Goal: Task Accomplishment & Management: Manage account settings

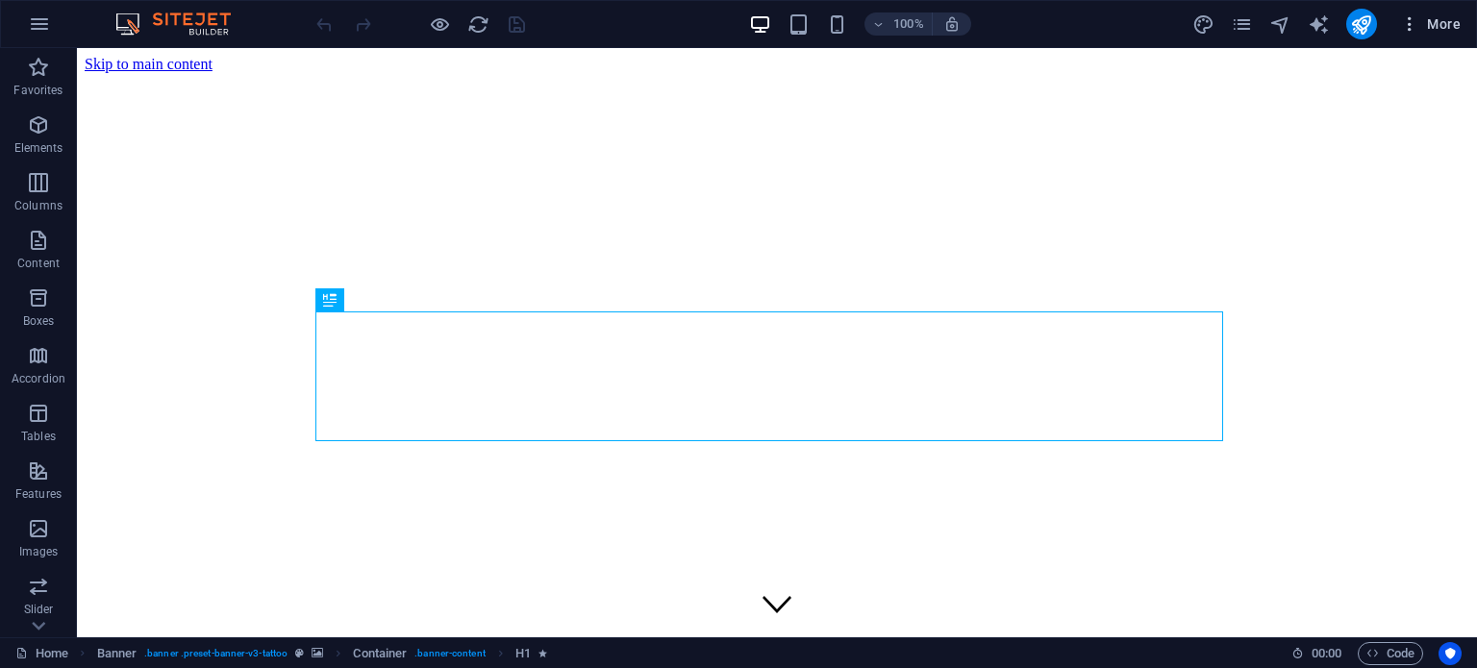
click at [1424, 18] on span "More" at bounding box center [1430, 23] width 61 height 19
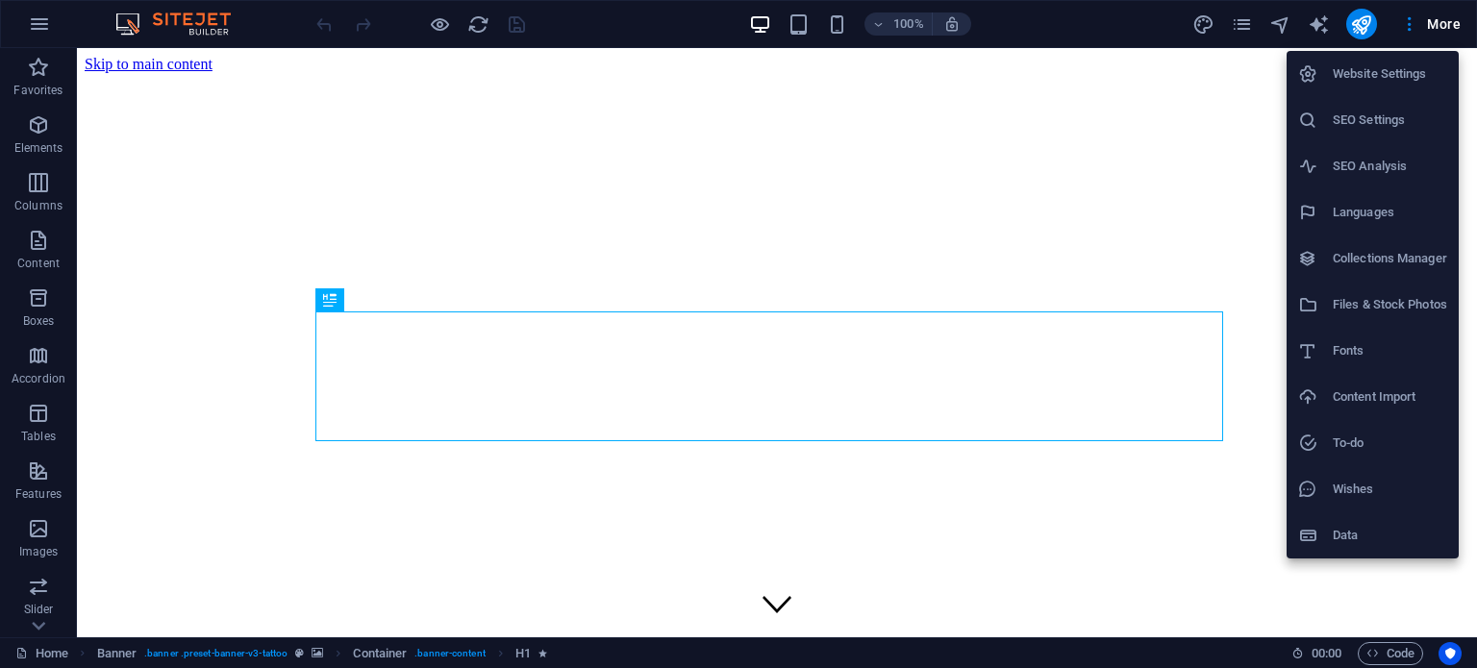
click at [1362, 310] on h6 "Files & Stock Photos" at bounding box center [1390, 304] width 114 height 23
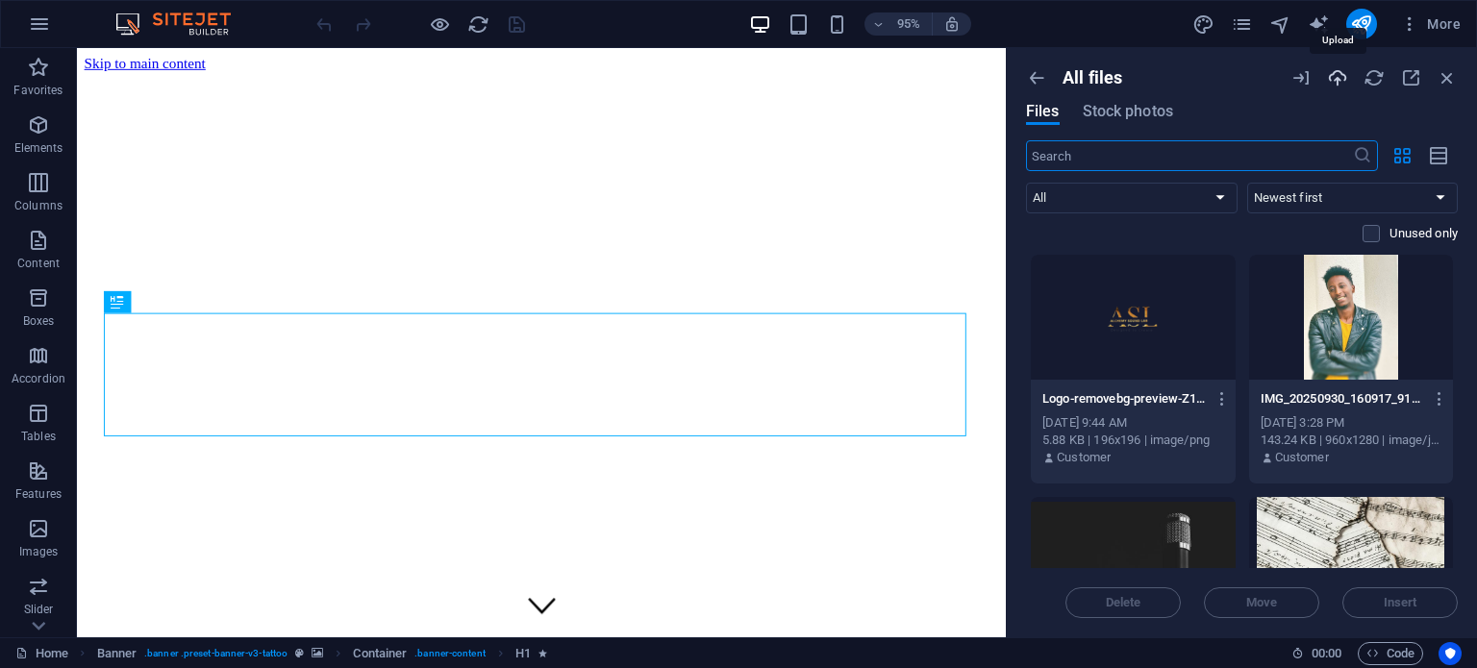
click at [1335, 81] on icon "button" at bounding box center [1337, 77] width 21 height 21
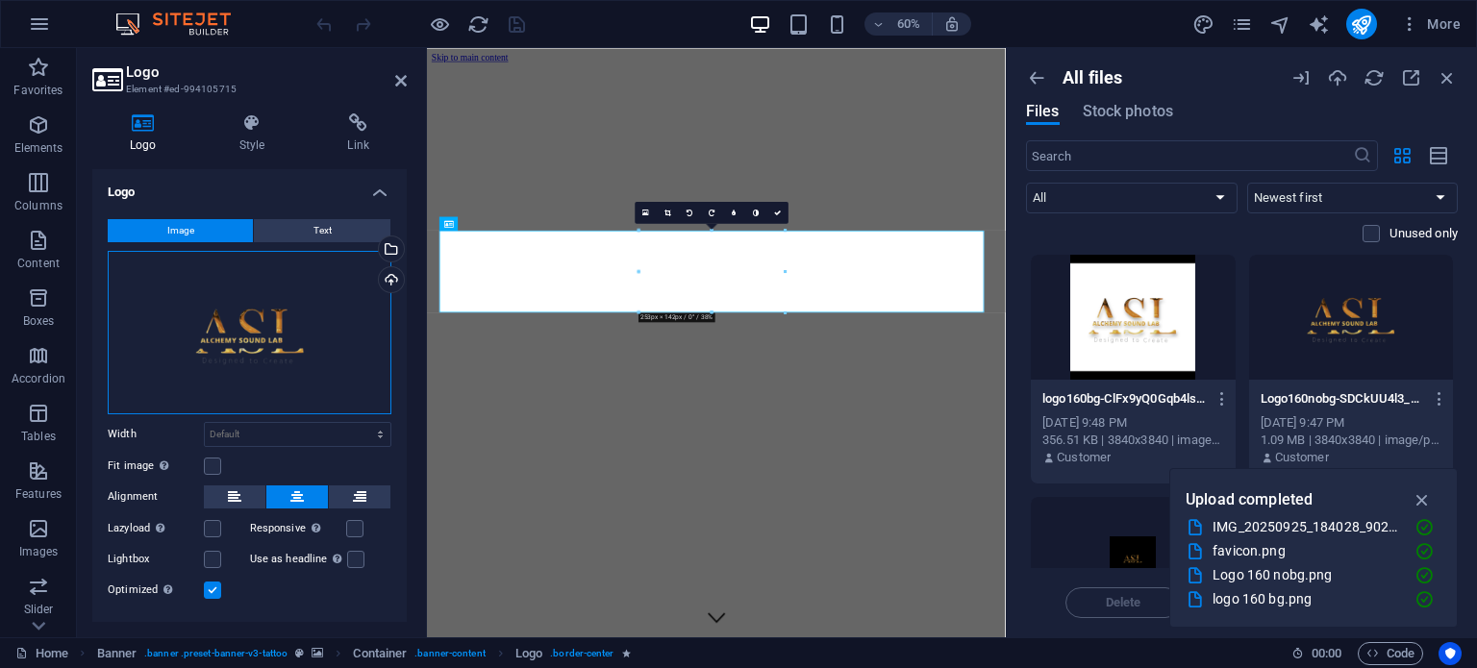
click at [227, 283] on div "Drag files here, click to choose files or select files from Files or our free s…" at bounding box center [250, 333] width 284 height 164
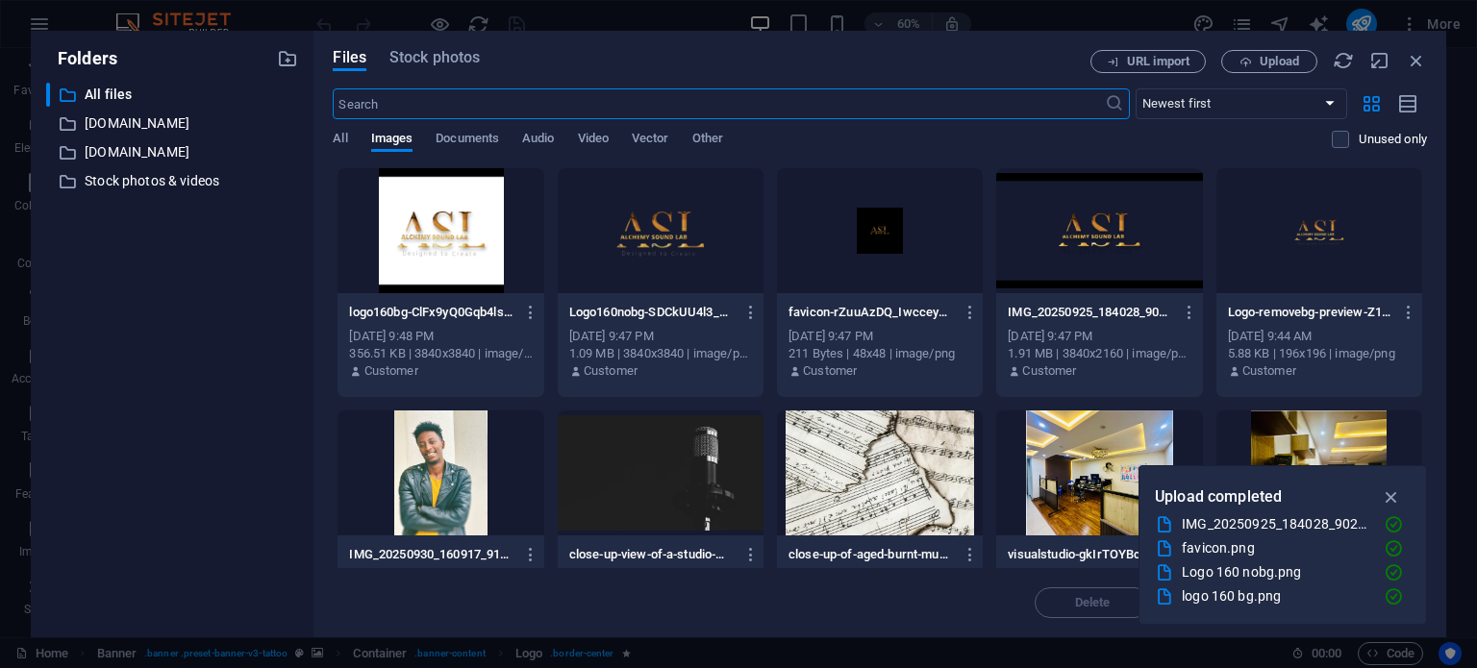
click at [662, 248] on div at bounding box center [661, 230] width 206 height 125
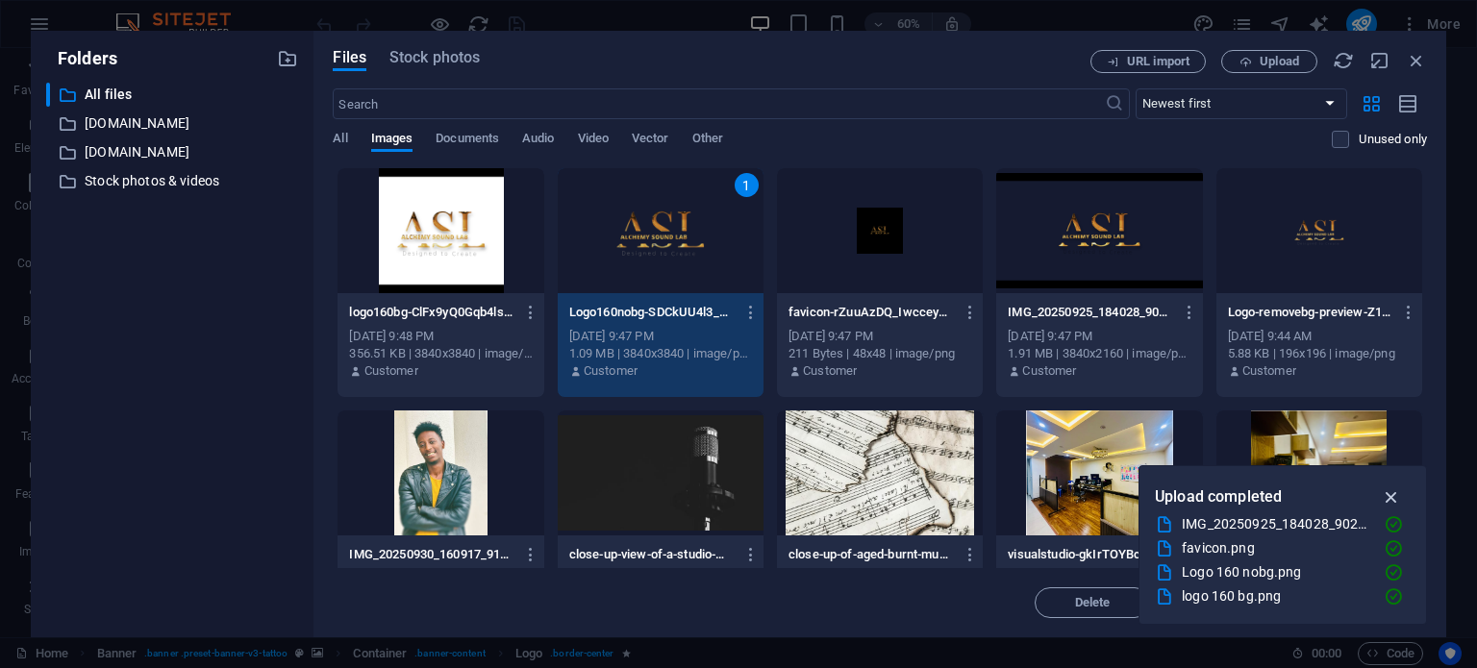
click at [1392, 499] on icon "button" at bounding box center [1392, 497] width 22 height 21
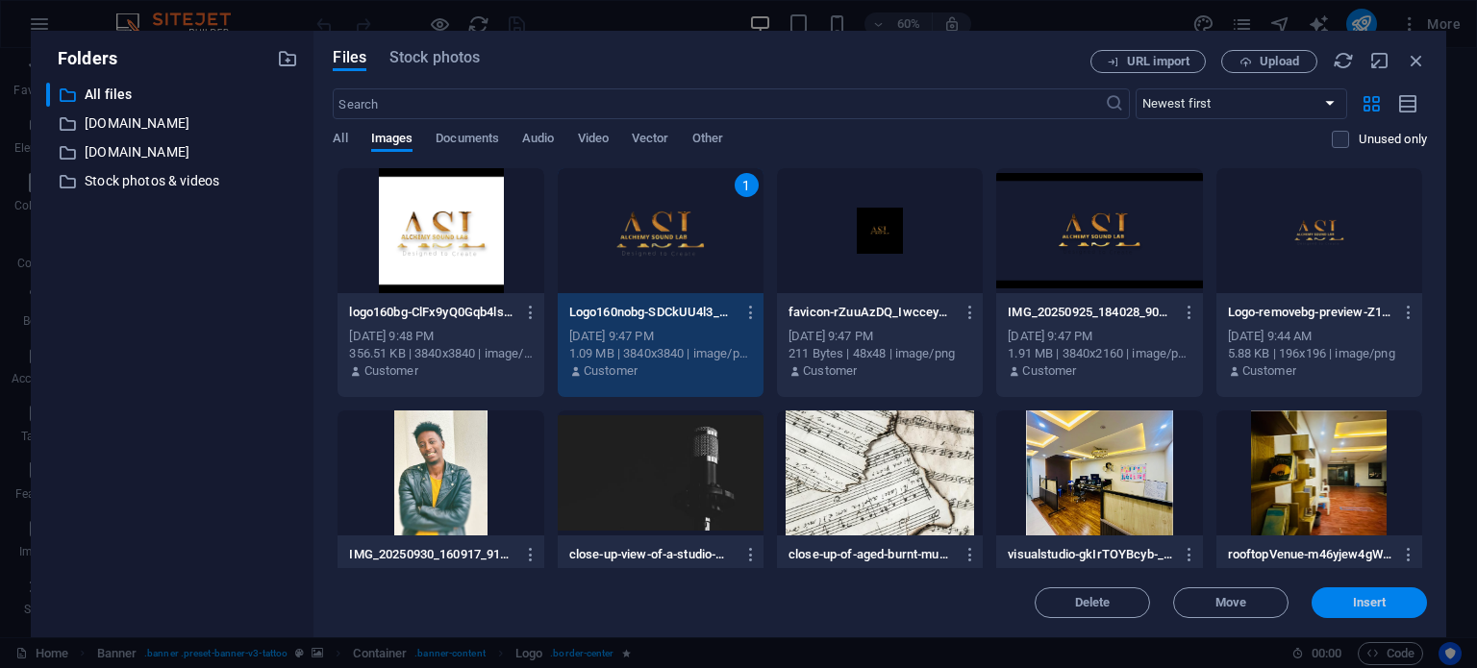
click at [1349, 610] on button "Insert" at bounding box center [1369, 603] width 115 height 31
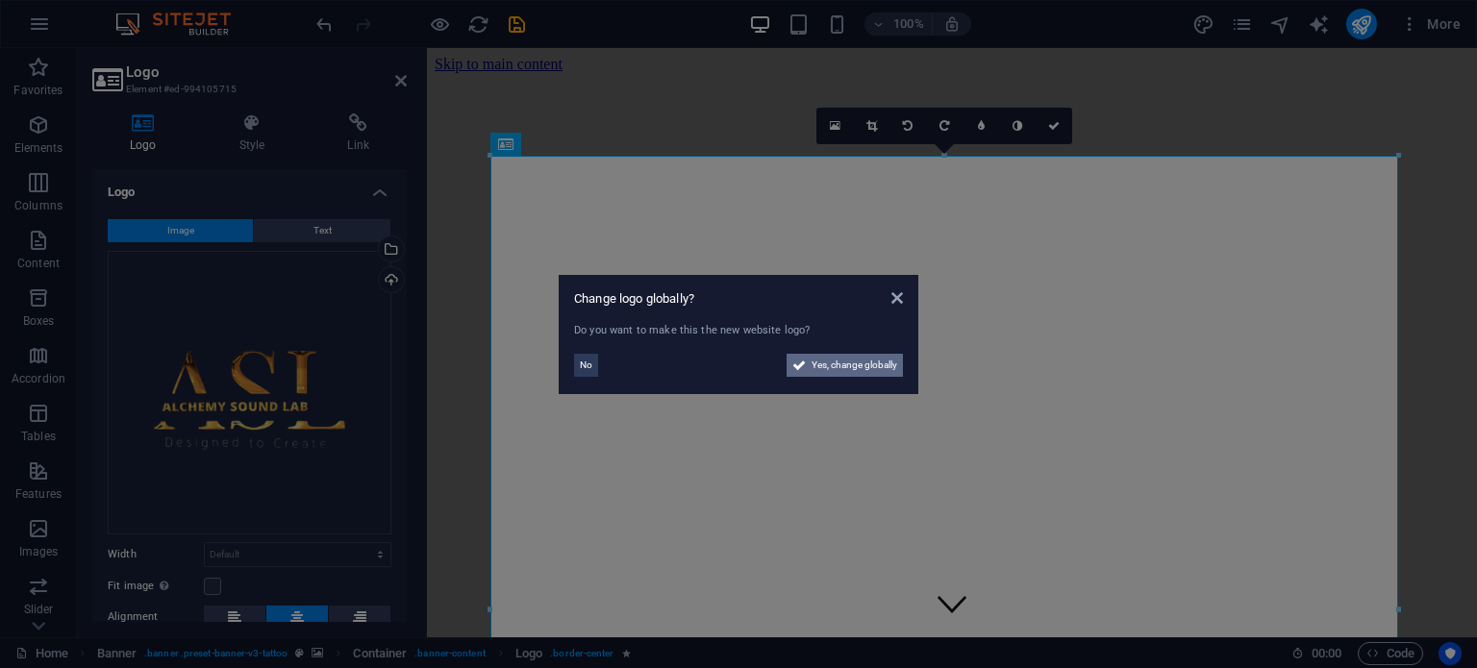
click at [853, 369] on span "Yes, change globally" at bounding box center [855, 365] width 86 height 23
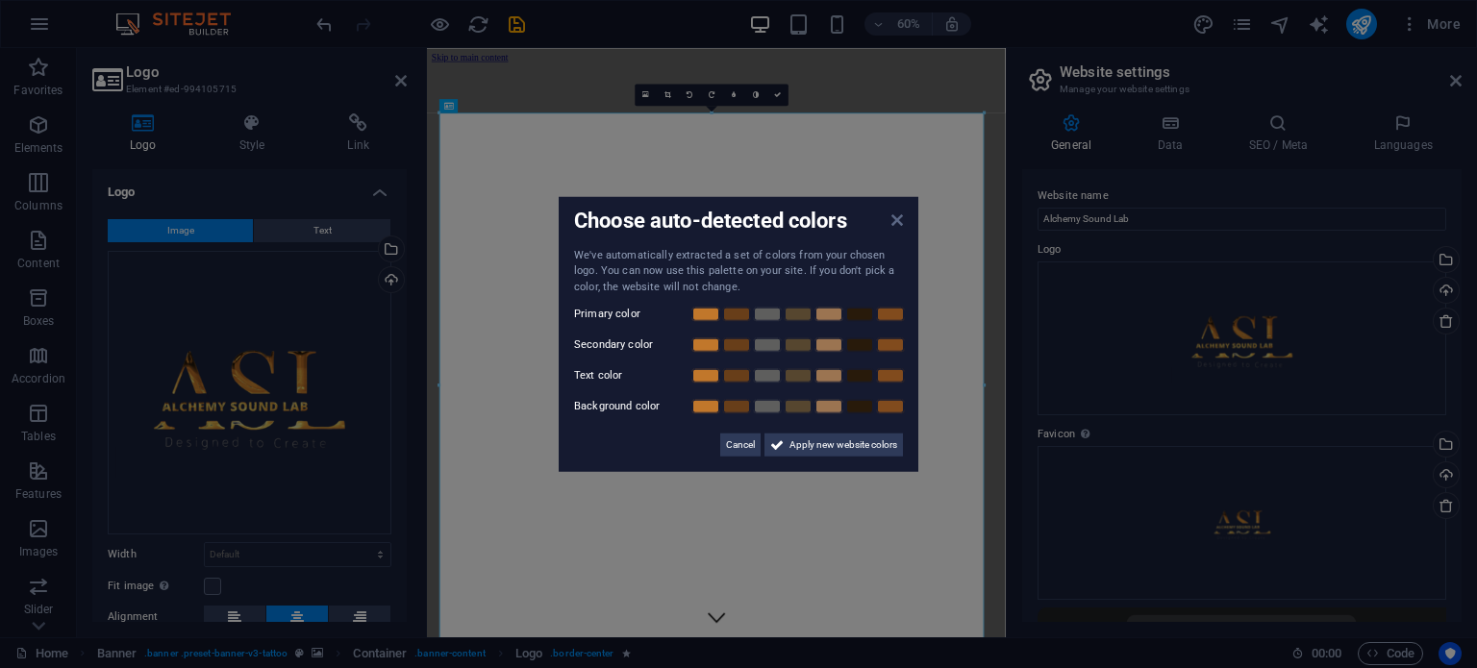
click at [895, 219] on icon at bounding box center [898, 219] width 12 height 15
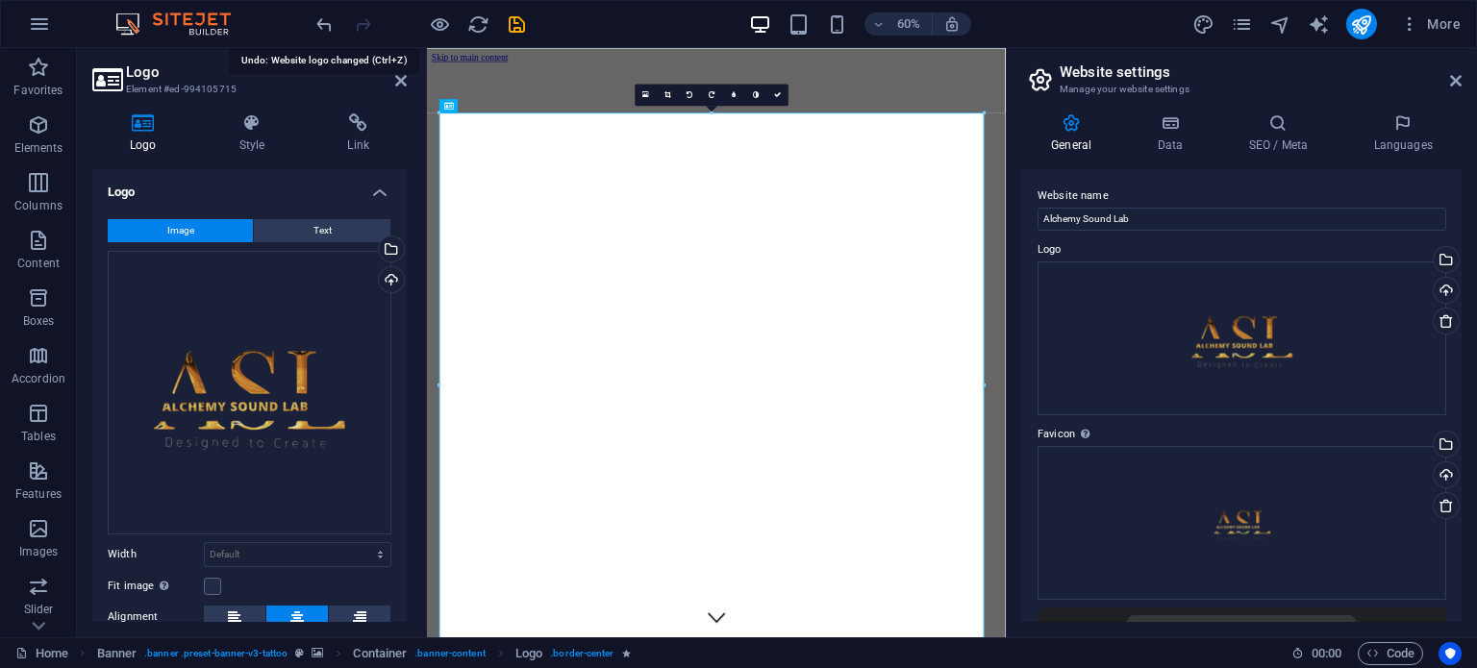
click at [331, 27] on icon "undo" at bounding box center [325, 24] width 22 height 22
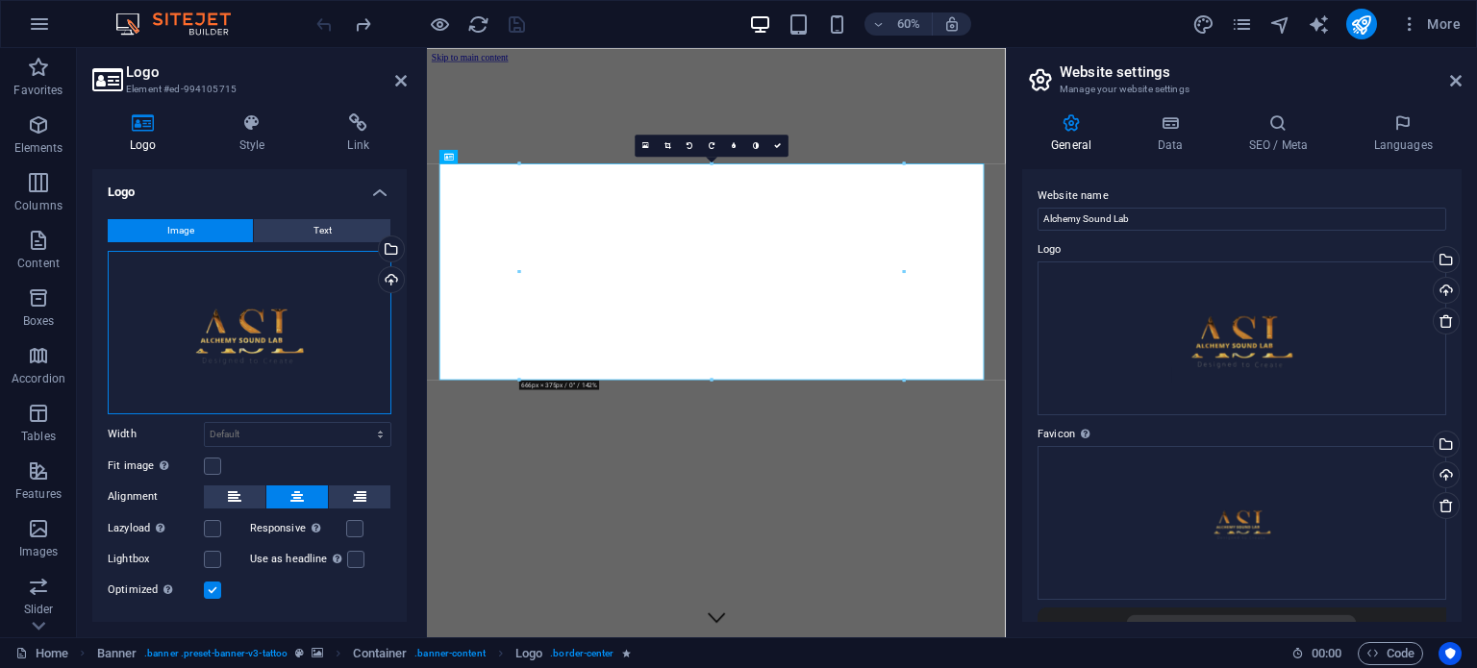
click at [304, 322] on div "Drag files here, click to choose files or select files from Files or our free s…" at bounding box center [250, 333] width 284 height 164
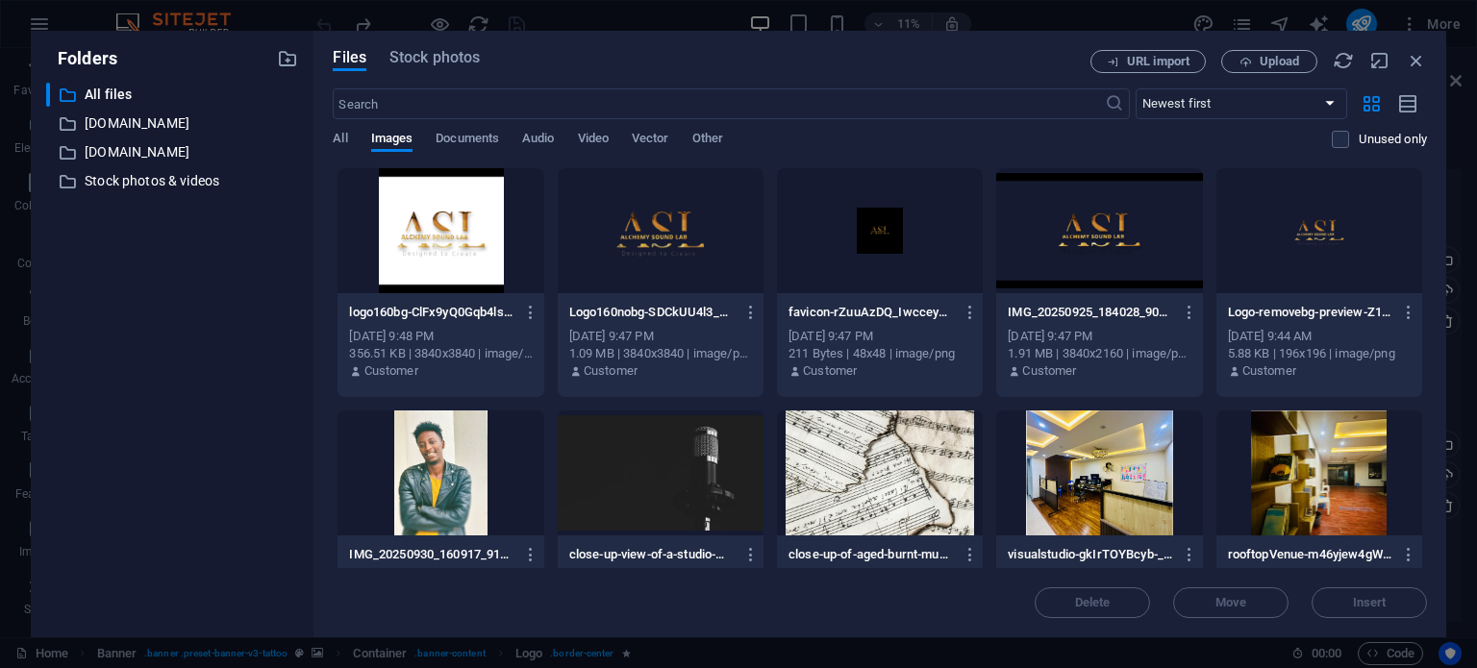
click at [453, 225] on div at bounding box center [441, 230] width 206 height 125
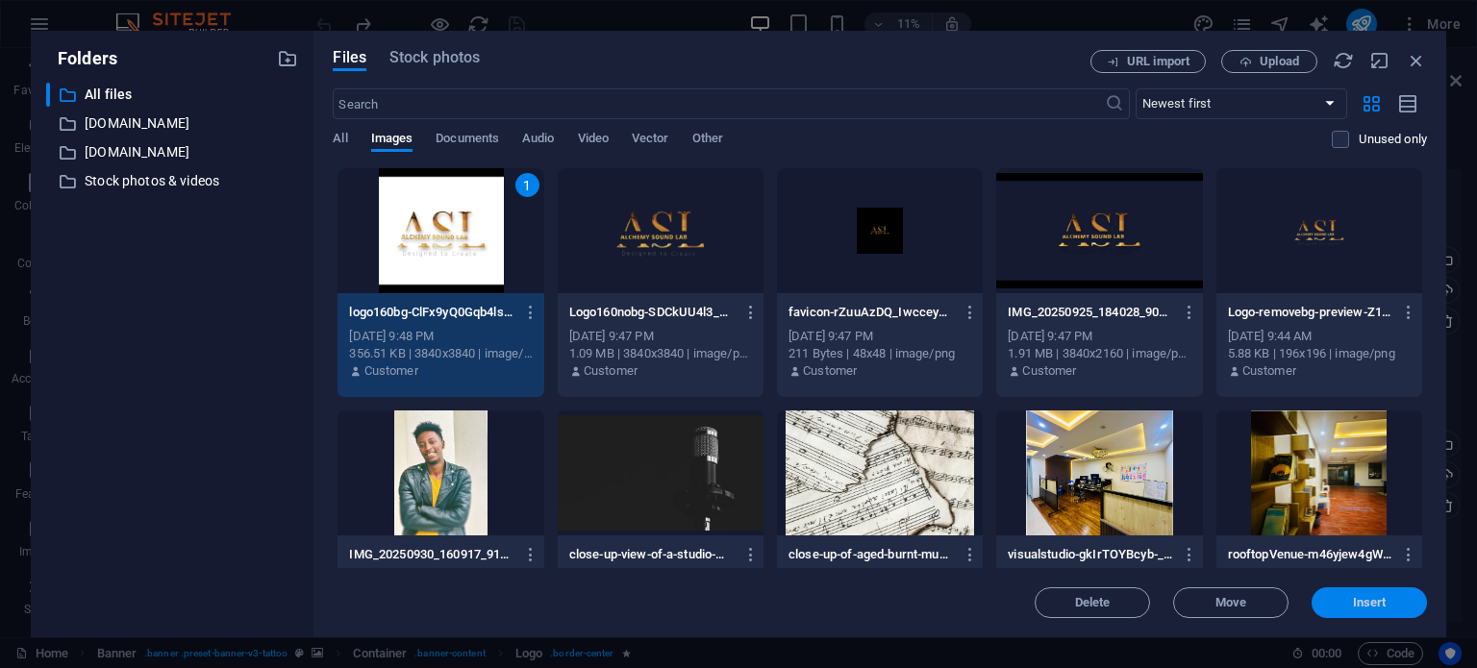
click at [1343, 610] on button "Insert" at bounding box center [1369, 603] width 115 height 31
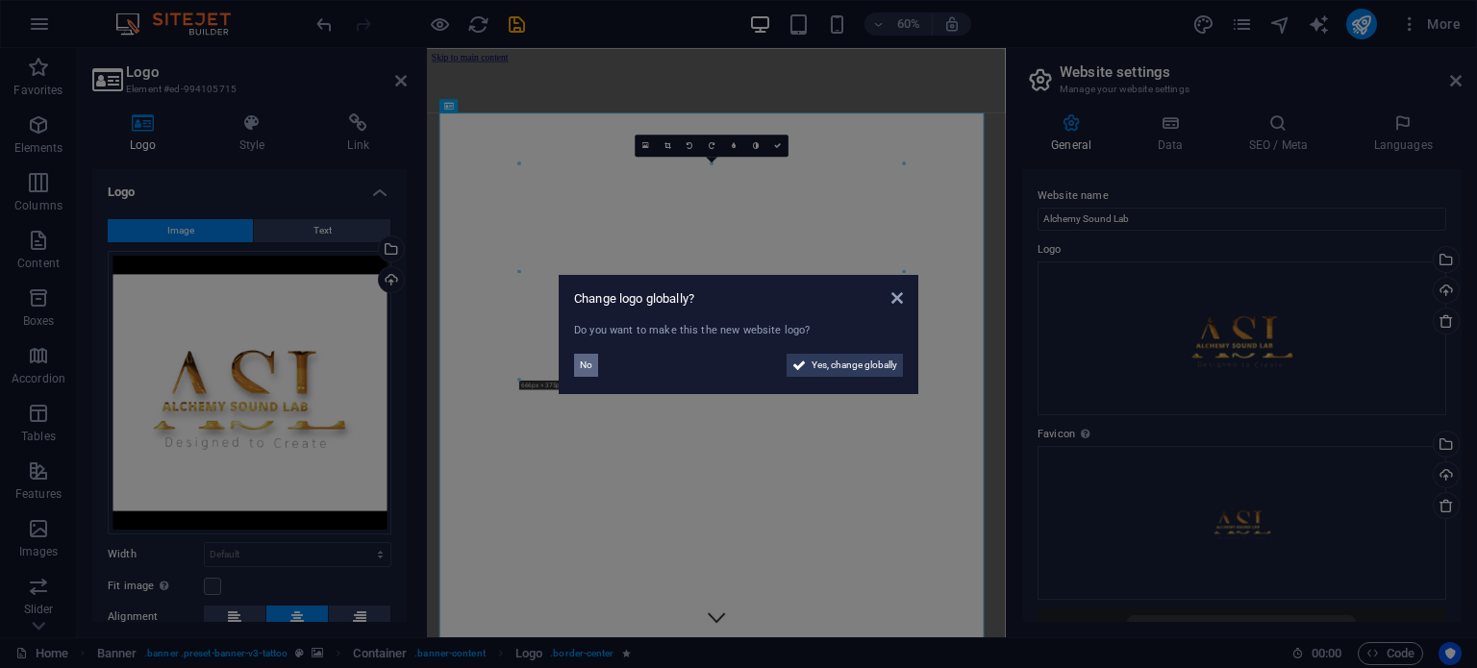
click at [575, 363] on button "No" at bounding box center [586, 365] width 24 height 23
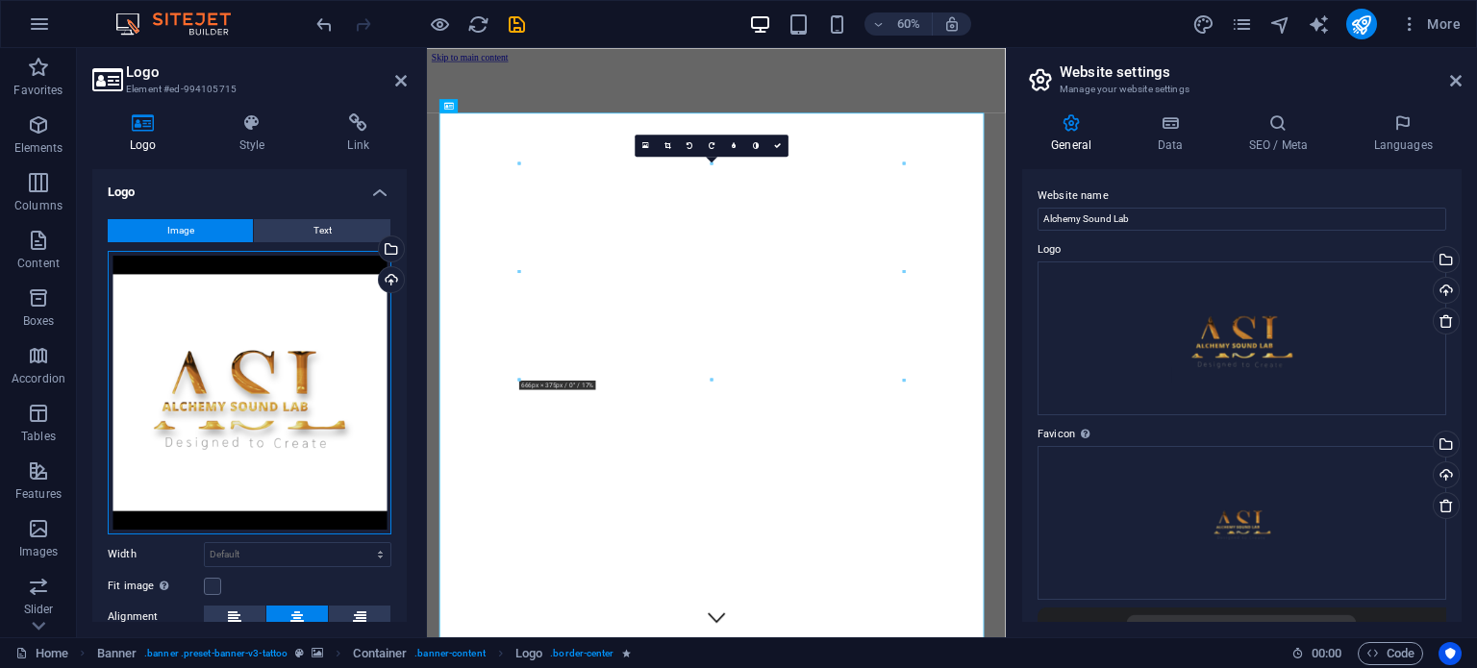
click at [250, 403] on div "Drag files here, click to choose files or select files from Files or our free s…" at bounding box center [250, 393] width 284 height 284
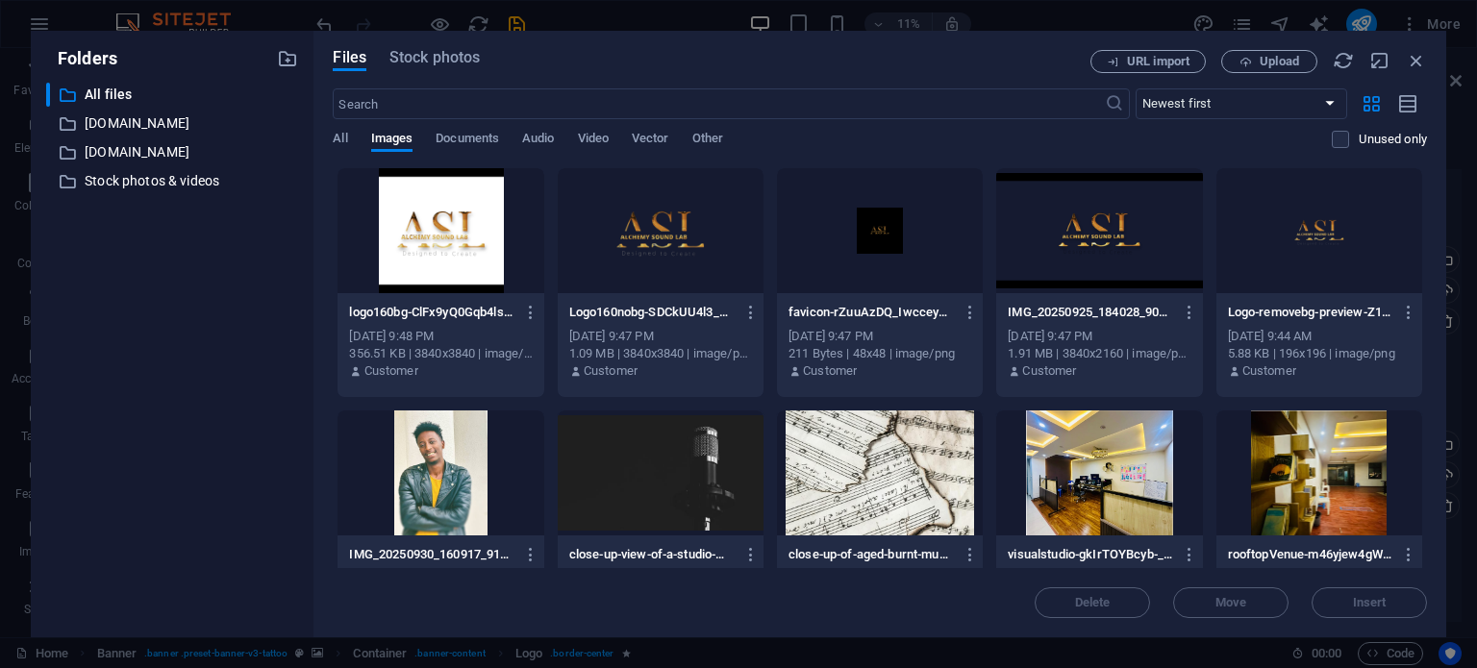
click at [656, 243] on div at bounding box center [661, 230] width 206 height 125
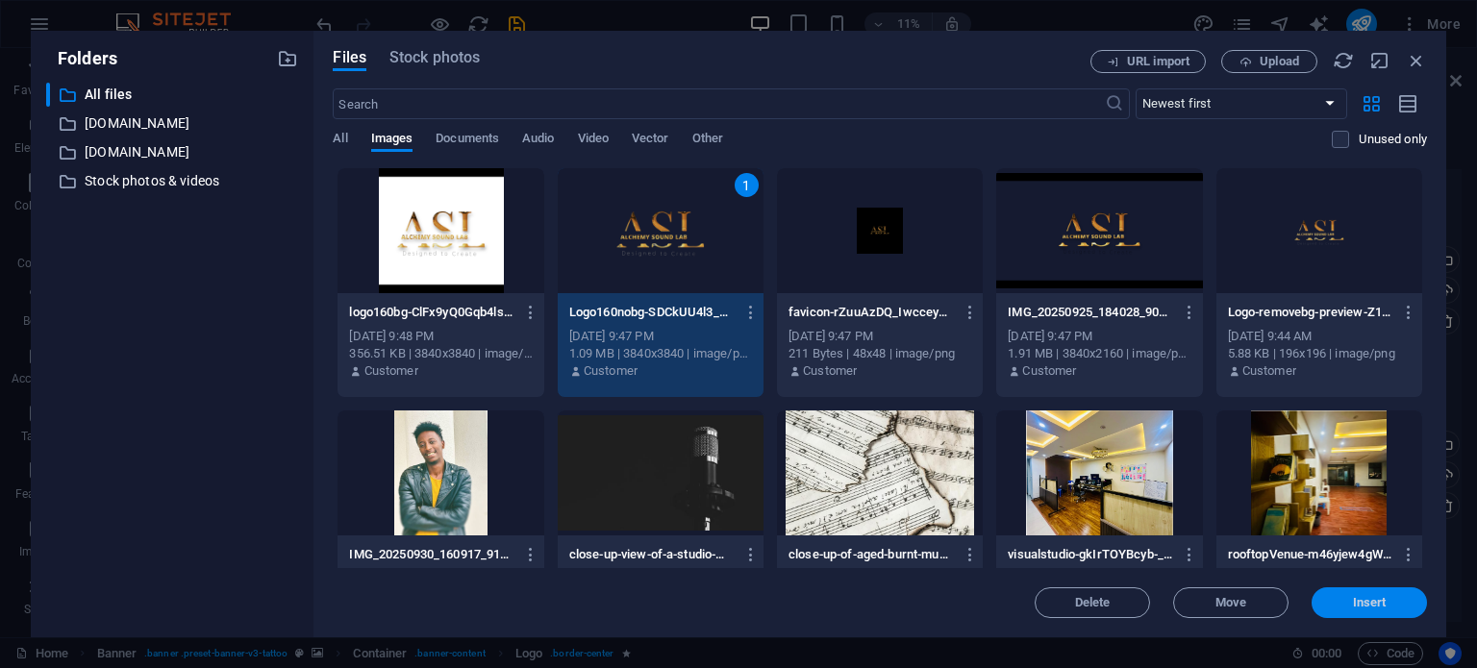
click at [1370, 600] on span "Insert" at bounding box center [1370, 603] width 34 height 12
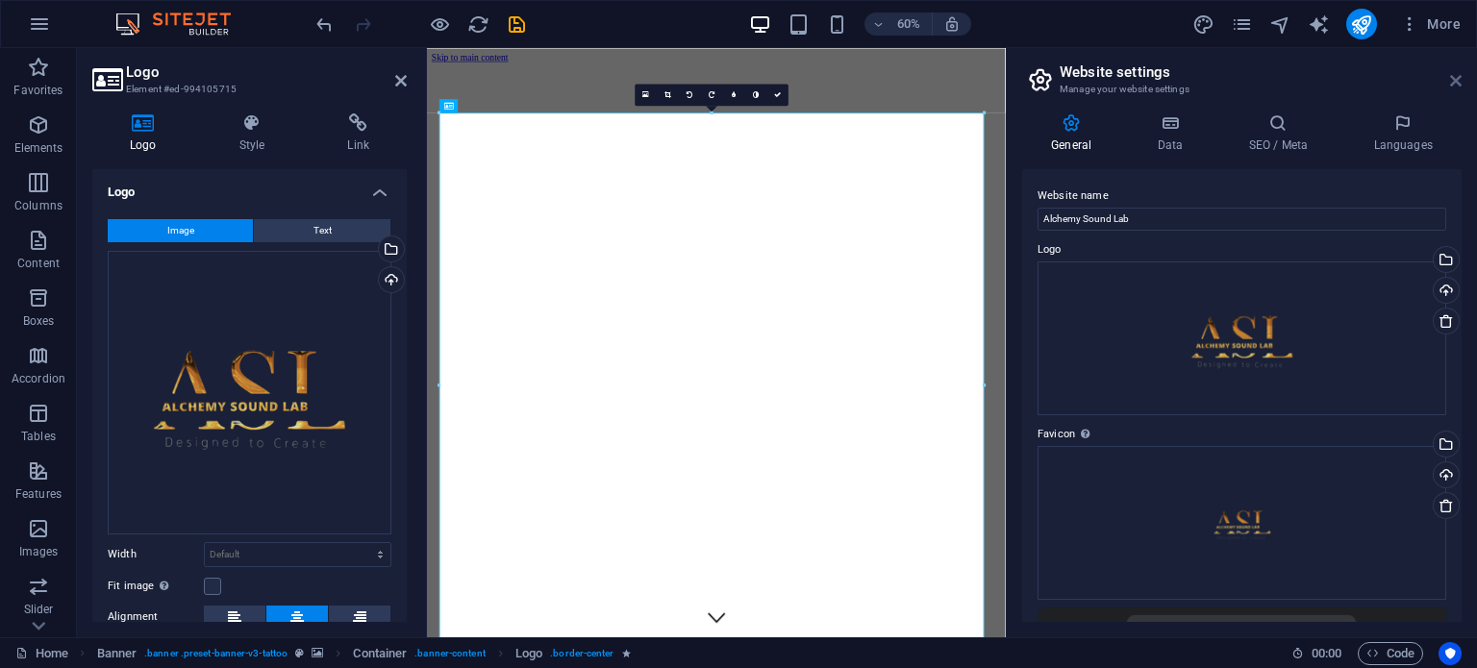
click at [1454, 87] on icon at bounding box center [1456, 80] width 12 height 15
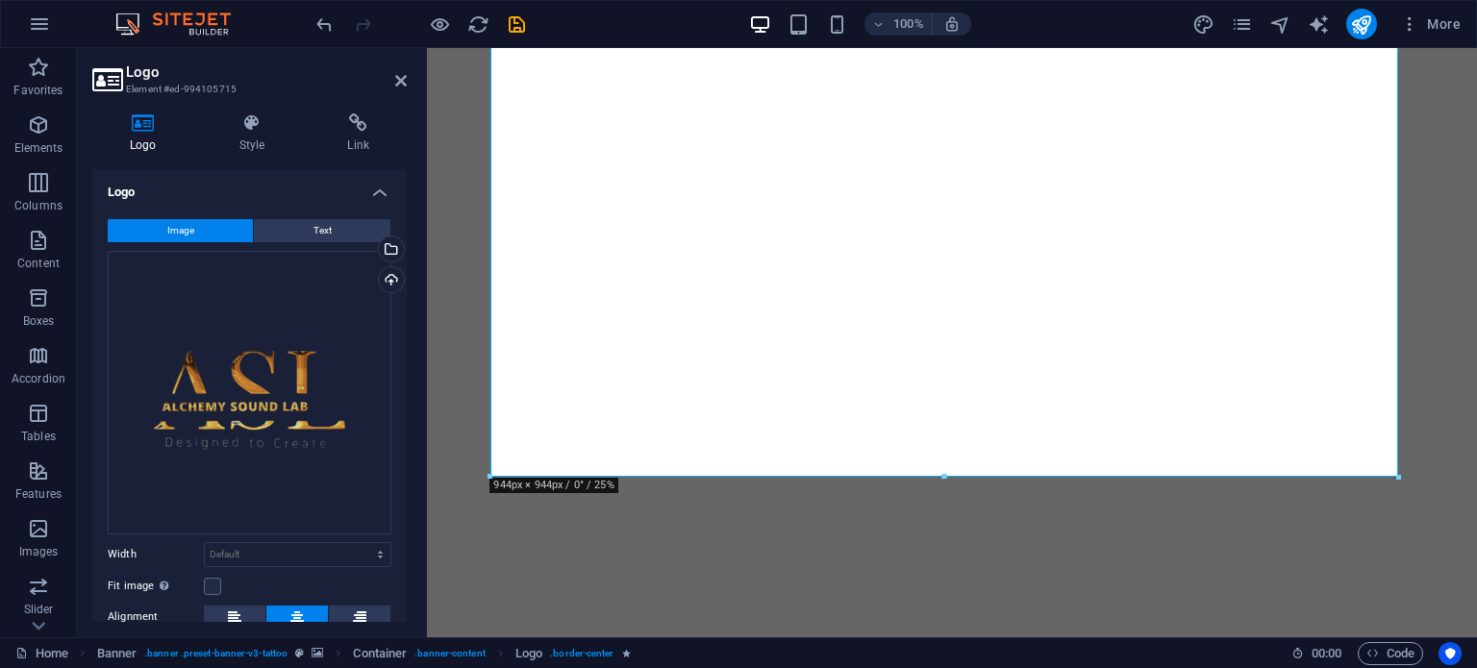
scroll to position [587, 0]
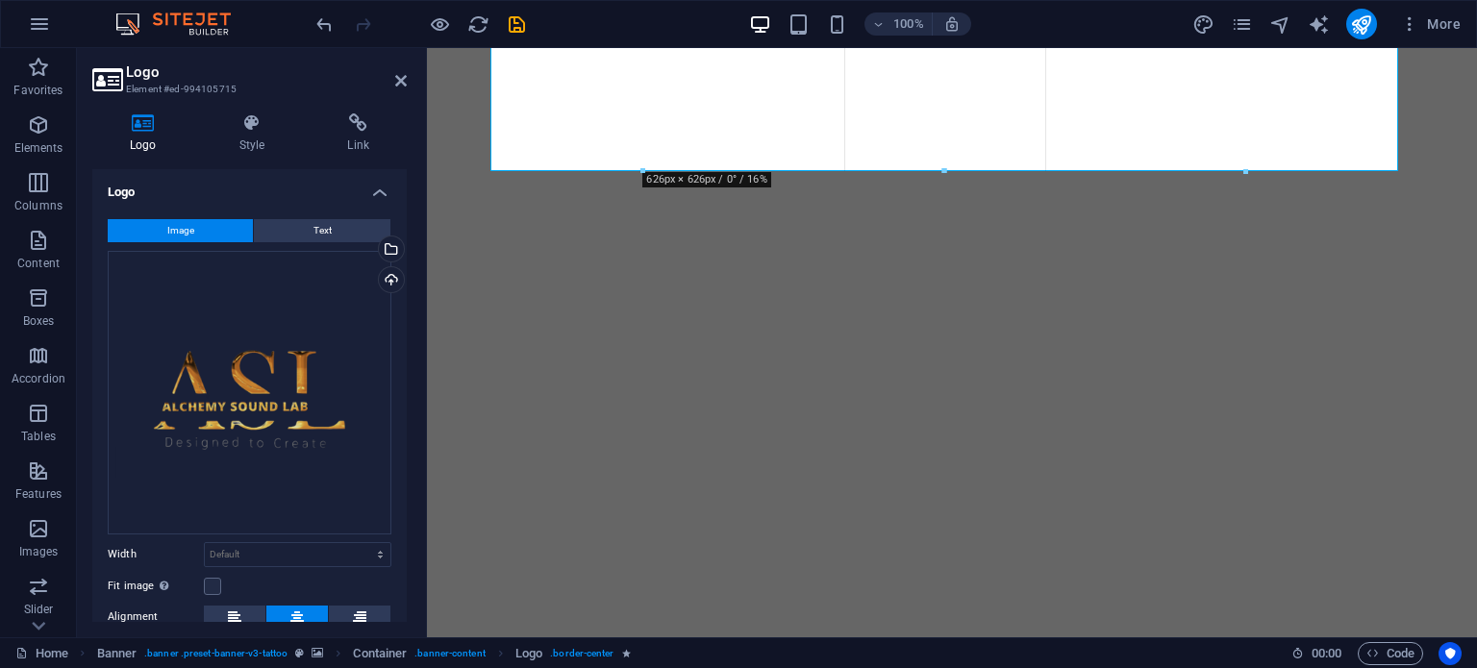
drag, startPoint x: 943, startPoint y: 474, endPoint x: 929, endPoint y: 162, distance: 312.9
type input "619"
select select "px"
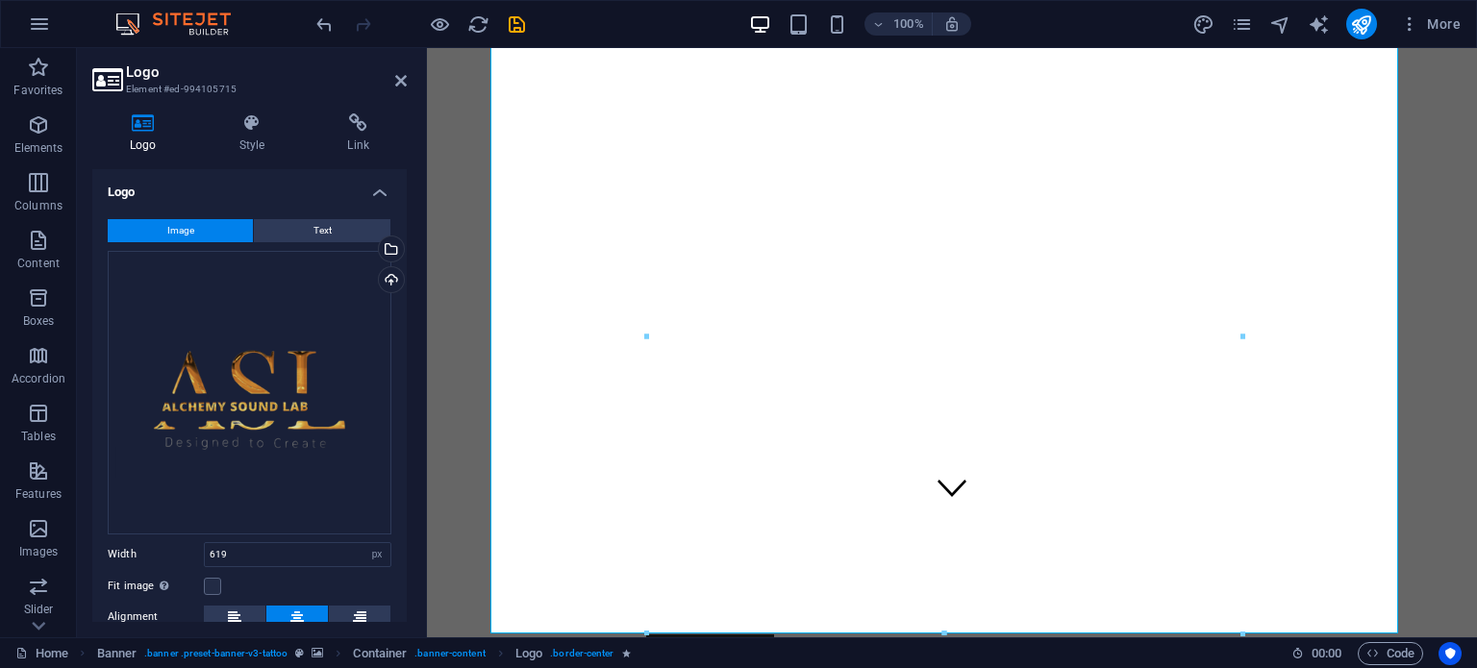
scroll to position [180, 0]
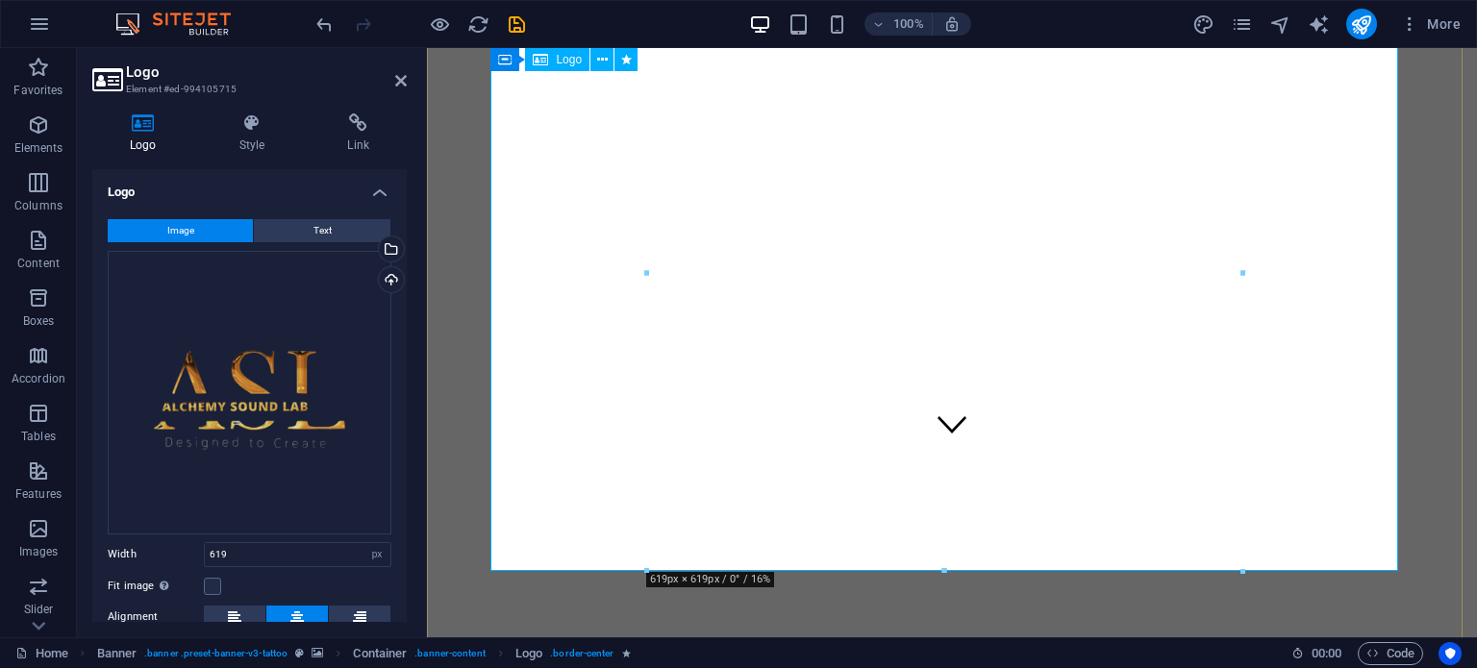
drag, startPoint x: 1370, startPoint y: 617, endPoint x: 923, endPoint y: 441, distance: 479.4
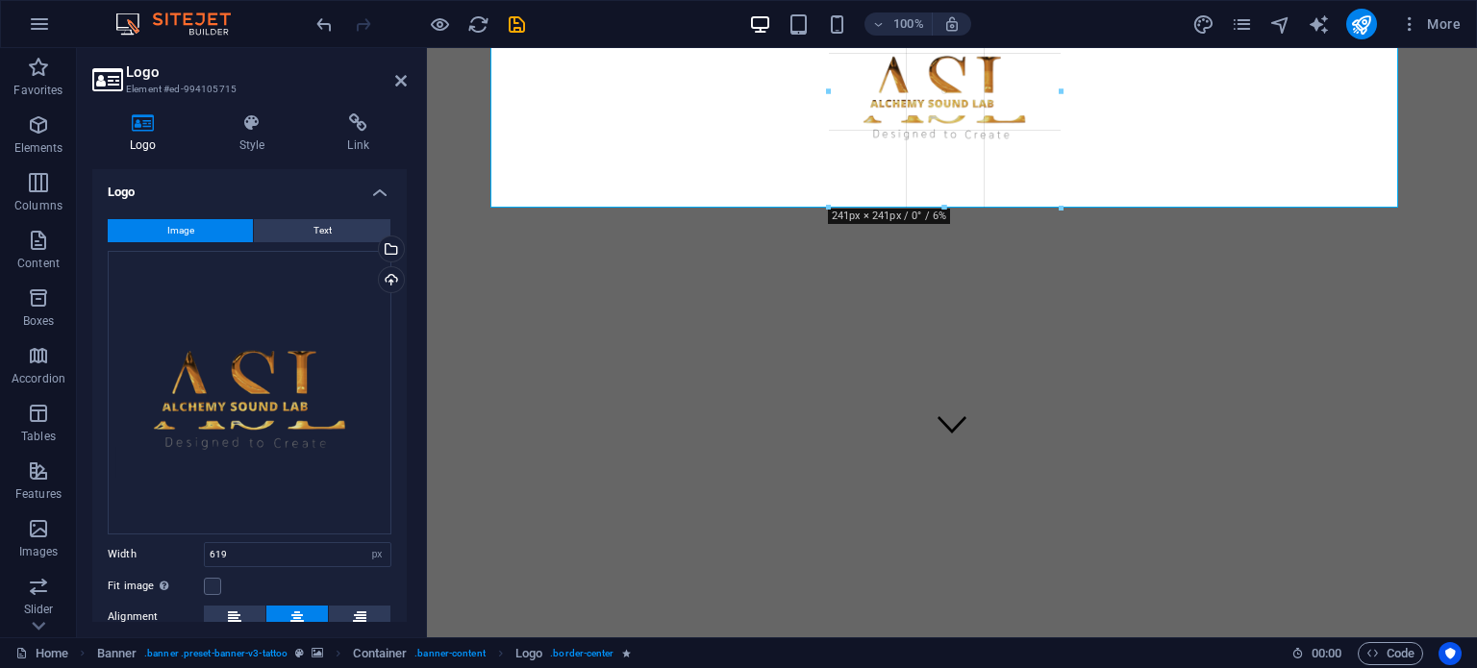
drag, startPoint x: 932, startPoint y: 593, endPoint x: 933, endPoint y: 211, distance: 382.8
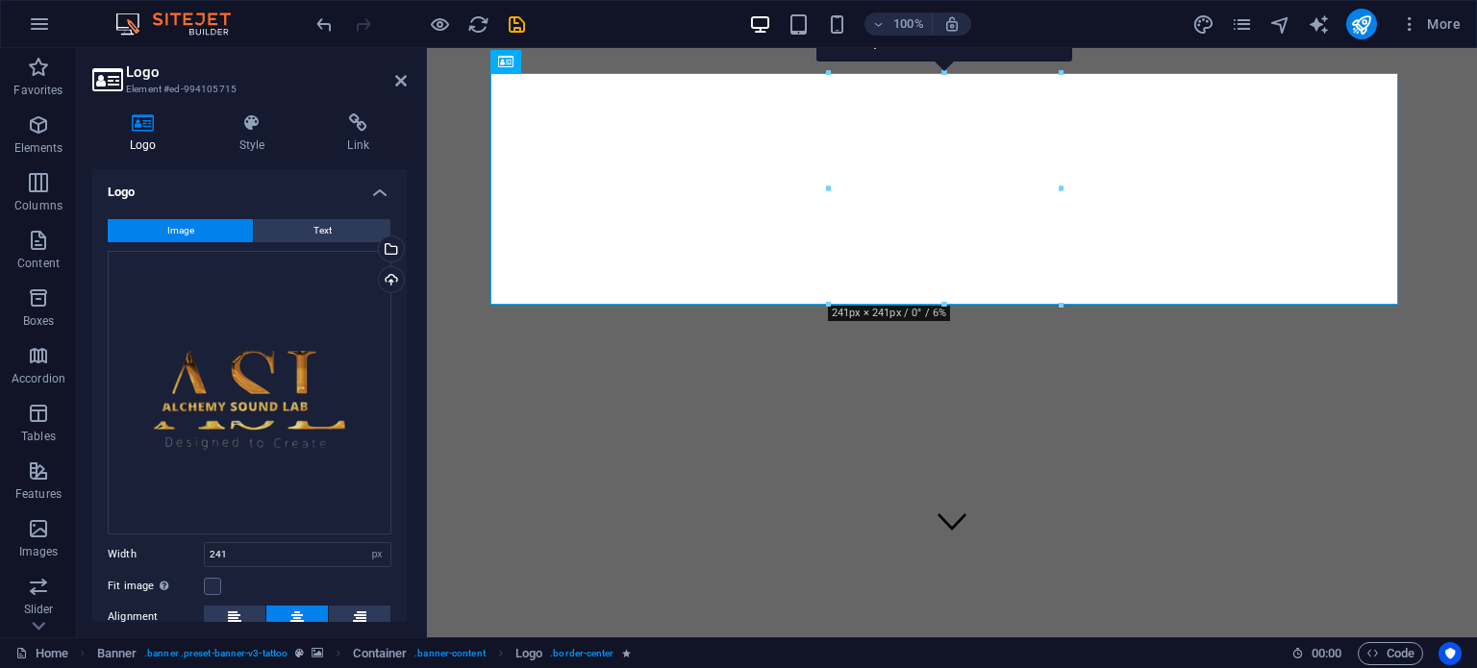
scroll to position [0, 0]
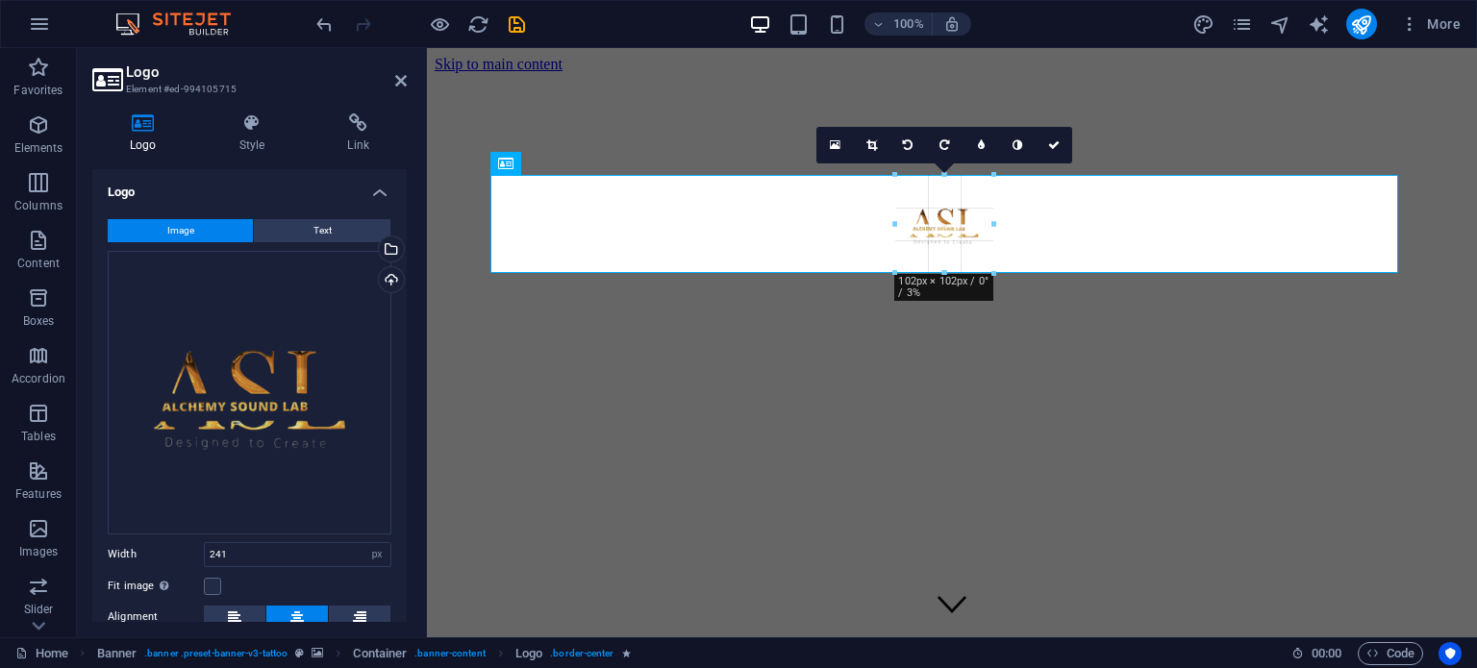
drag, startPoint x: 945, startPoint y: 376, endPoint x: 943, endPoint y: 249, distance: 127.0
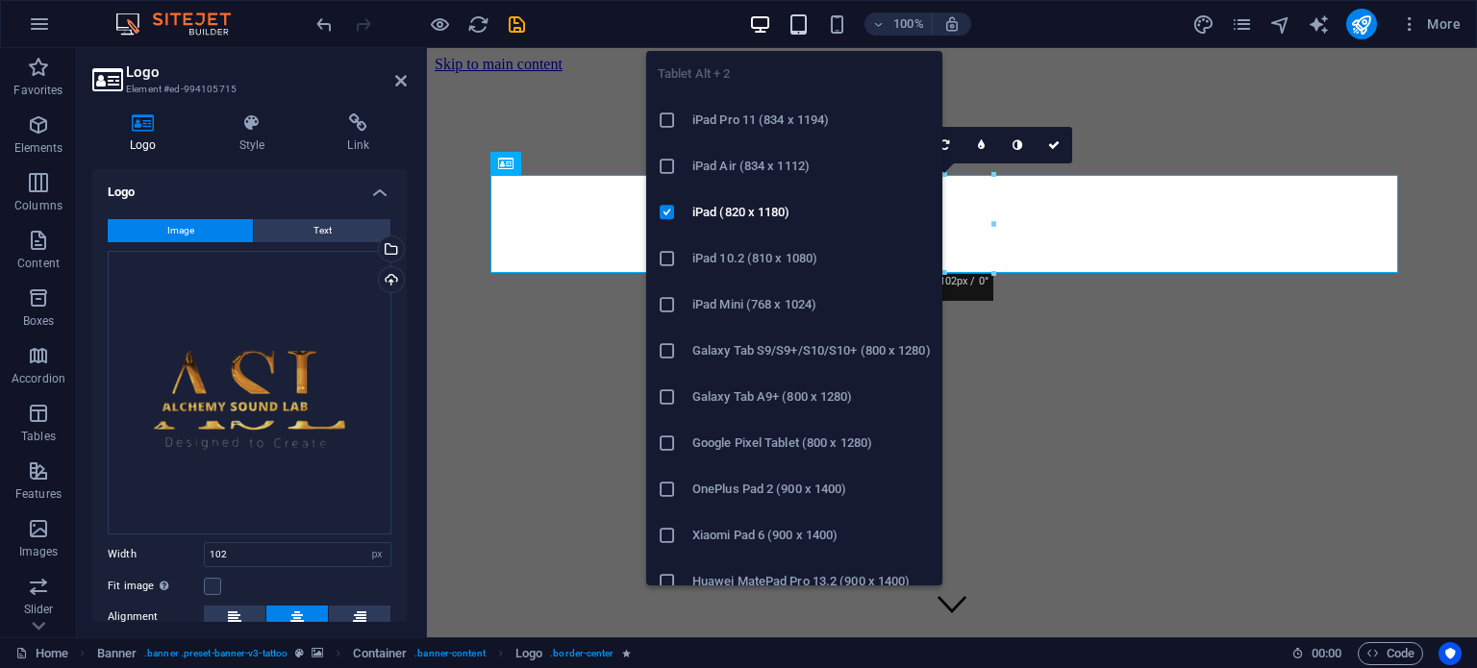
click at [799, 25] on icon "button" at bounding box center [799, 24] width 22 height 22
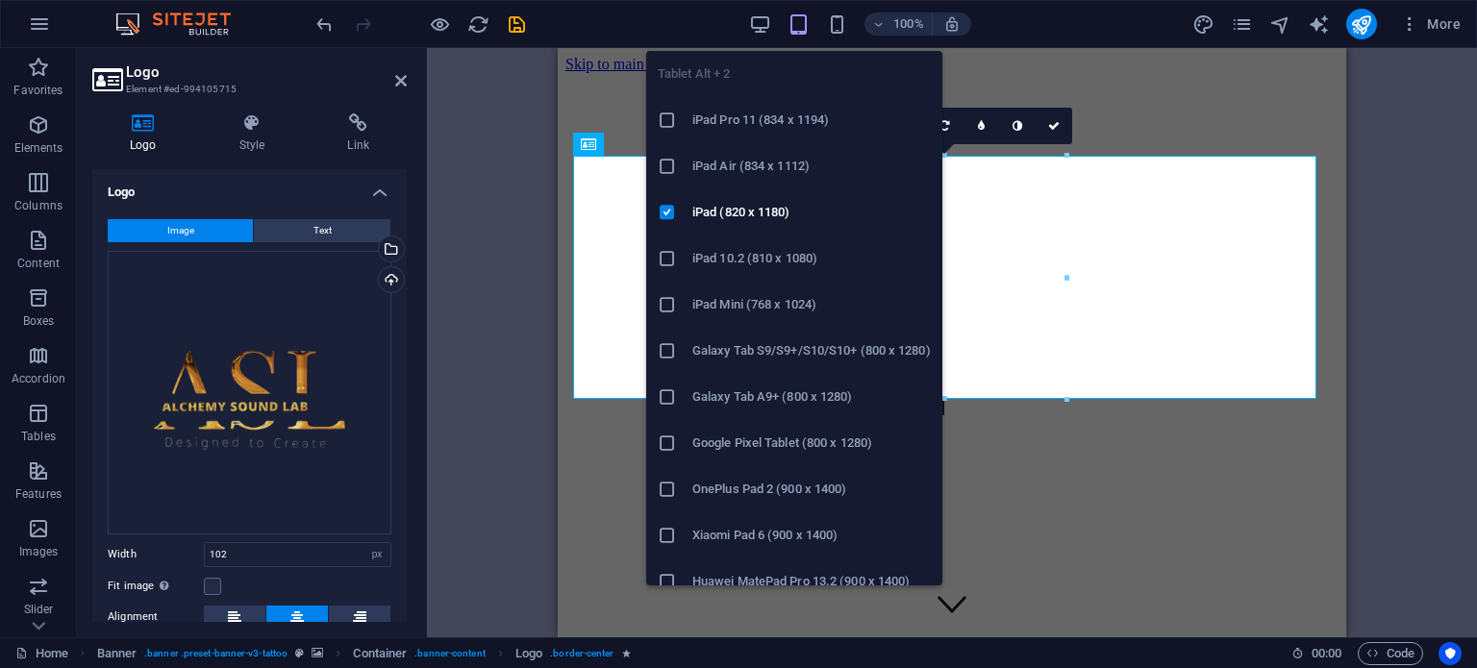
type input "253"
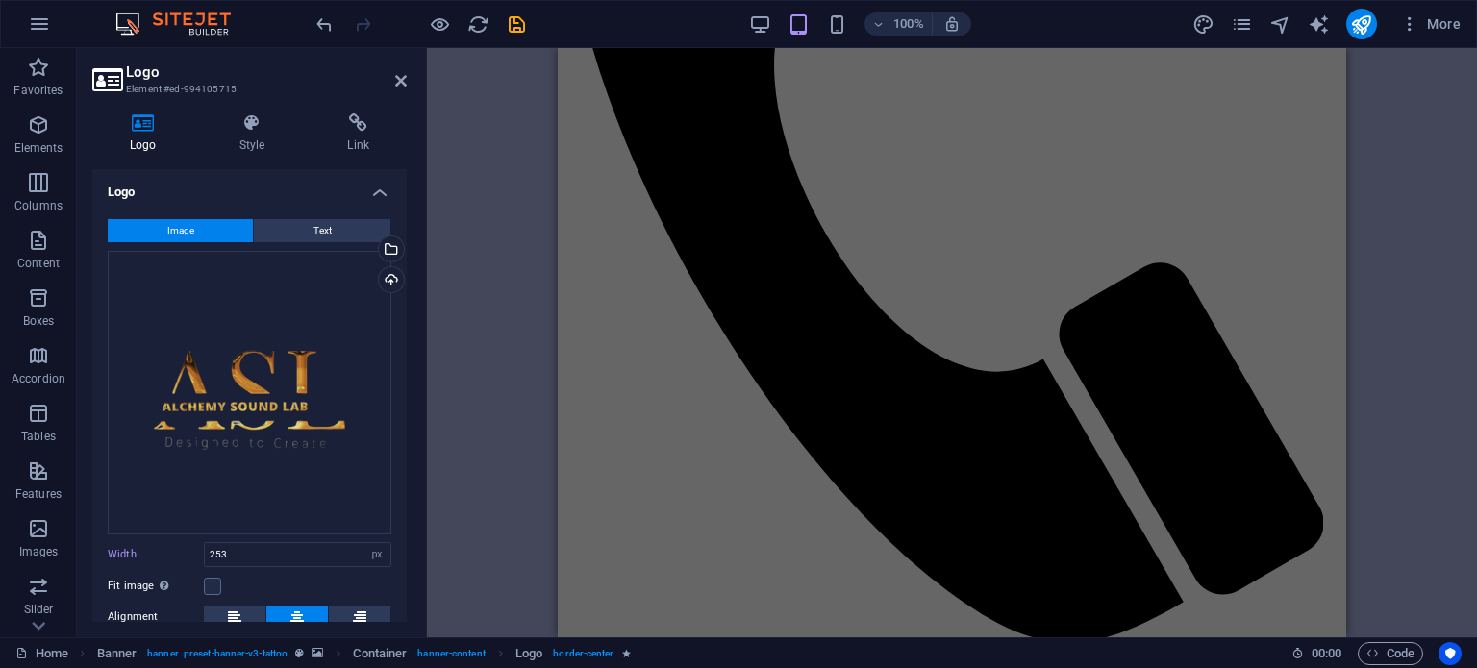
scroll to position [1697, 0]
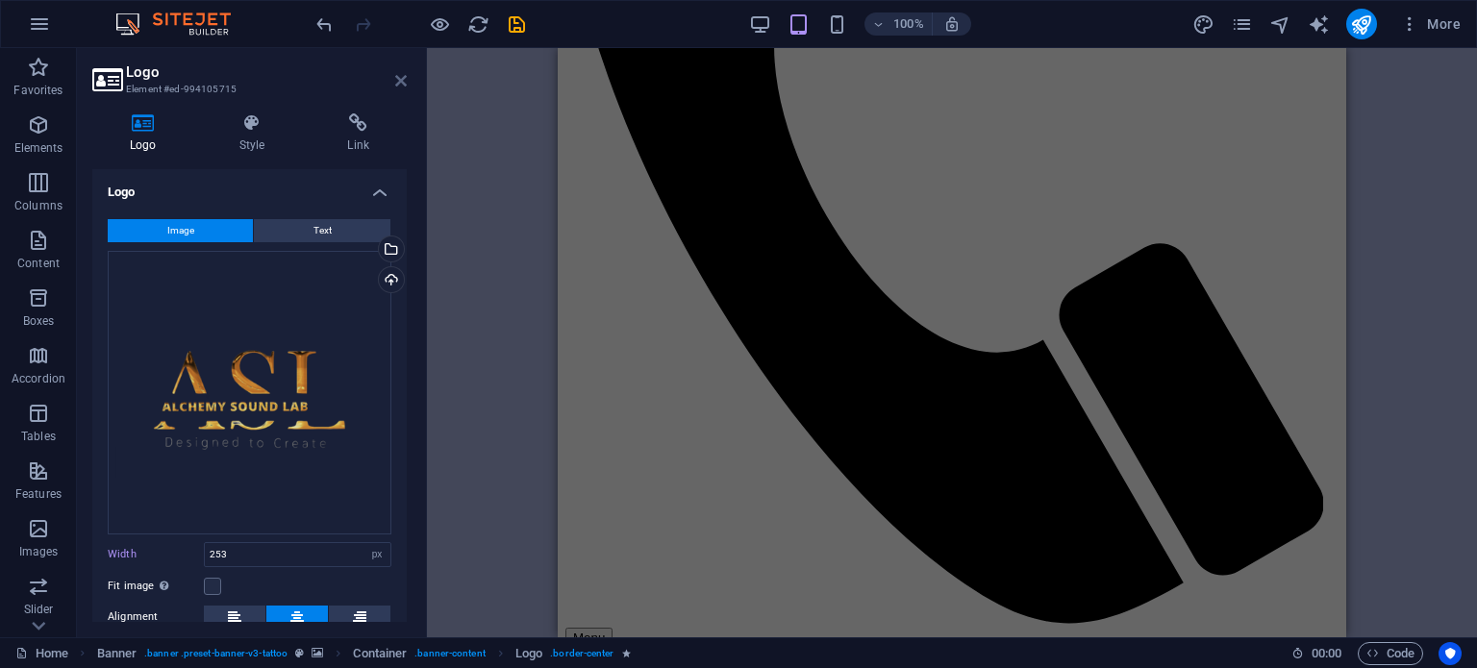
click at [398, 79] on icon at bounding box center [401, 80] width 12 height 15
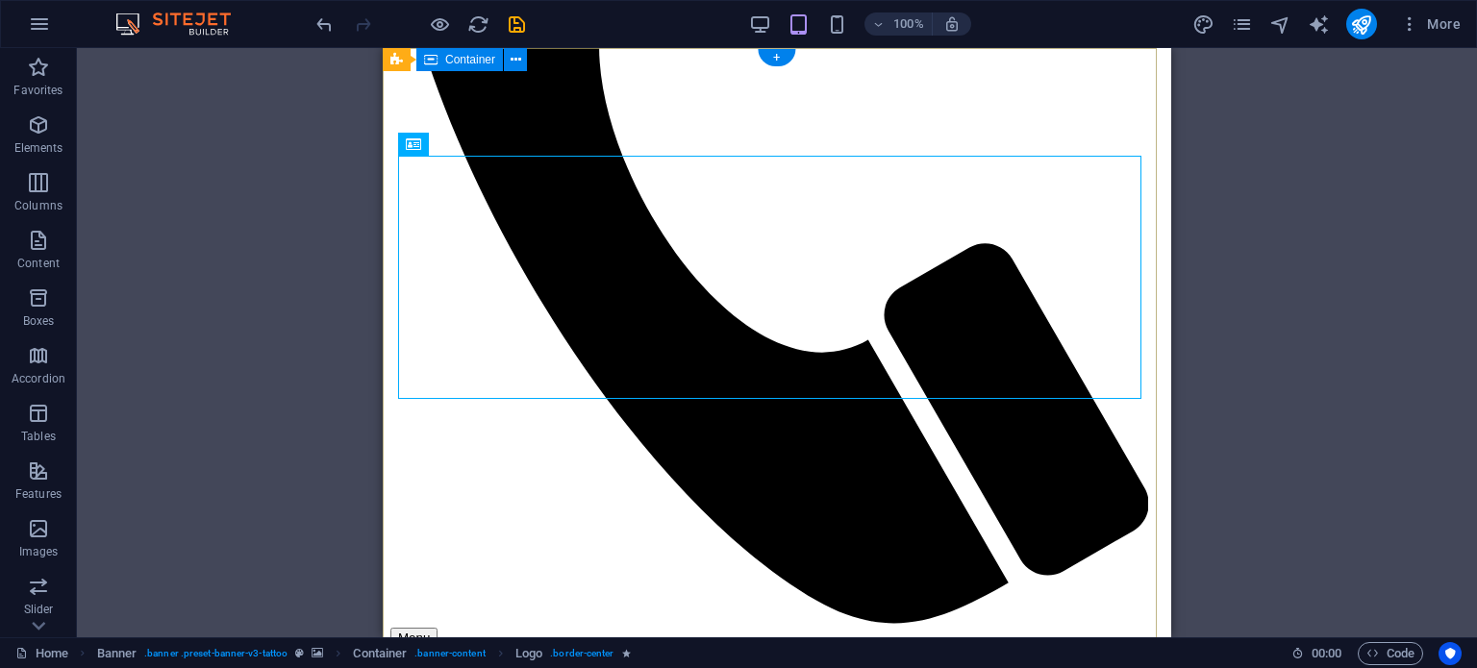
scroll to position [0, 0]
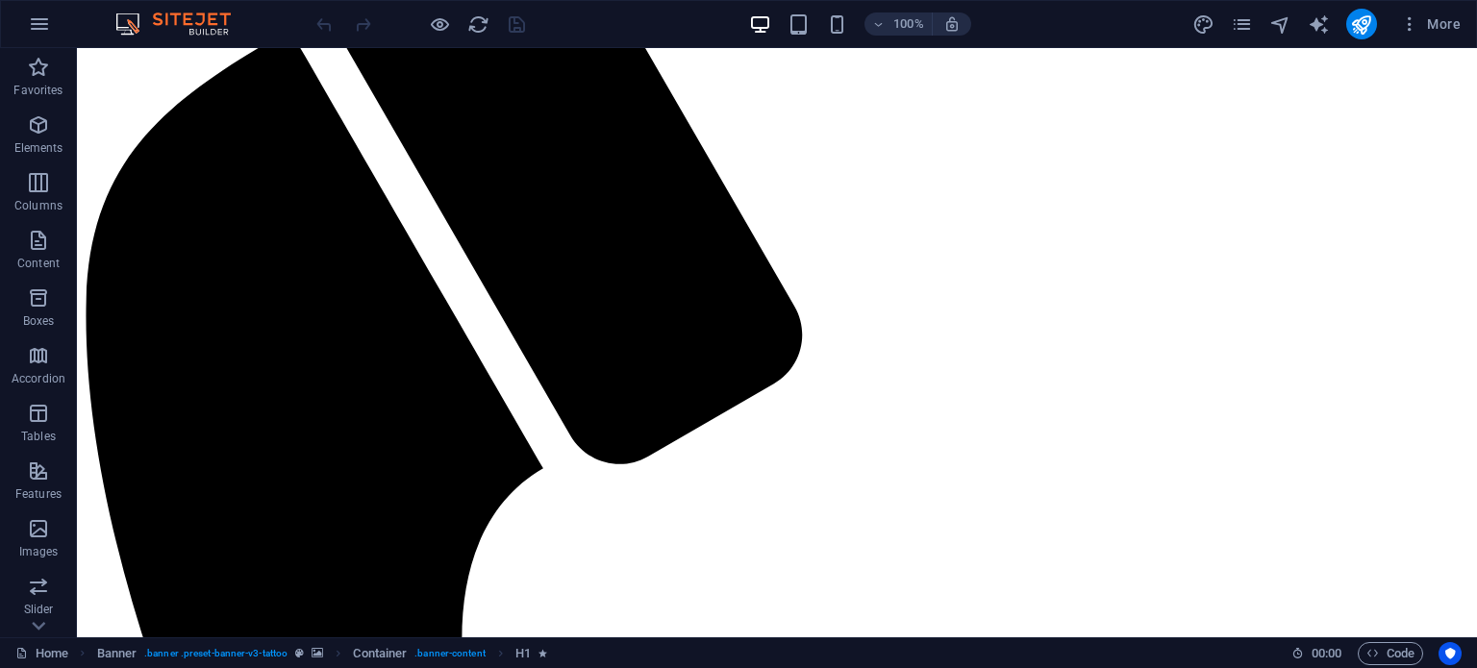
scroll to position [1260, 0]
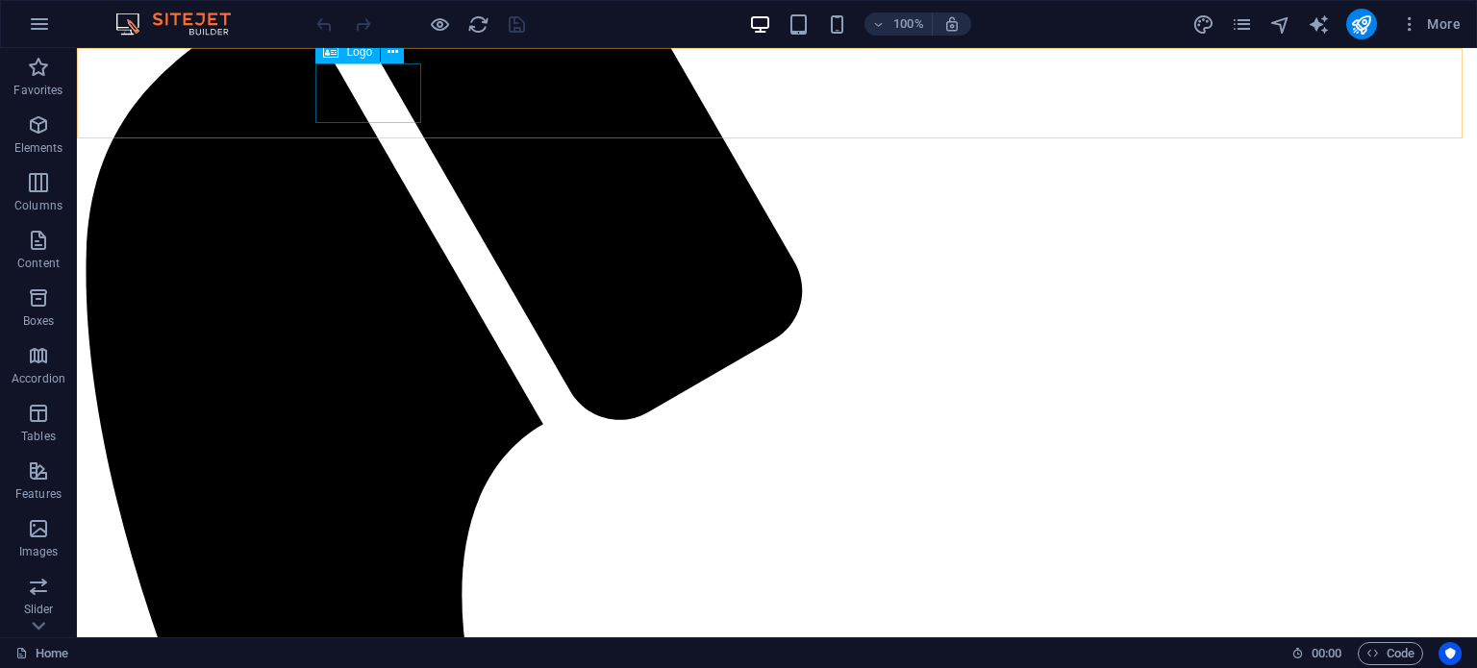
select select "px"
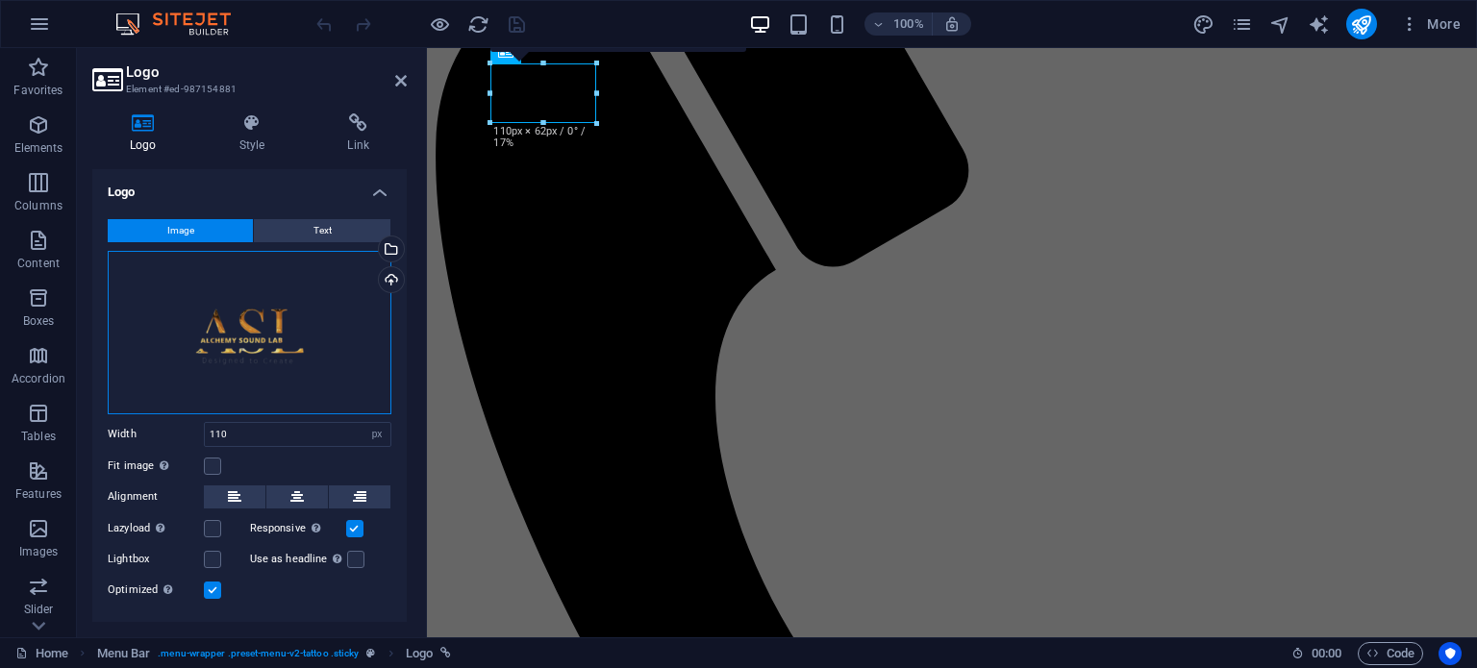
click at [261, 363] on div "Drag files here, click to choose files or select files from Files or our free s…" at bounding box center [250, 333] width 284 height 164
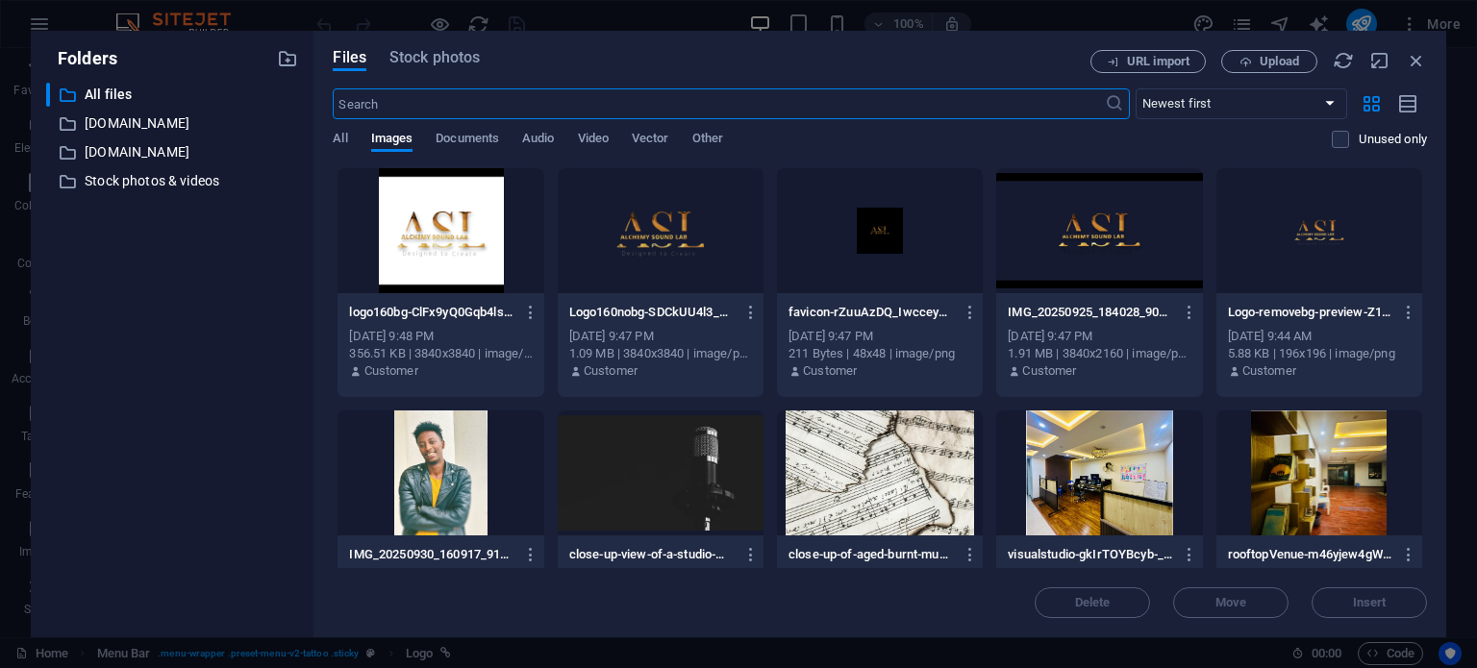
scroll to position [1653, 0]
click at [419, 238] on div at bounding box center [441, 230] width 206 height 125
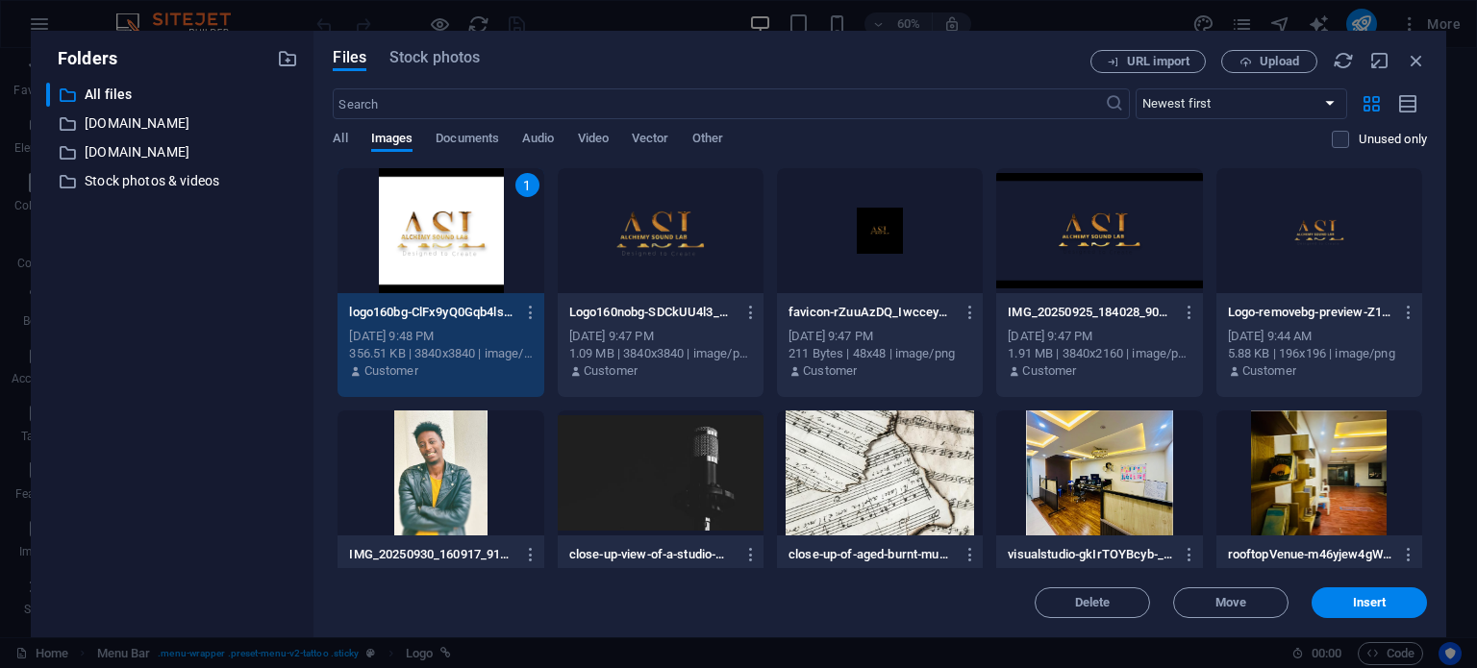
click at [419, 238] on div "1" at bounding box center [441, 230] width 206 height 125
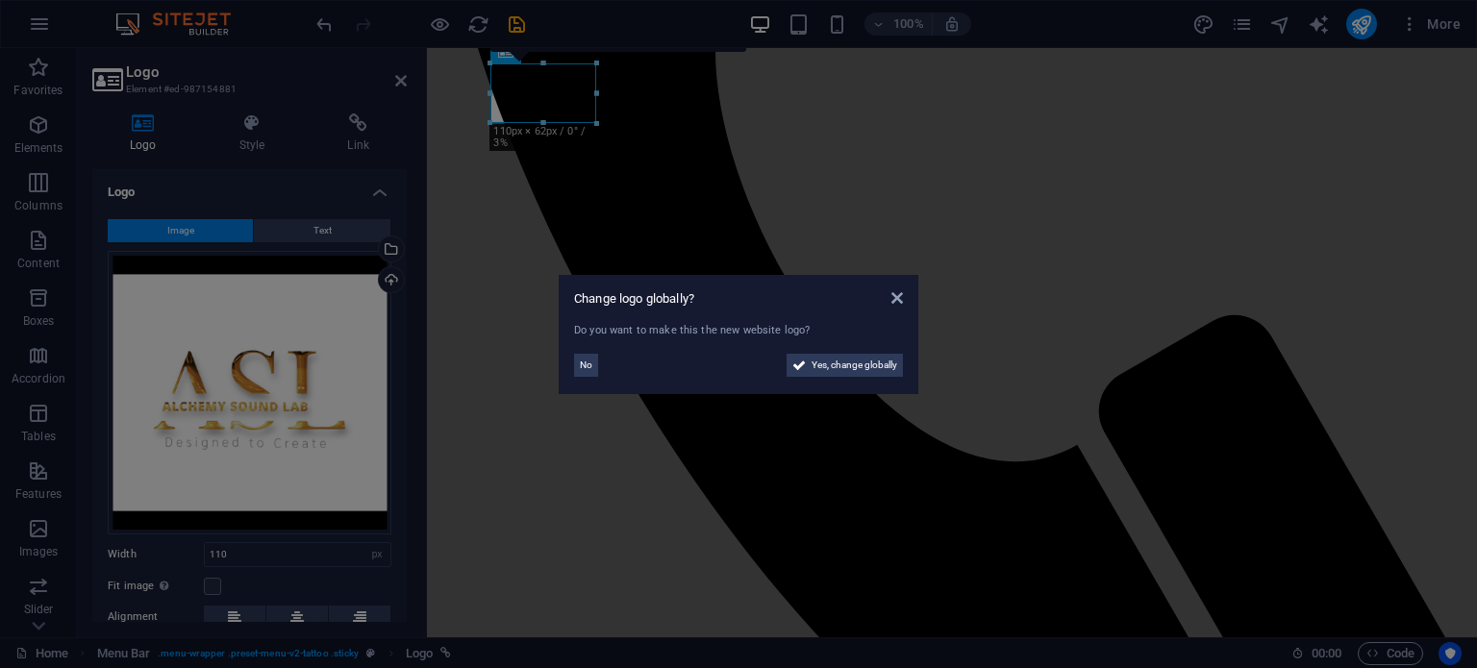
scroll to position [1260, 0]
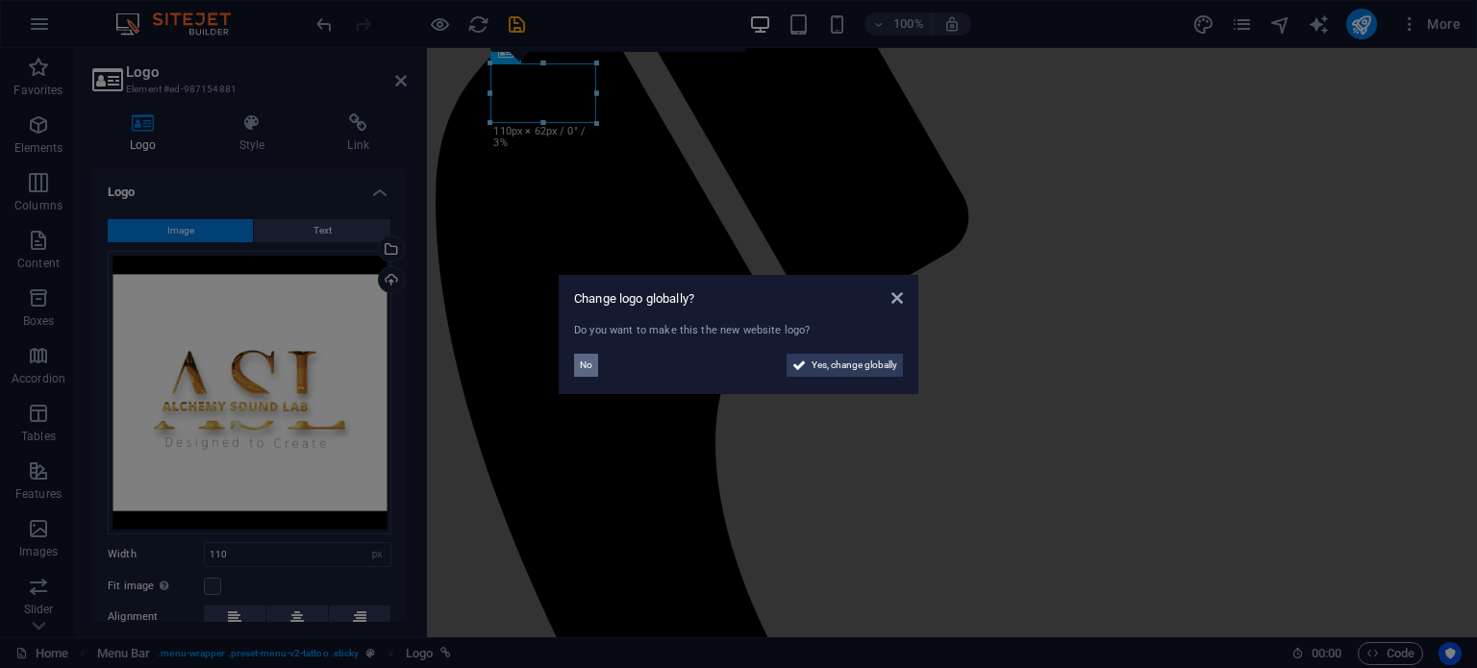
click at [591, 372] on span "No" at bounding box center [586, 365] width 13 height 23
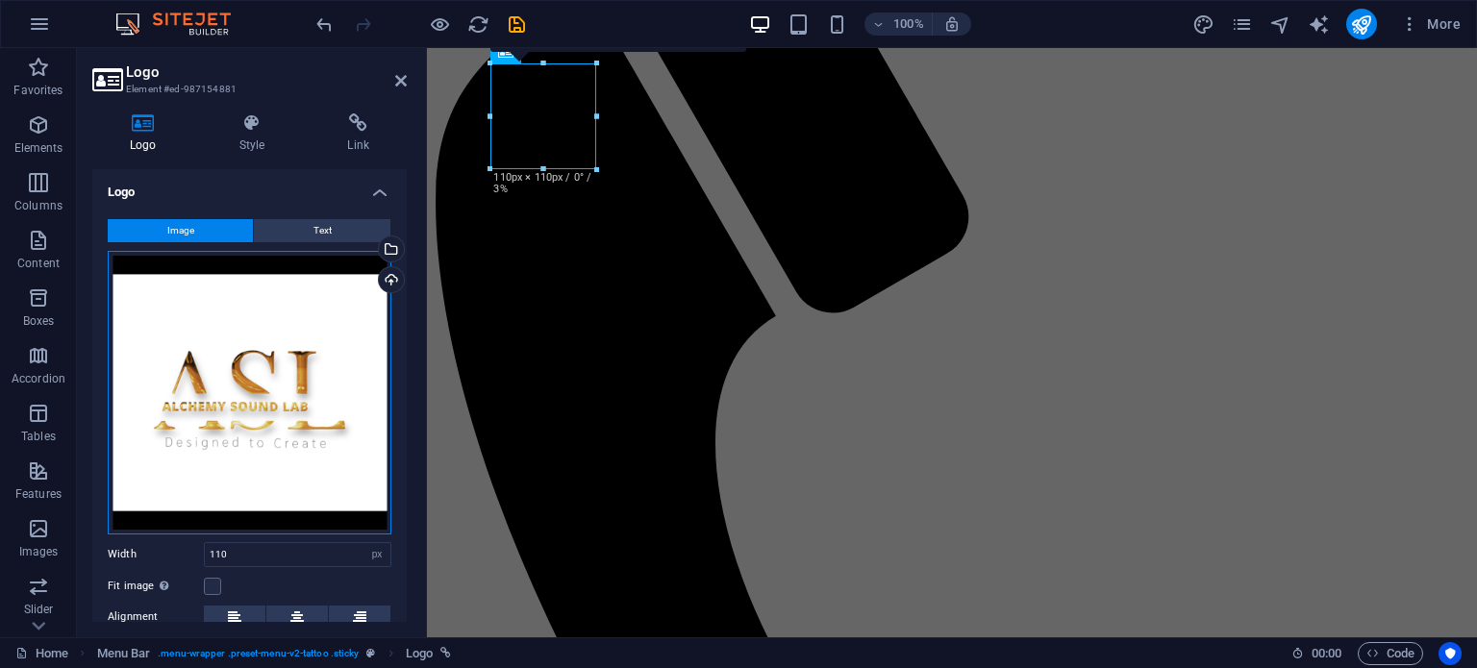
click at [250, 349] on div "Drag files here, click to choose files or select files from Files or our free s…" at bounding box center [250, 393] width 284 height 284
click at [250, 349] on body "alchemy sound Lab Home Favorites Elements Columns Content Boxes Accordion Table…" at bounding box center [738, 334] width 1477 height 668
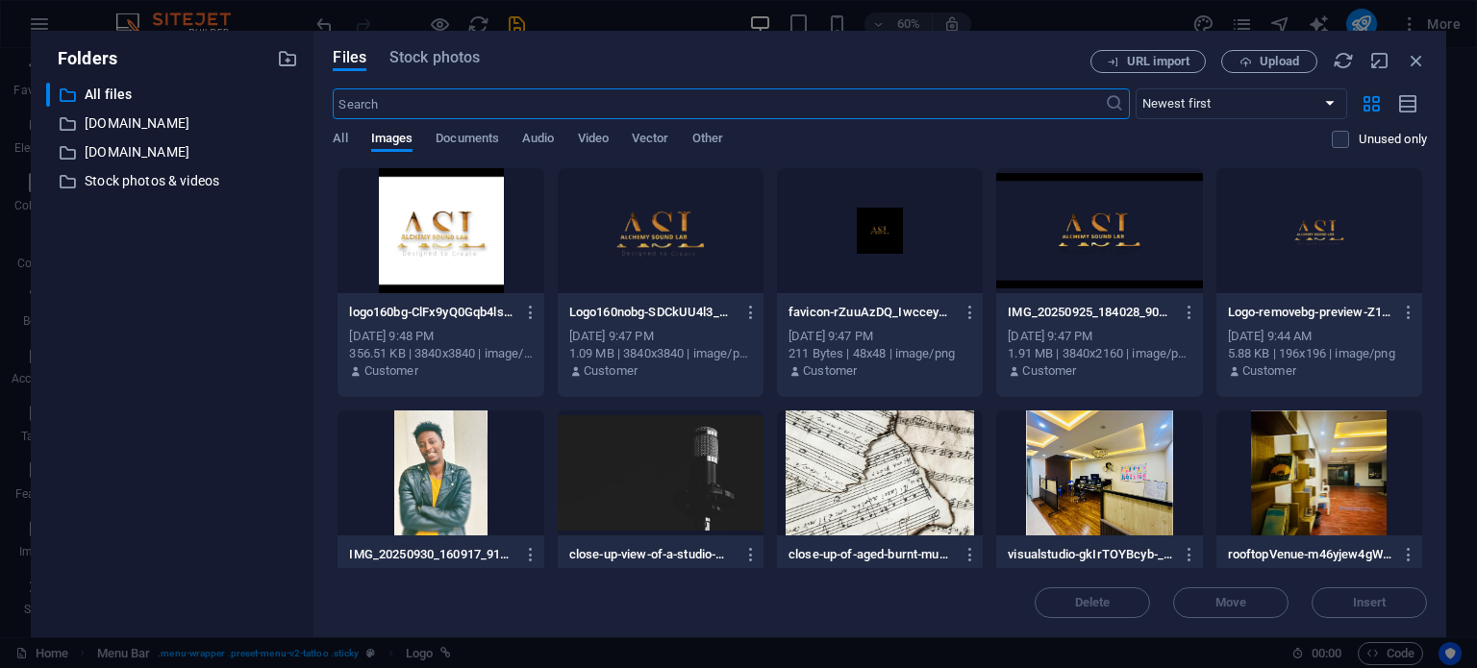
scroll to position [1653, 0]
click at [645, 241] on div at bounding box center [661, 230] width 206 height 125
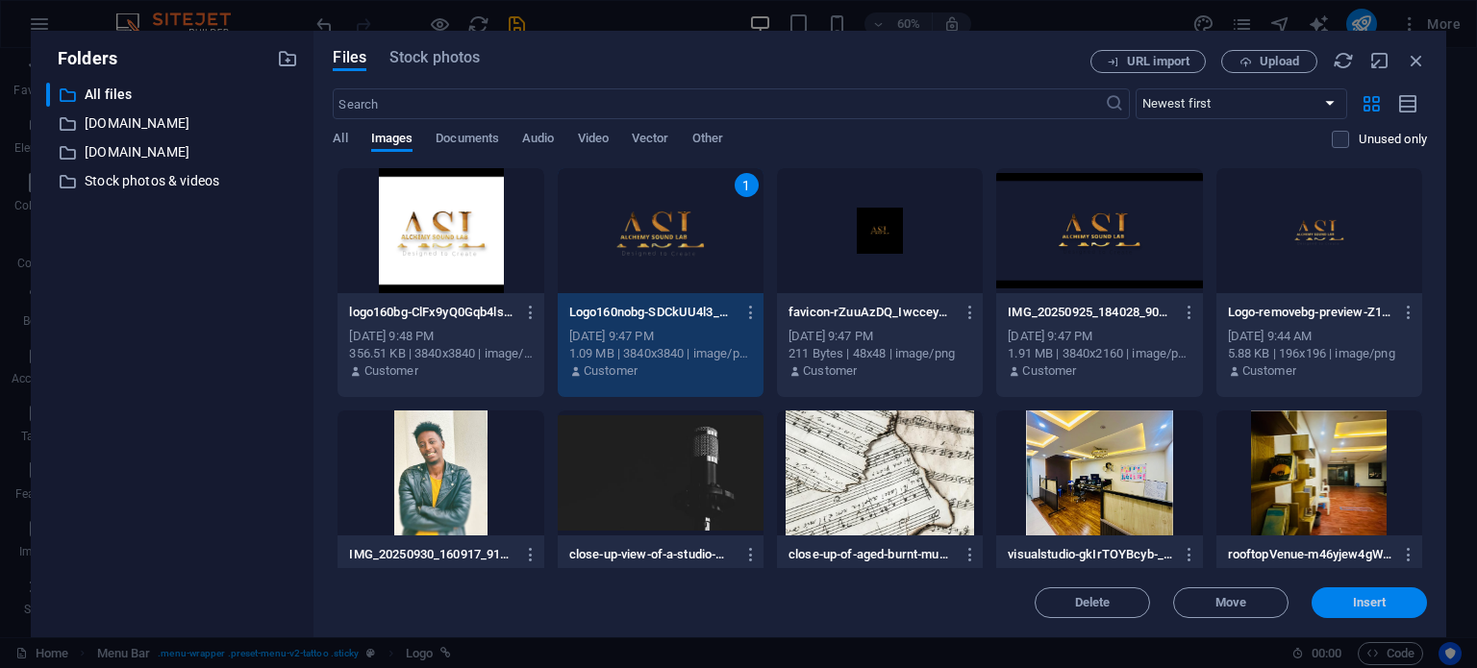
click at [1356, 612] on button "Insert" at bounding box center [1369, 603] width 115 height 31
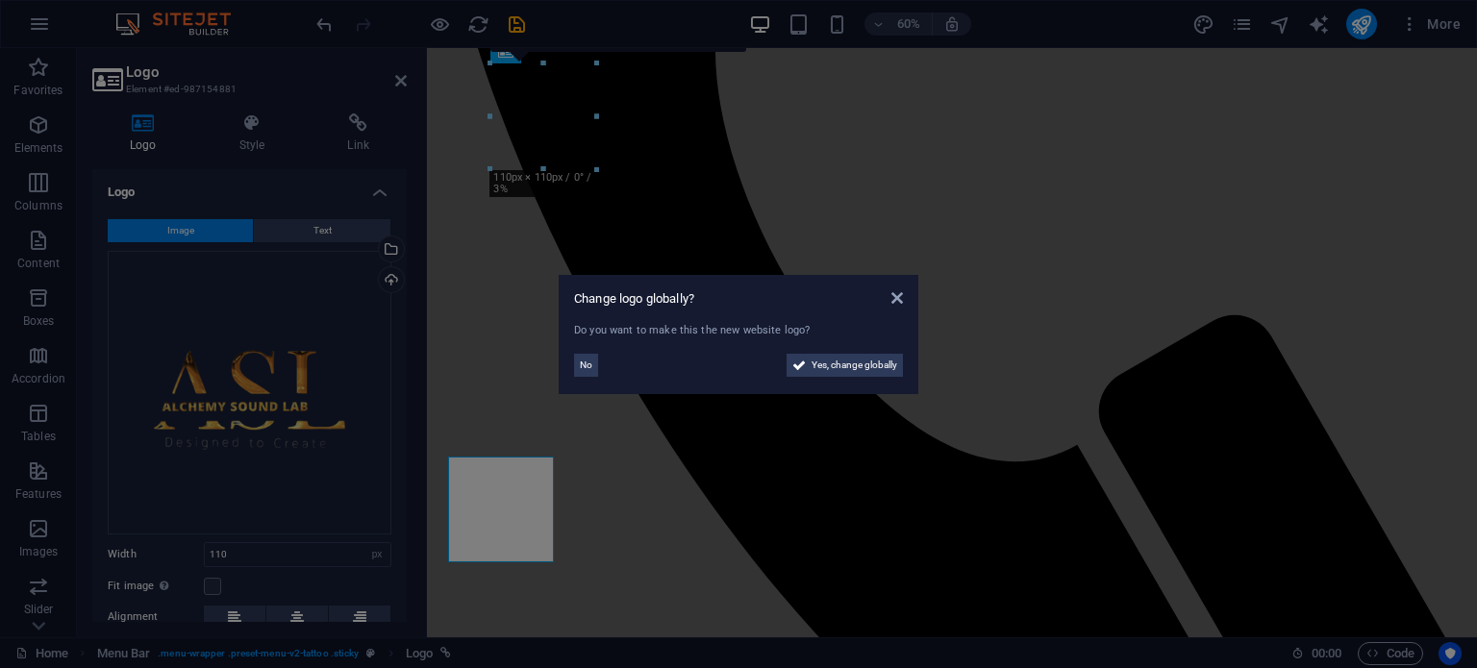
scroll to position [1260, 0]
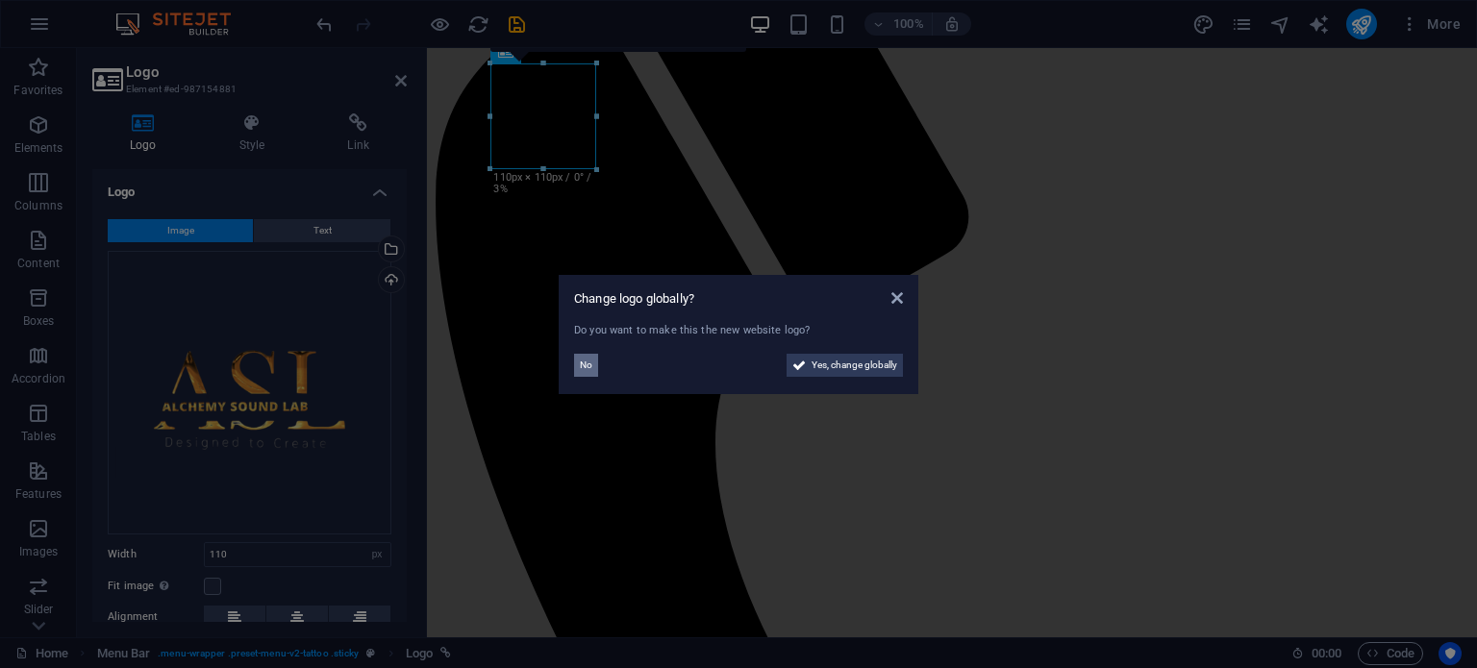
click at [584, 366] on span "No" at bounding box center [586, 365] width 13 height 23
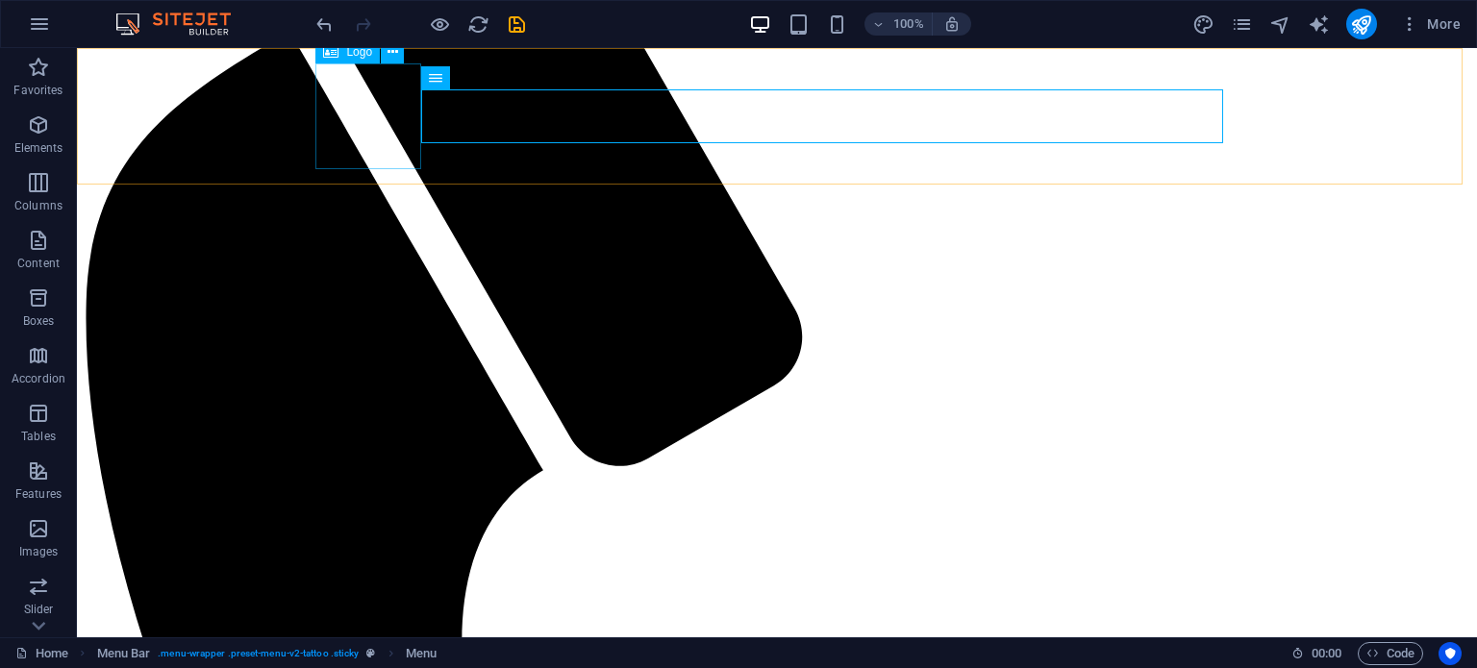
select select "px"
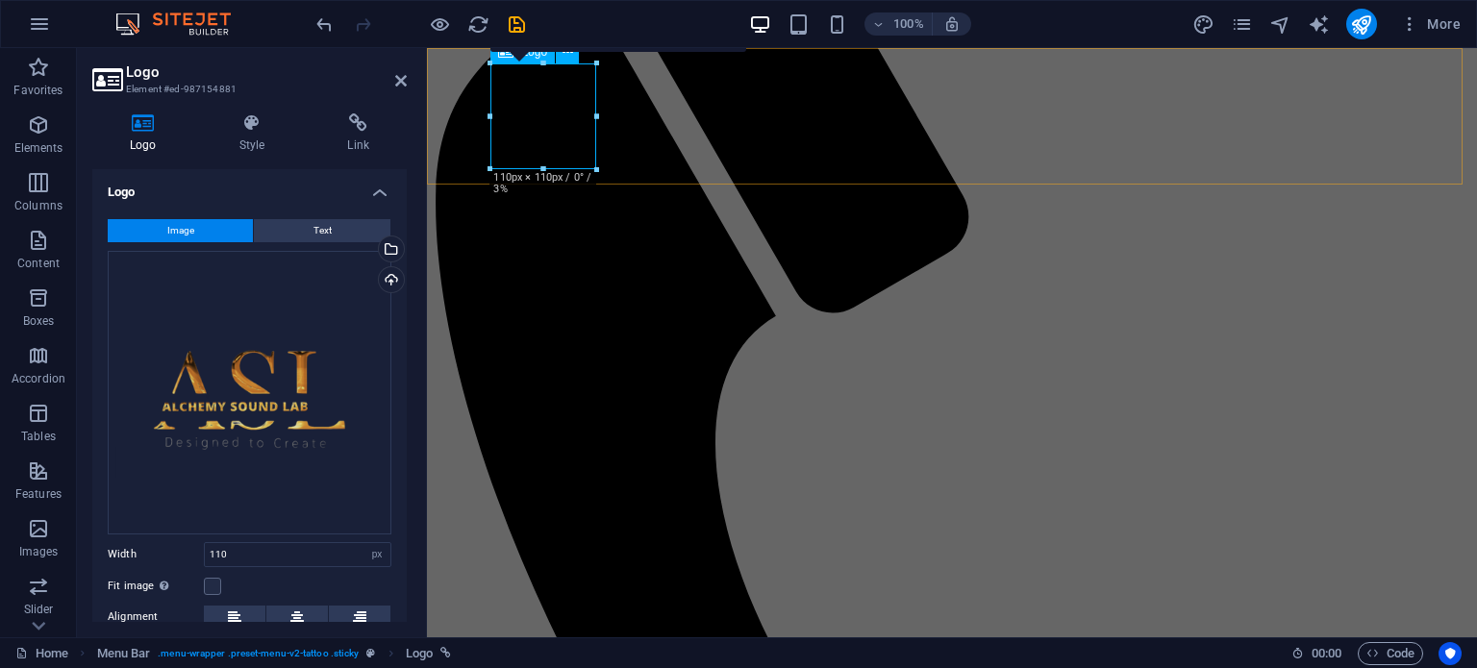
click at [560, 18] on div "100% More" at bounding box center [891, 24] width 1156 height 31
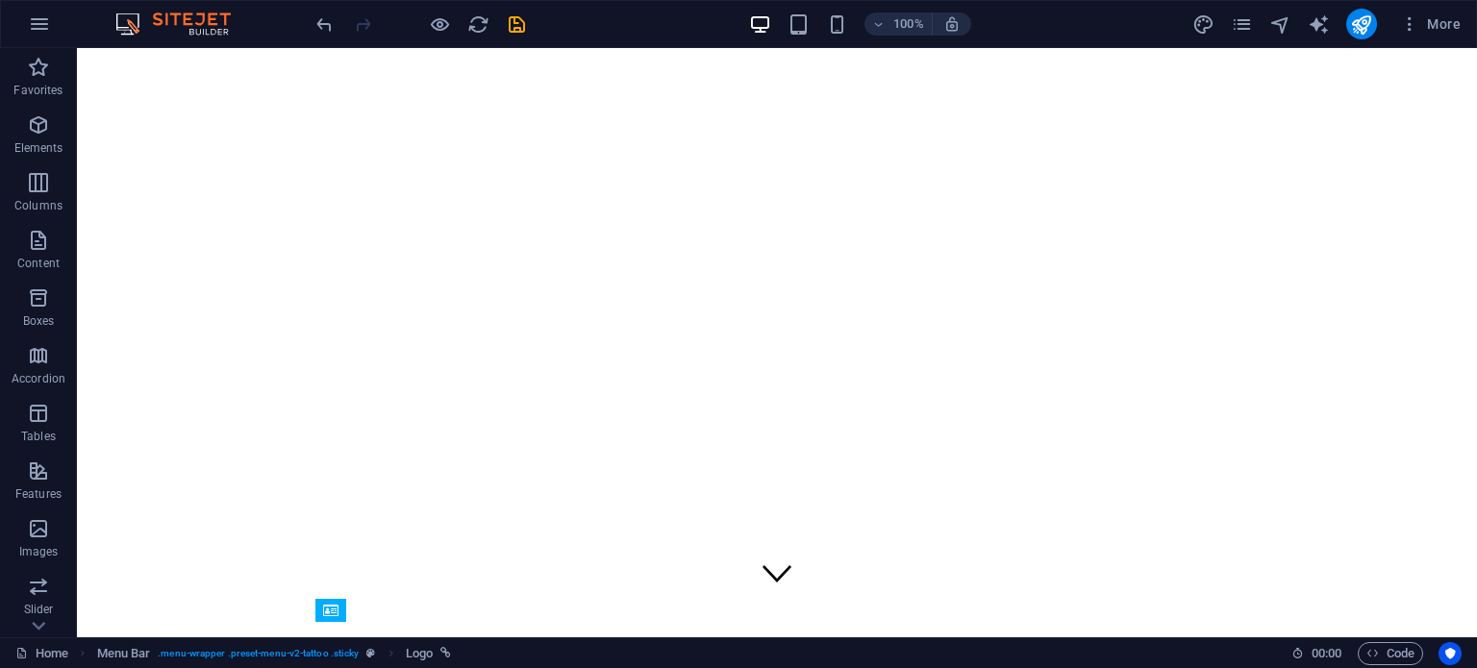
scroll to position [0, 0]
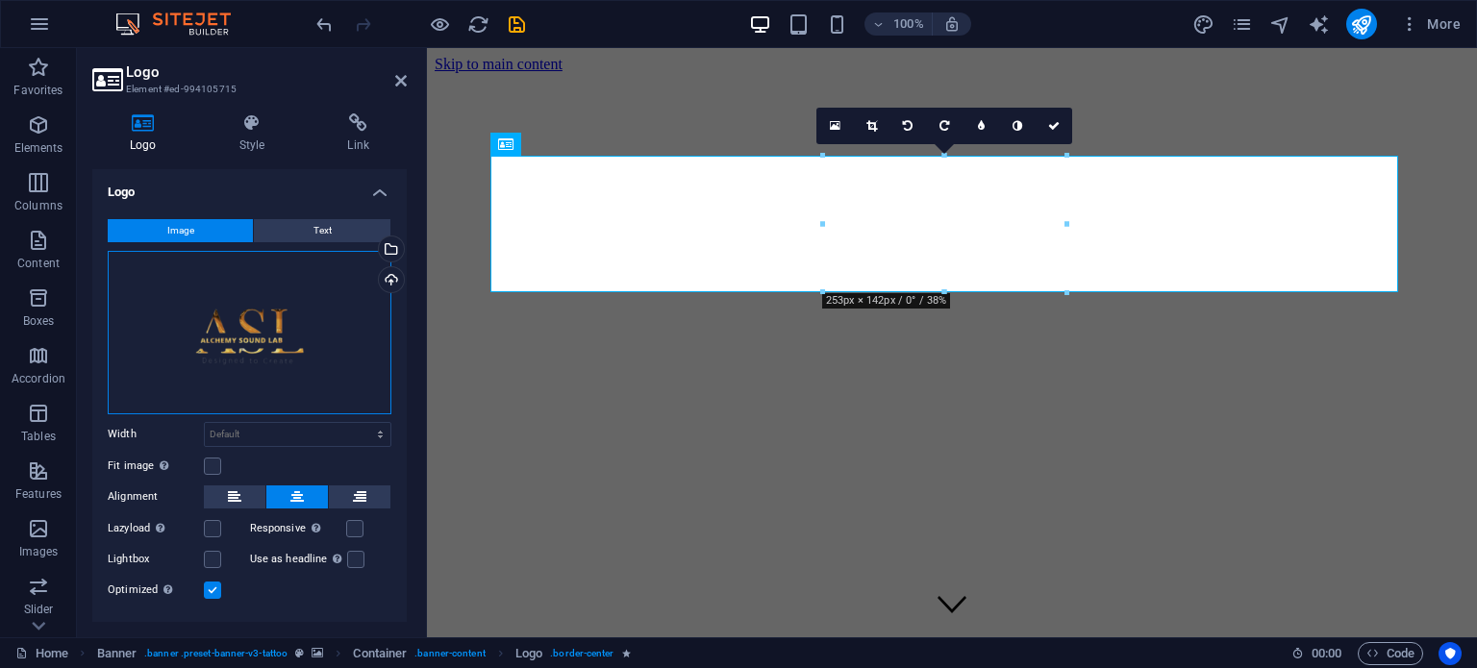
click at [257, 320] on div "Drag files here, click to choose files or select files from Files or our free s…" at bounding box center [250, 333] width 284 height 164
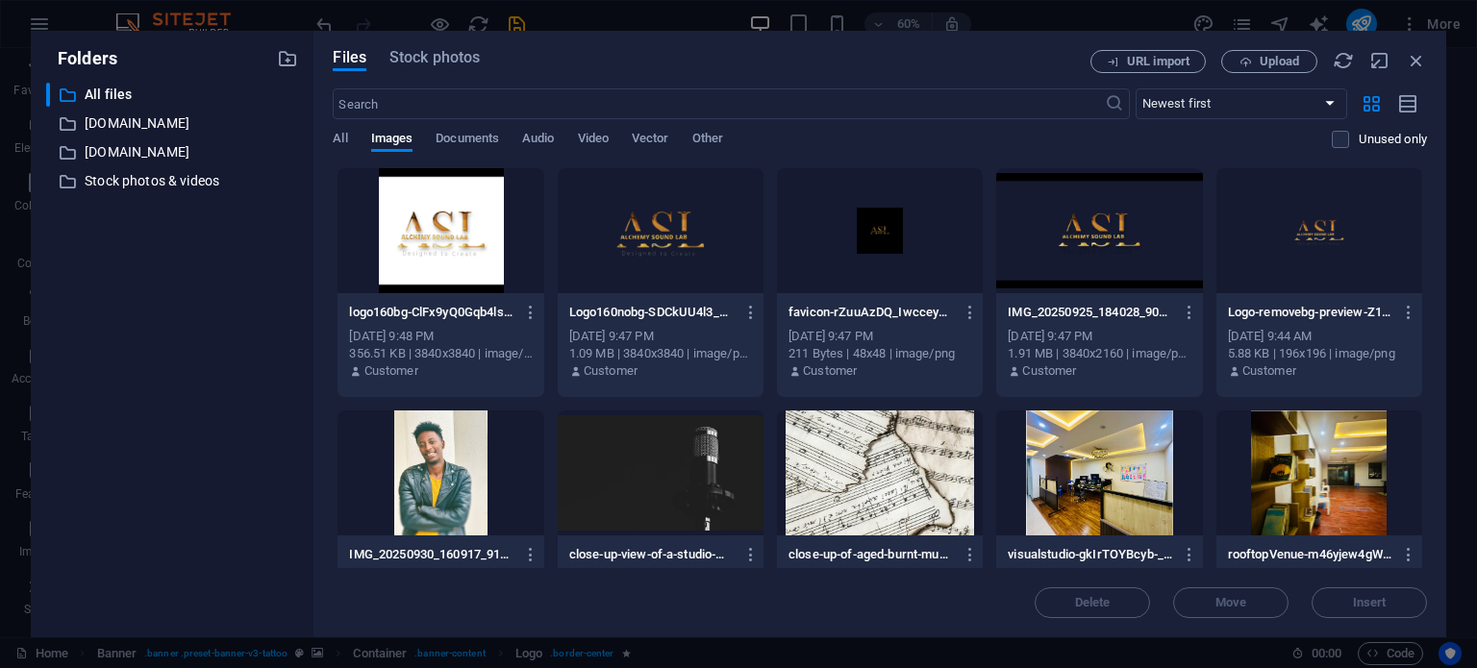
click at [680, 251] on div at bounding box center [661, 230] width 206 height 125
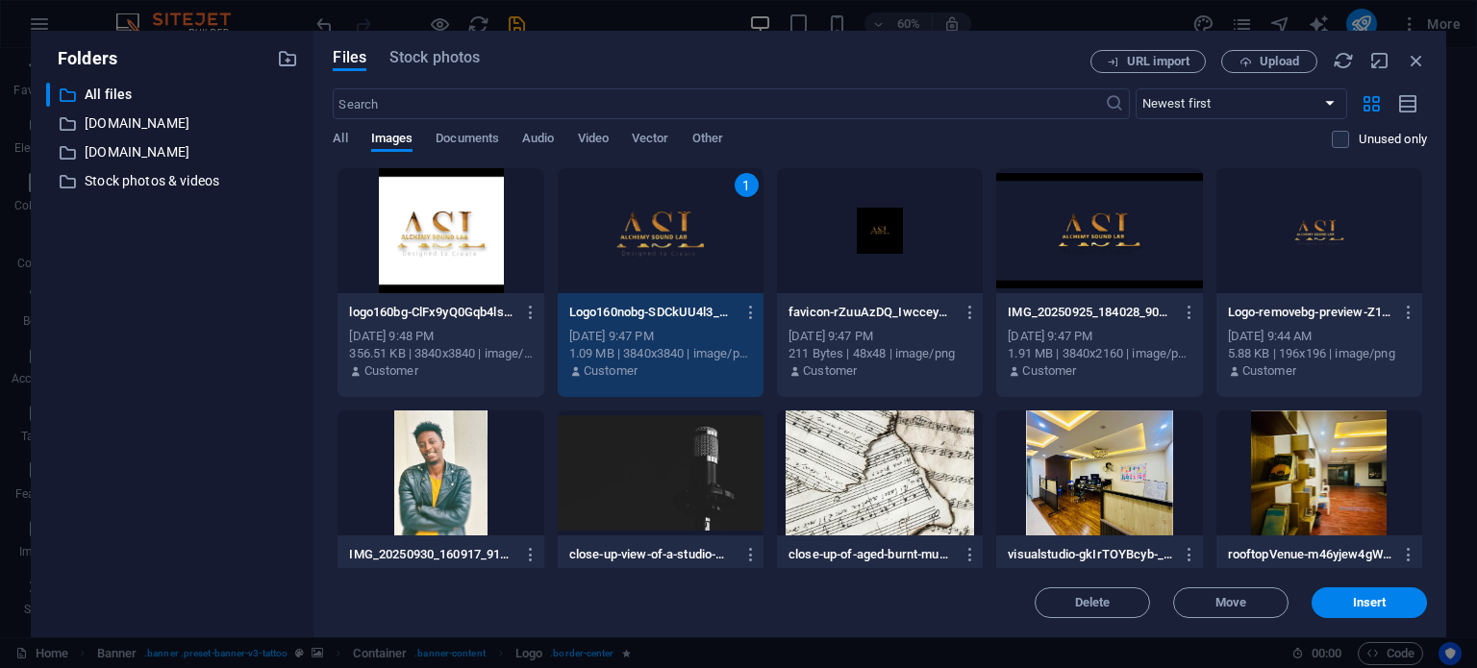
click at [1099, 232] on div at bounding box center [1099, 230] width 206 height 125
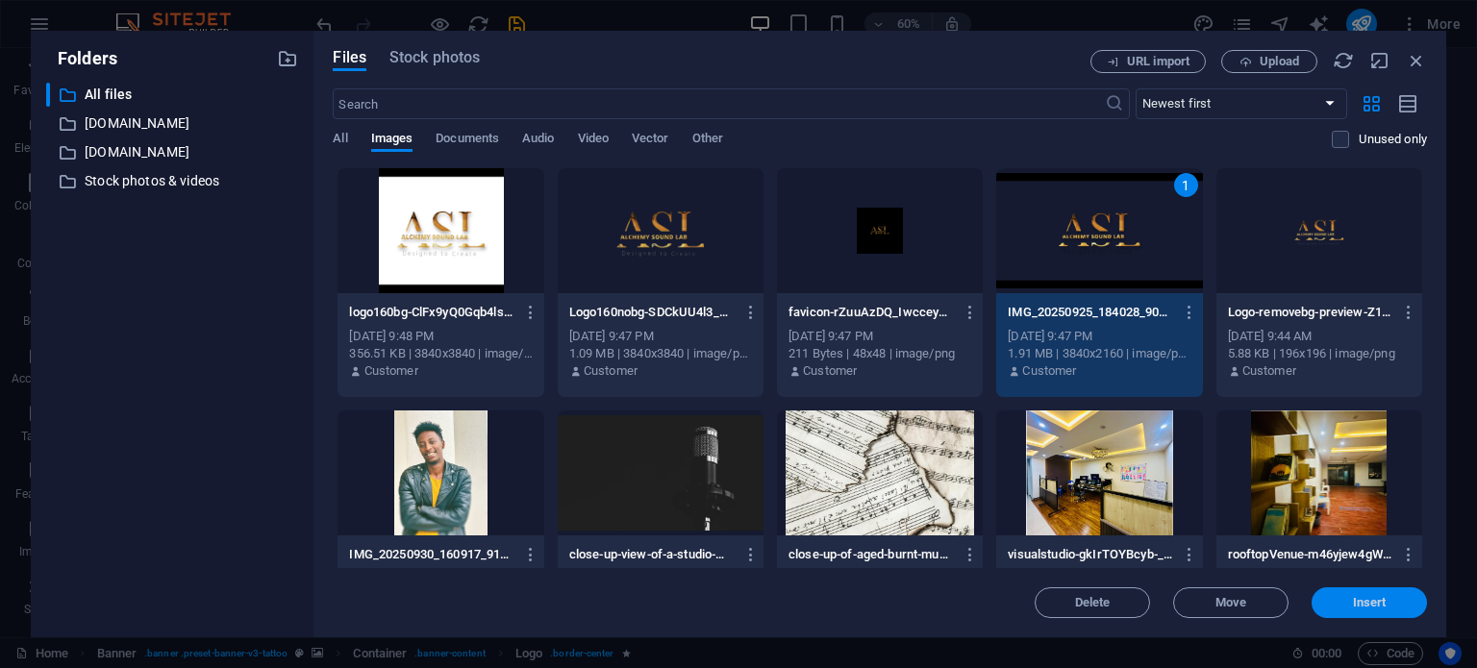
click at [1350, 608] on span "Insert" at bounding box center [1370, 603] width 100 height 12
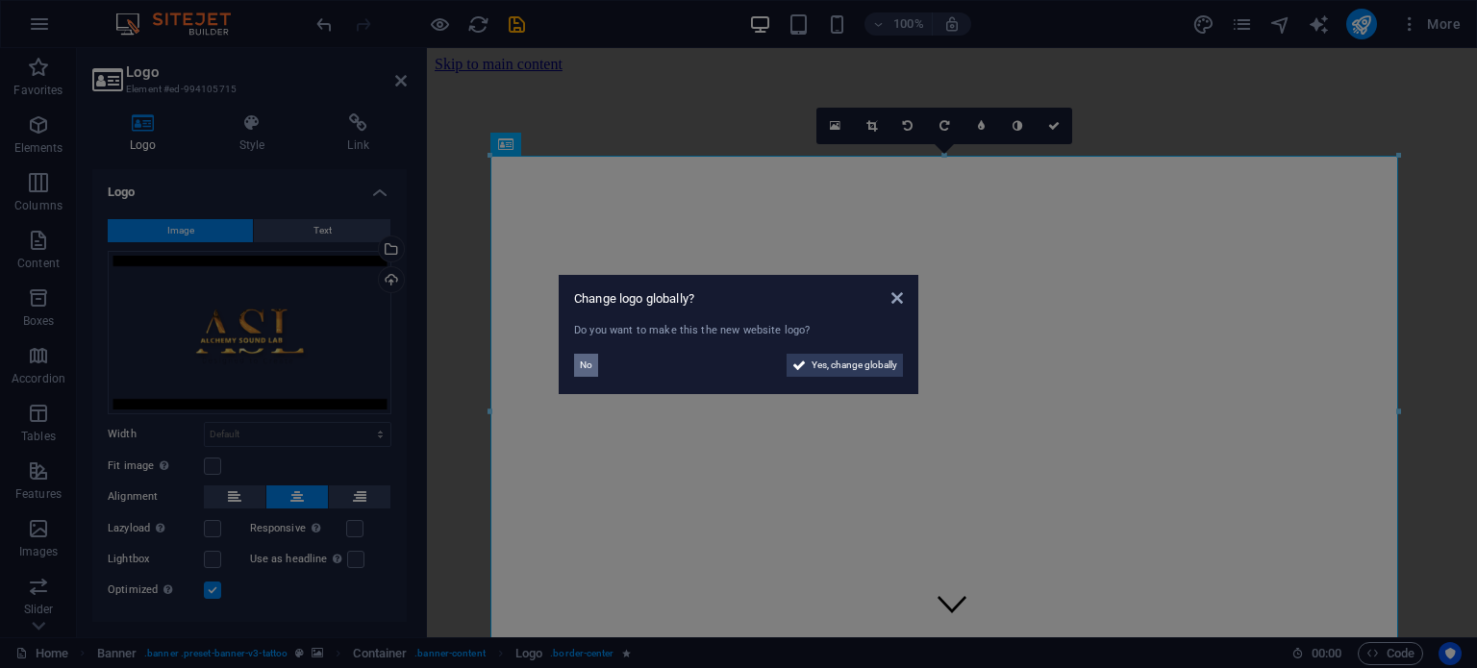
click at [593, 371] on button "No" at bounding box center [586, 365] width 24 height 23
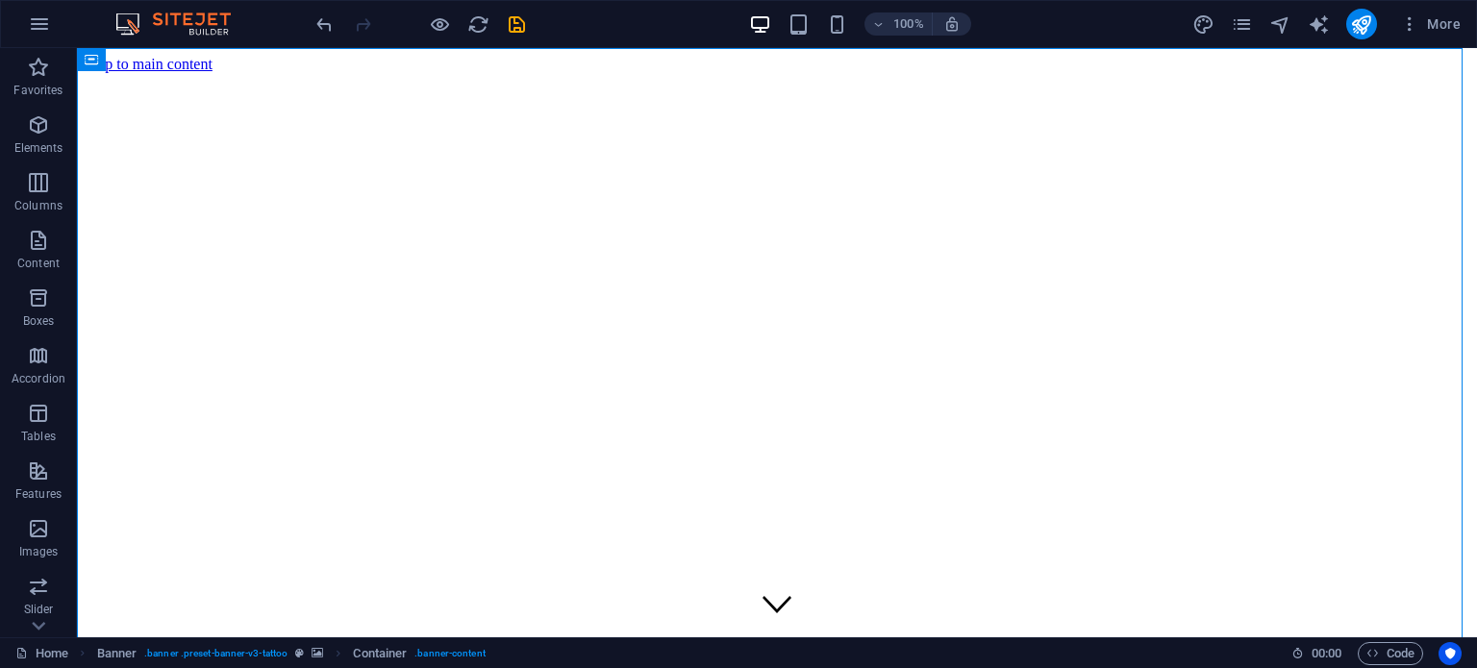
drag, startPoint x: 1110, startPoint y: 89, endPoint x: 1467, endPoint y: 152, distance: 362.3
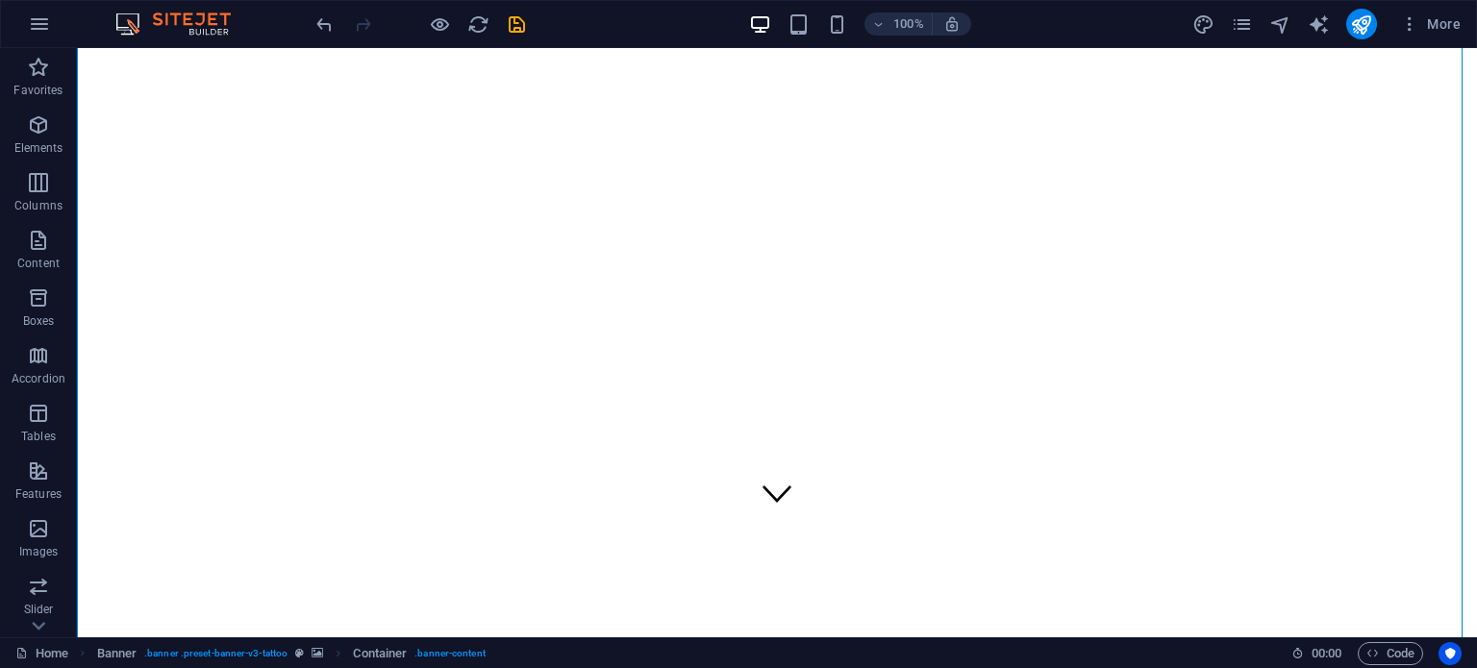
scroll to position [96, 0]
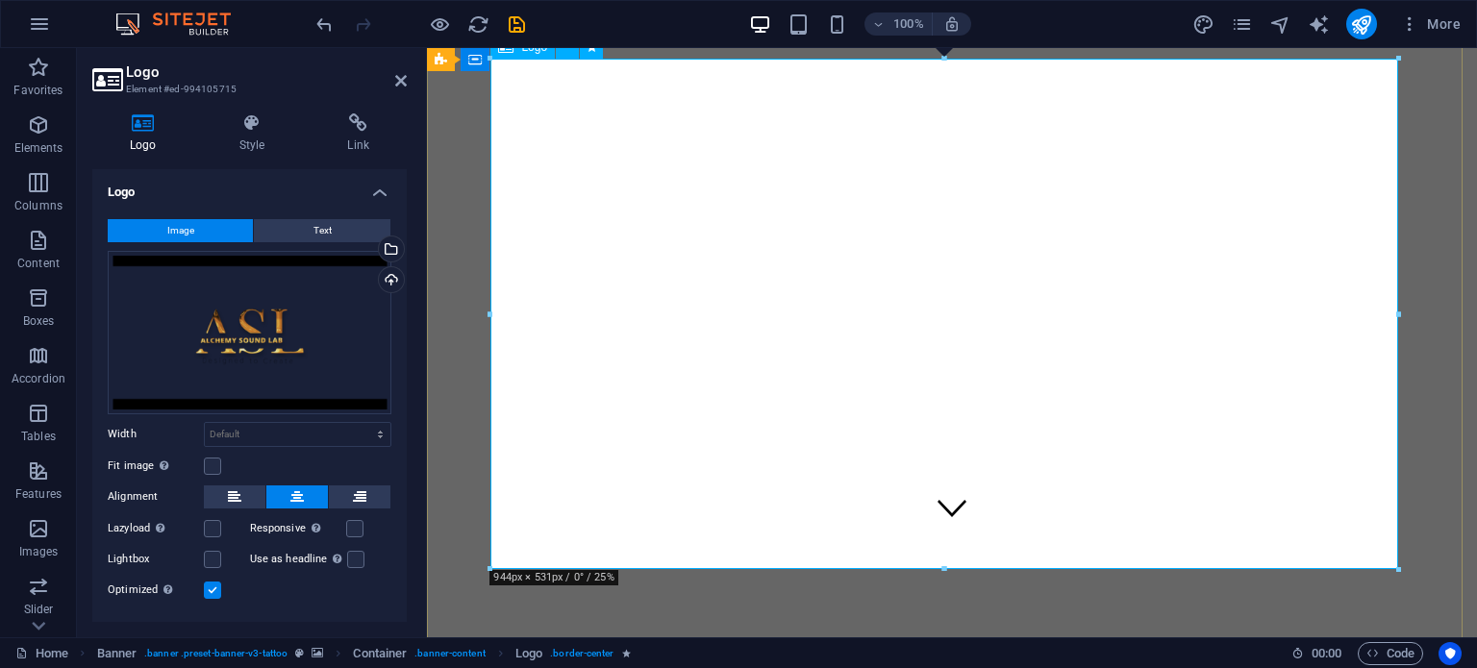
drag, startPoint x: 1372, startPoint y: 616, endPoint x: 939, endPoint y: 442, distance: 466.2
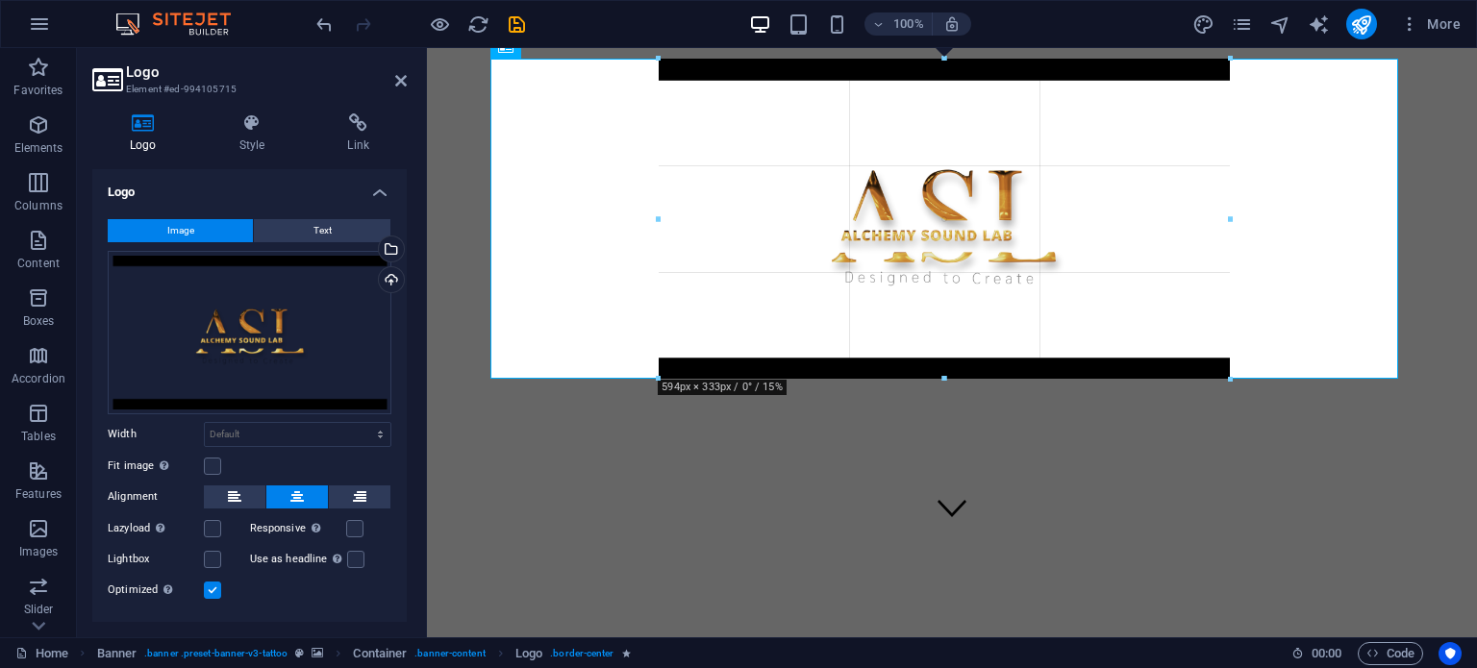
drag, startPoint x: 947, startPoint y: 568, endPoint x: 945, endPoint y: 377, distance: 191.4
type input "596"
select select "px"
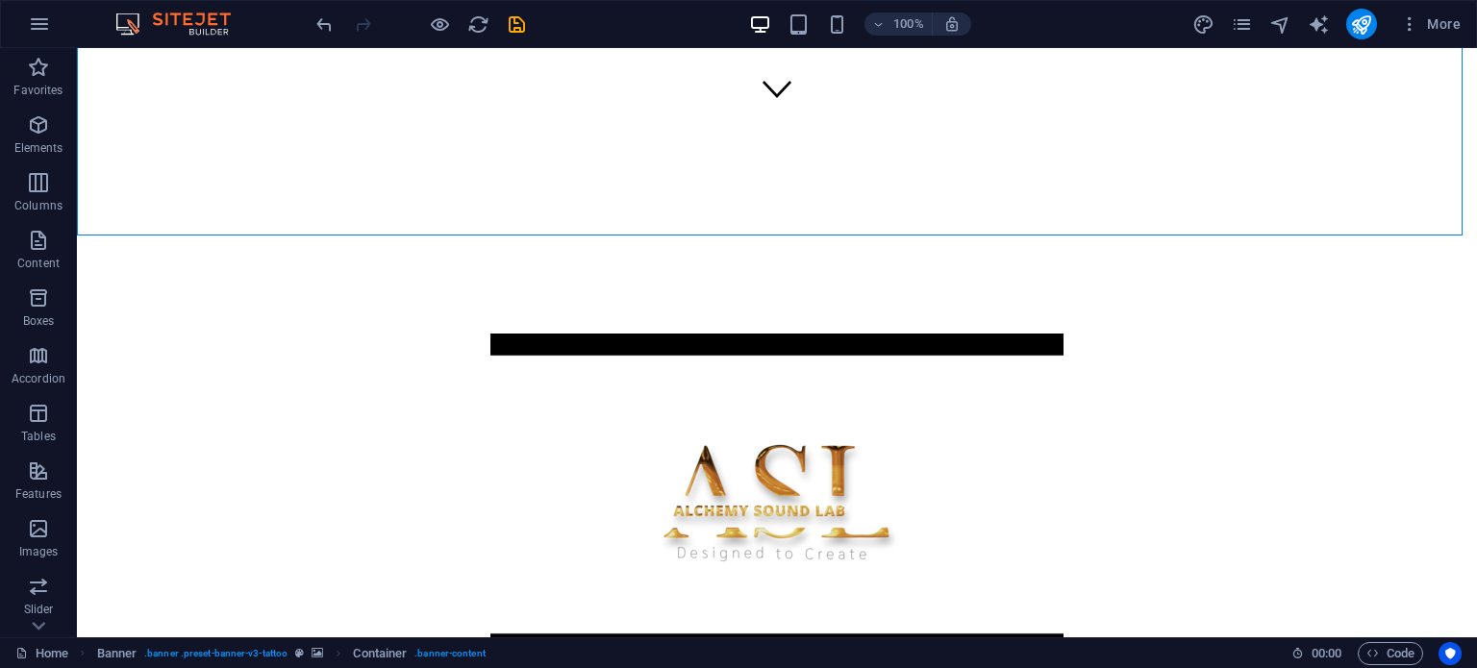
scroll to position [0, 0]
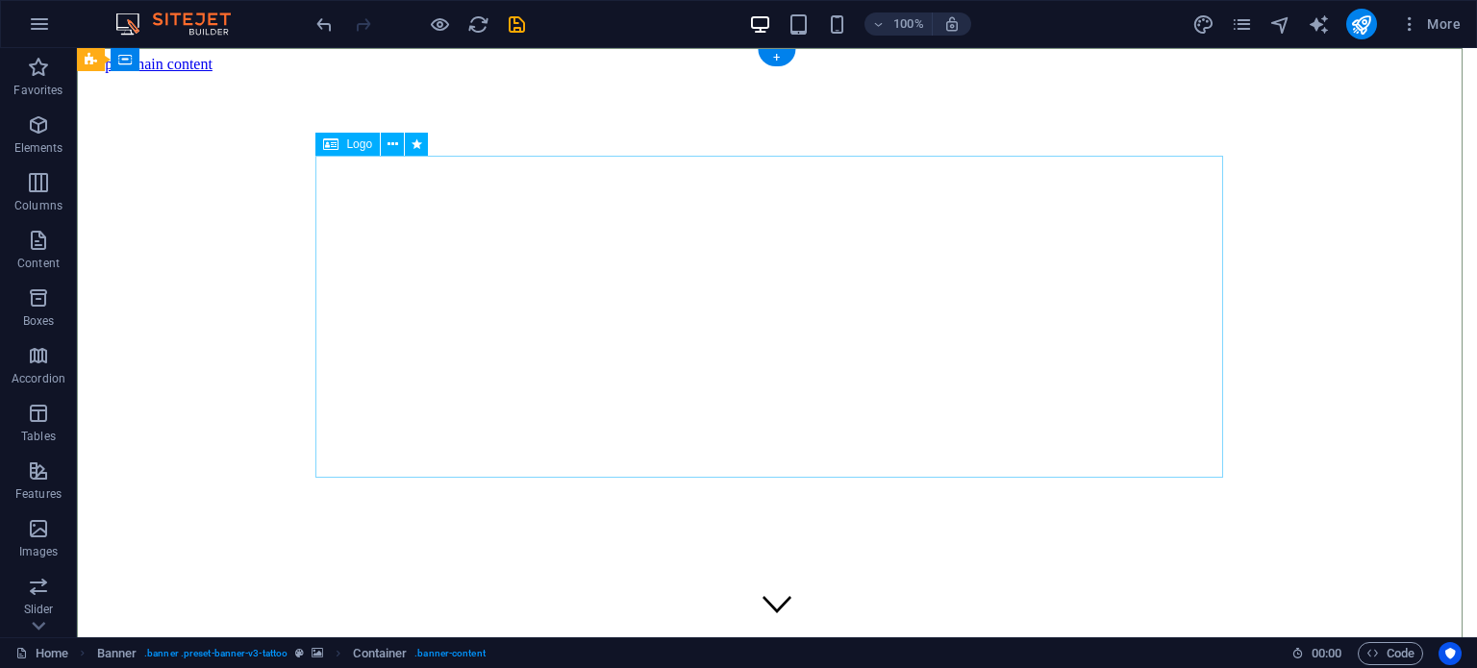
select select "px"
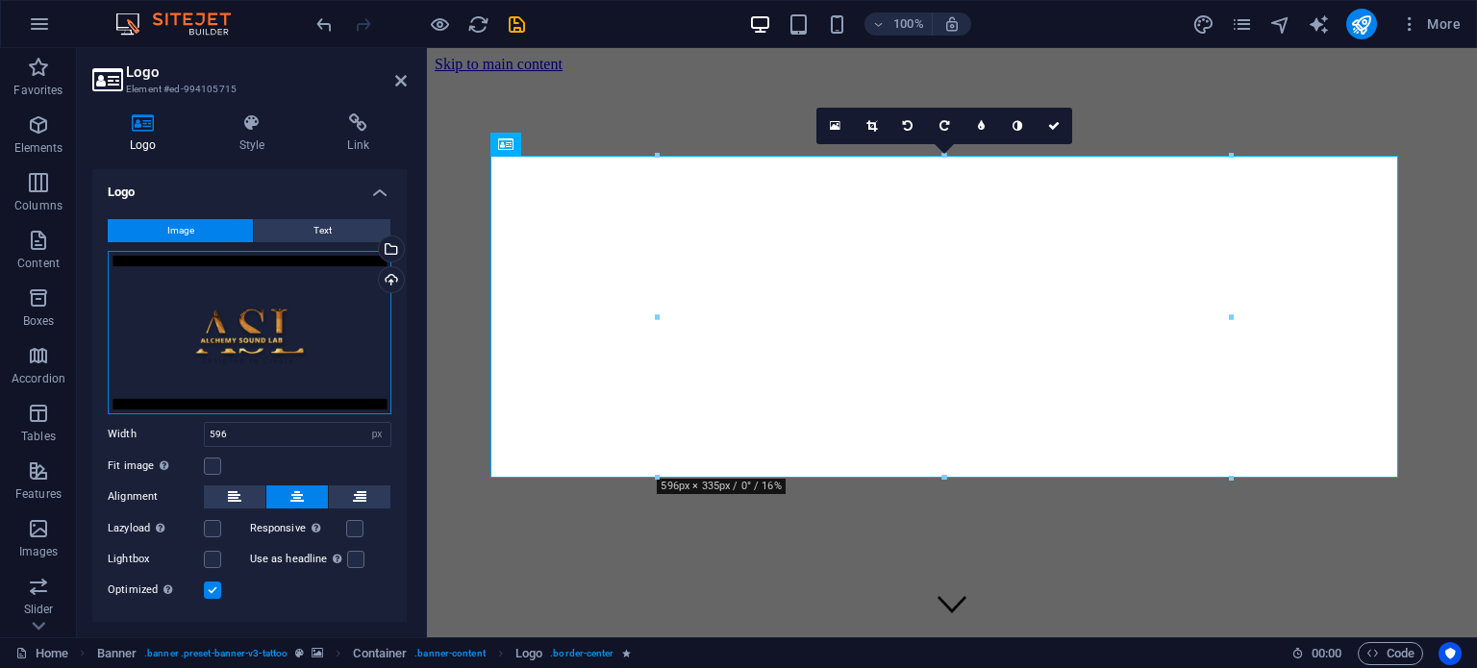
click at [216, 290] on div "Drag files here, click to choose files or select files from Files or our free s…" at bounding box center [250, 333] width 284 height 164
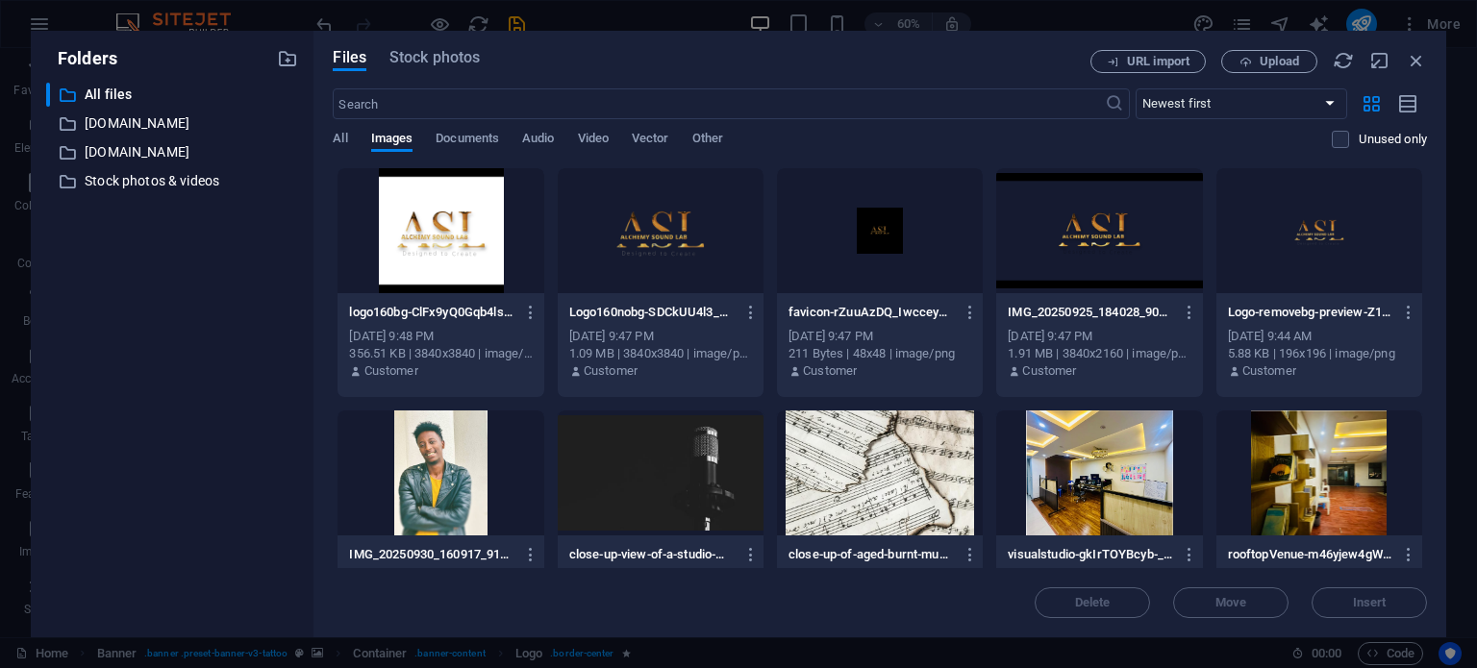
click at [672, 239] on div at bounding box center [661, 230] width 206 height 125
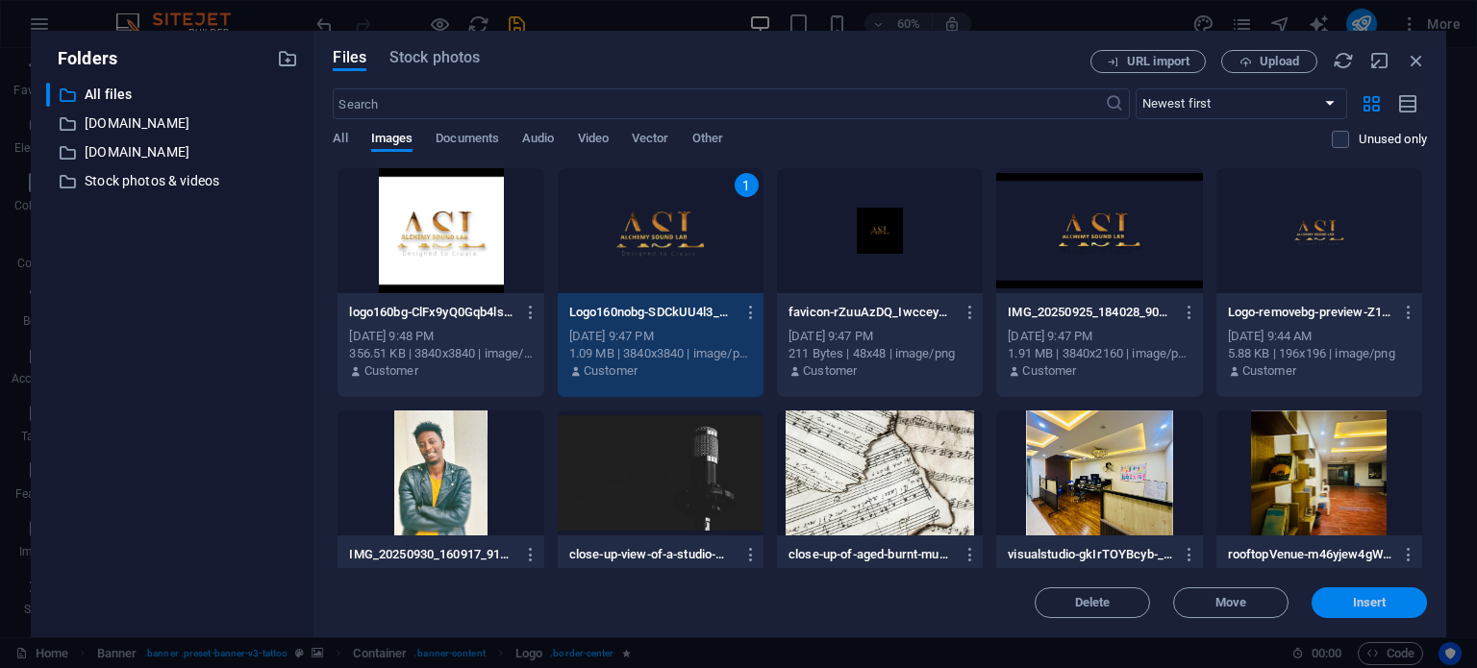
click at [1325, 597] on span "Insert" at bounding box center [1370, 603] width 100 height 12
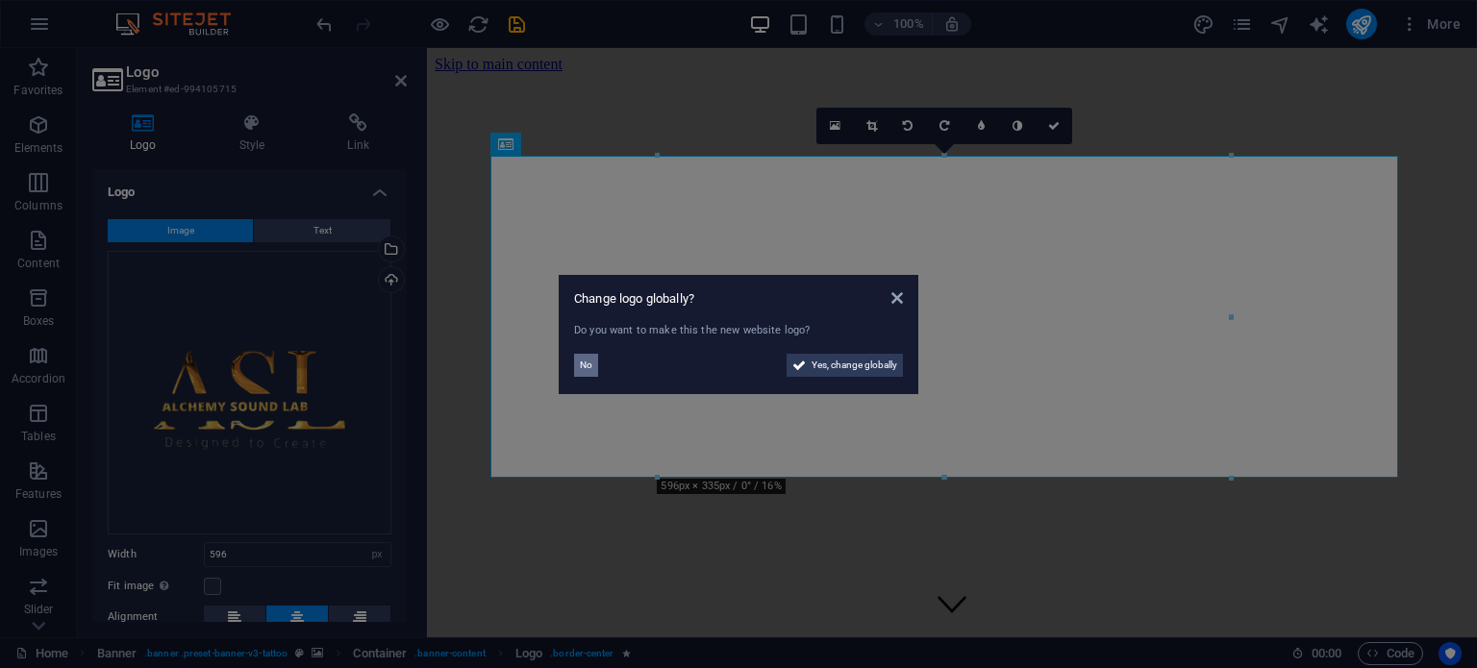
click at [583, 358] on span "No" at bounding box center [586, 365] width 13 height 23
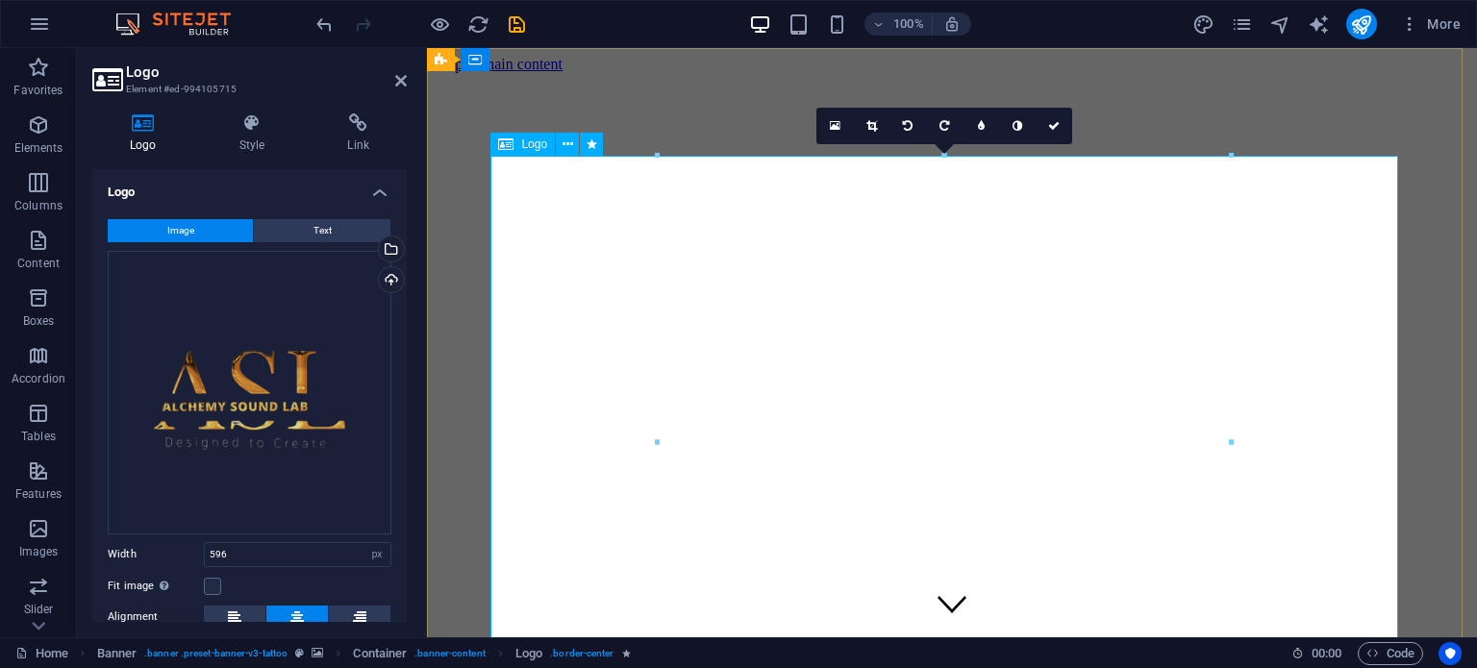
drag, startPoint x: 1083, startPoint y: 489, endPoint x: 764, endPoint y: 438, distance: 323.4
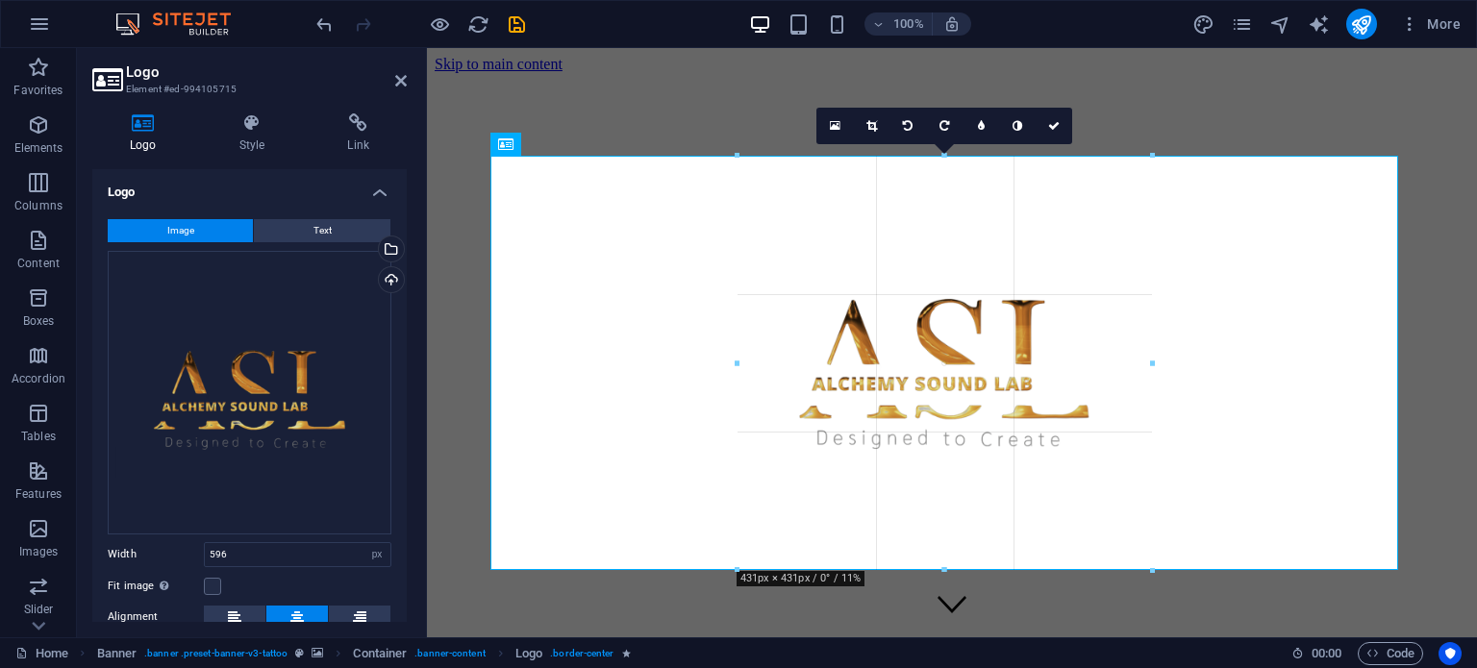
drag, startPoint x: 655, startPoint y: 440, endPoint x: 390, endPoint y: 363, distance: 276.4
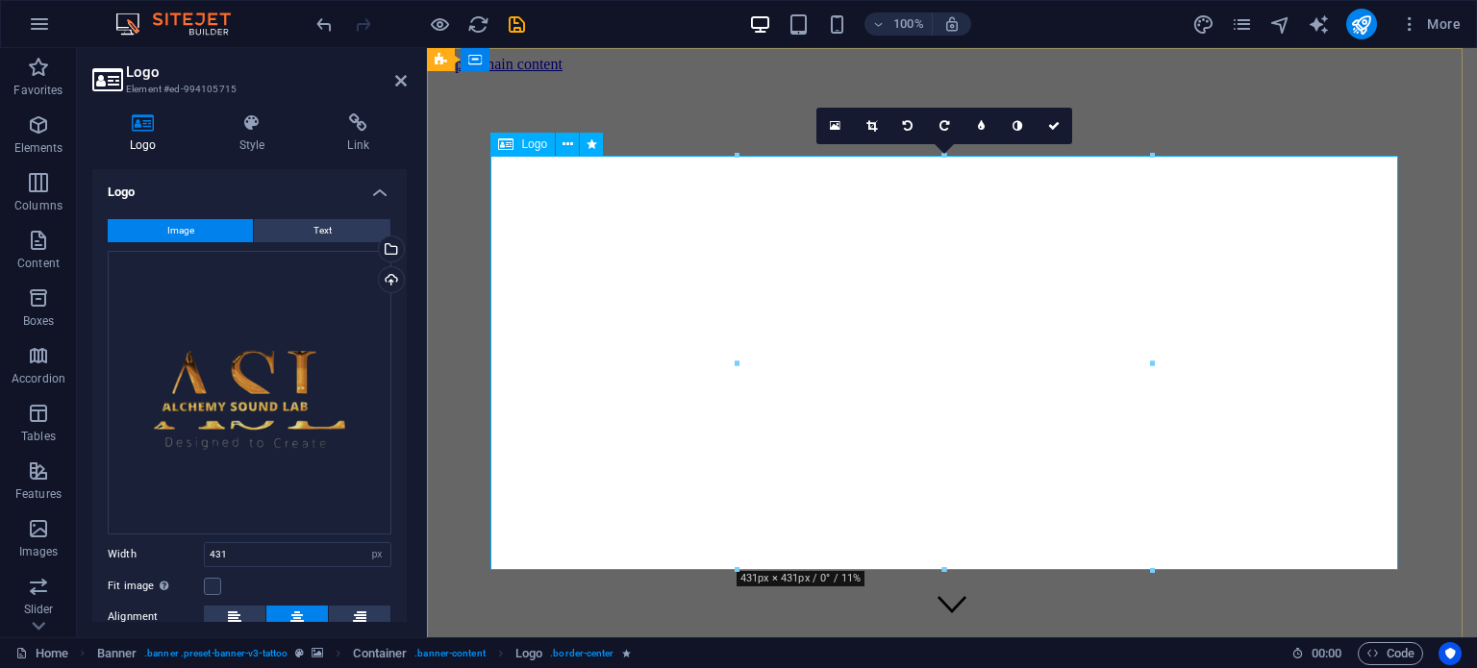
drag, startPoint x: 1161, startPoint y: 407, endPoint x: 715, endPoint y: 359, distance: 448.9
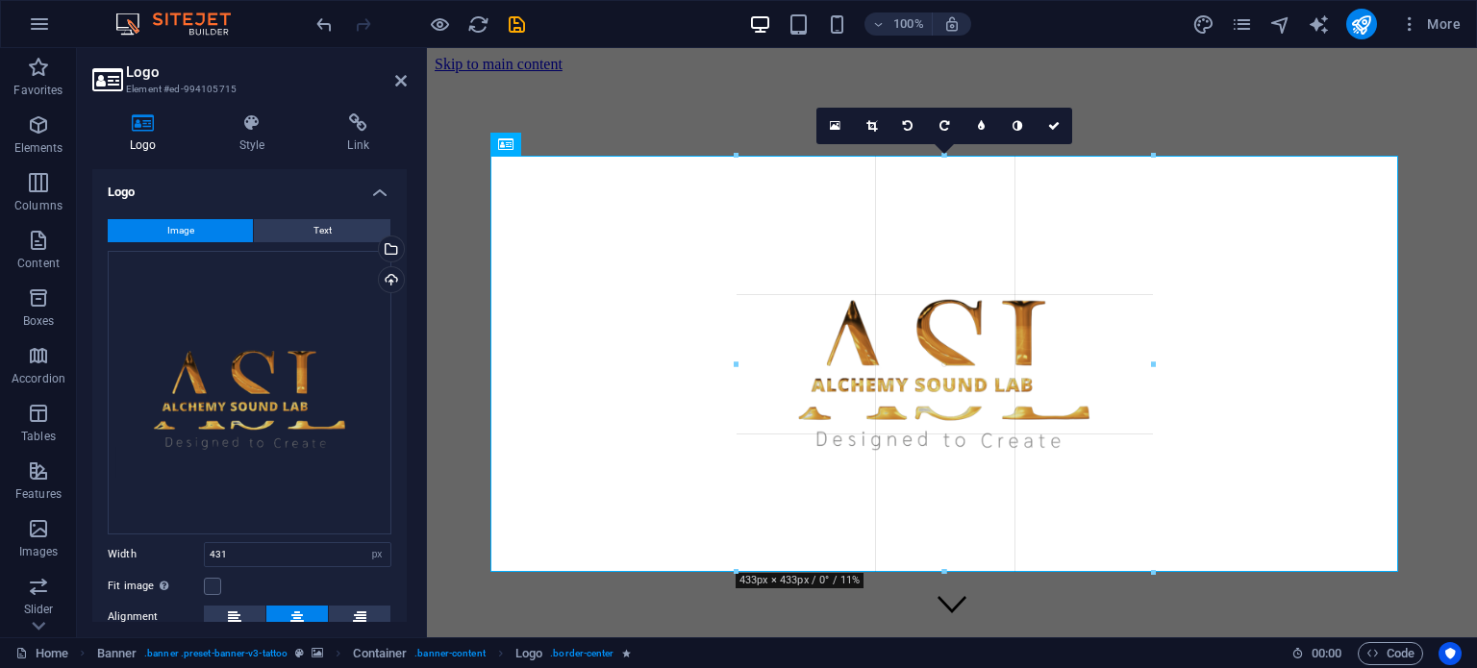
click at [726, 339] on div at bounding box center [945, 483] width 1036 height 870
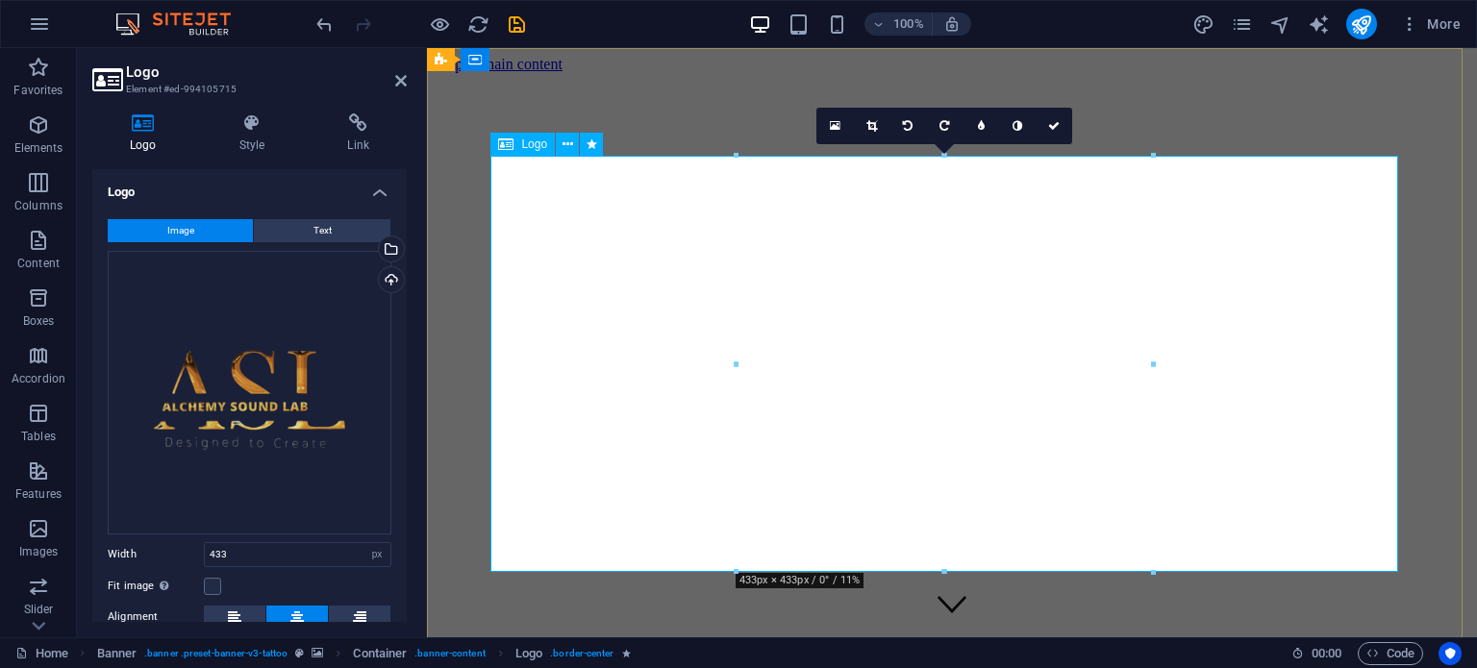
drag, startPoint x: 1160, startPoint y: 405, endPoint x: 705, endPoint y: 353, distance: 457.9
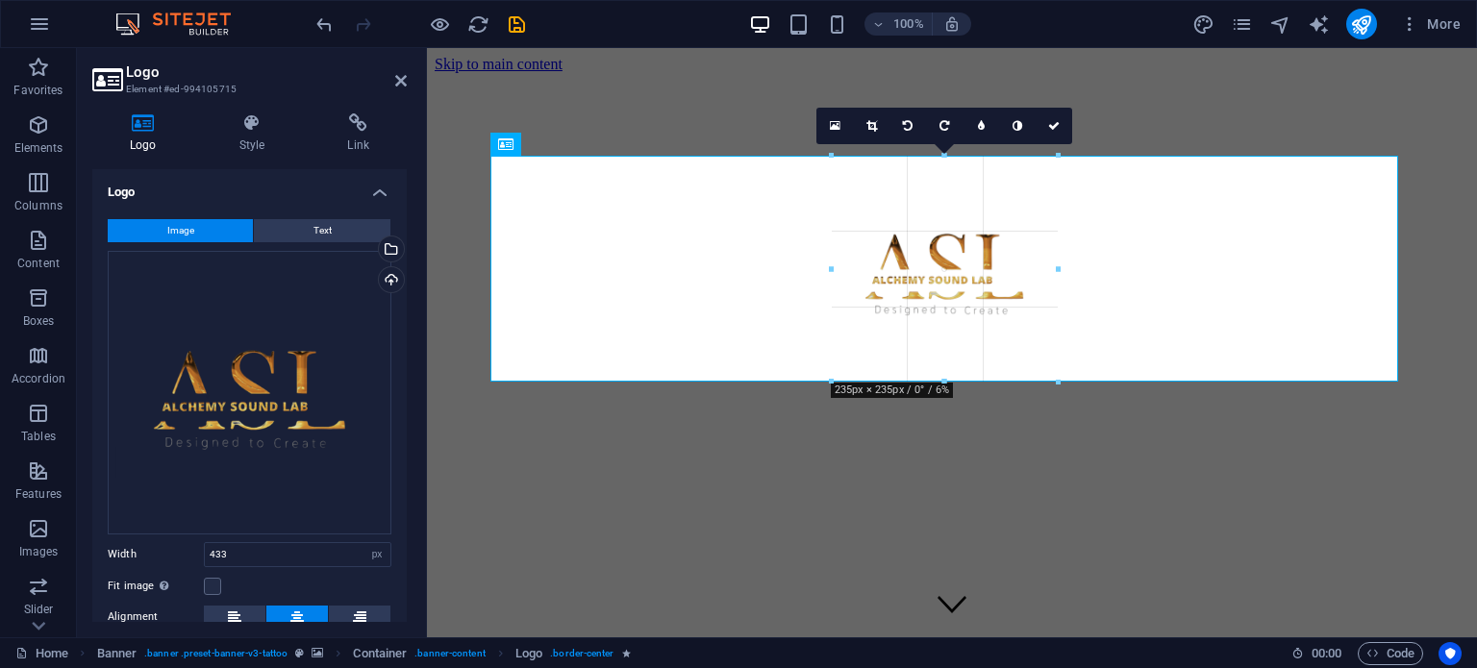
type input "235"
click at [194, 318] on div "Drag files here, click to choose files or select files from Files or our free s…" at bounding box center [250, 393] width 284 height 284
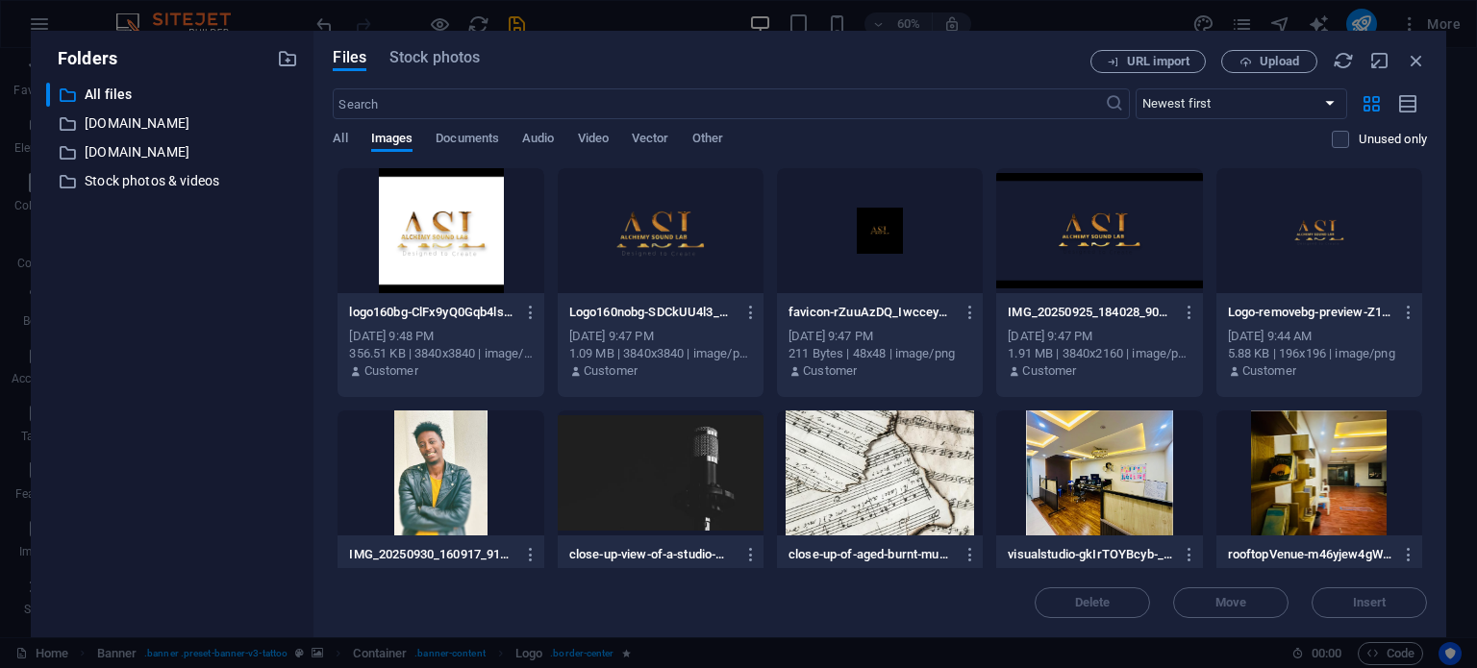
click at [667, 245] on div at bounding box center [661, 230] width 206 height 125
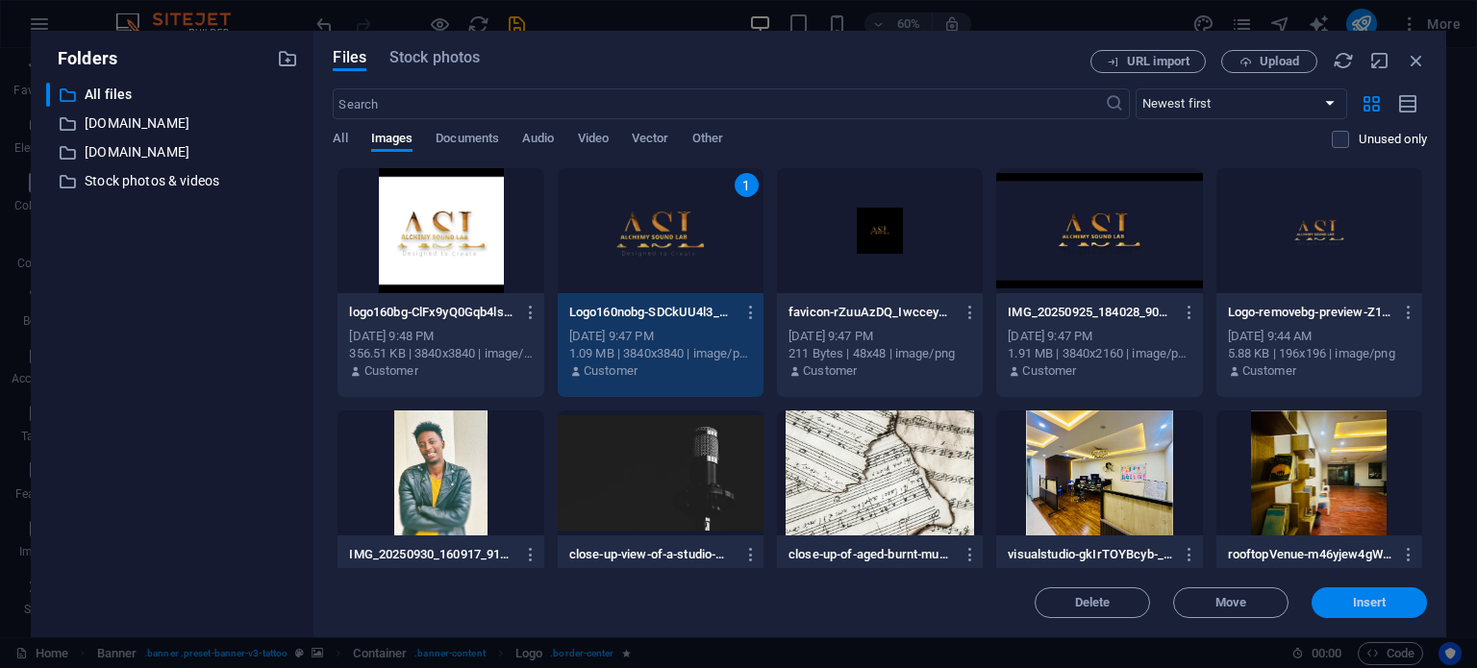
click at [1327, 599] on span "Insert" at bounding box center [1370, 603] width 100 height 12
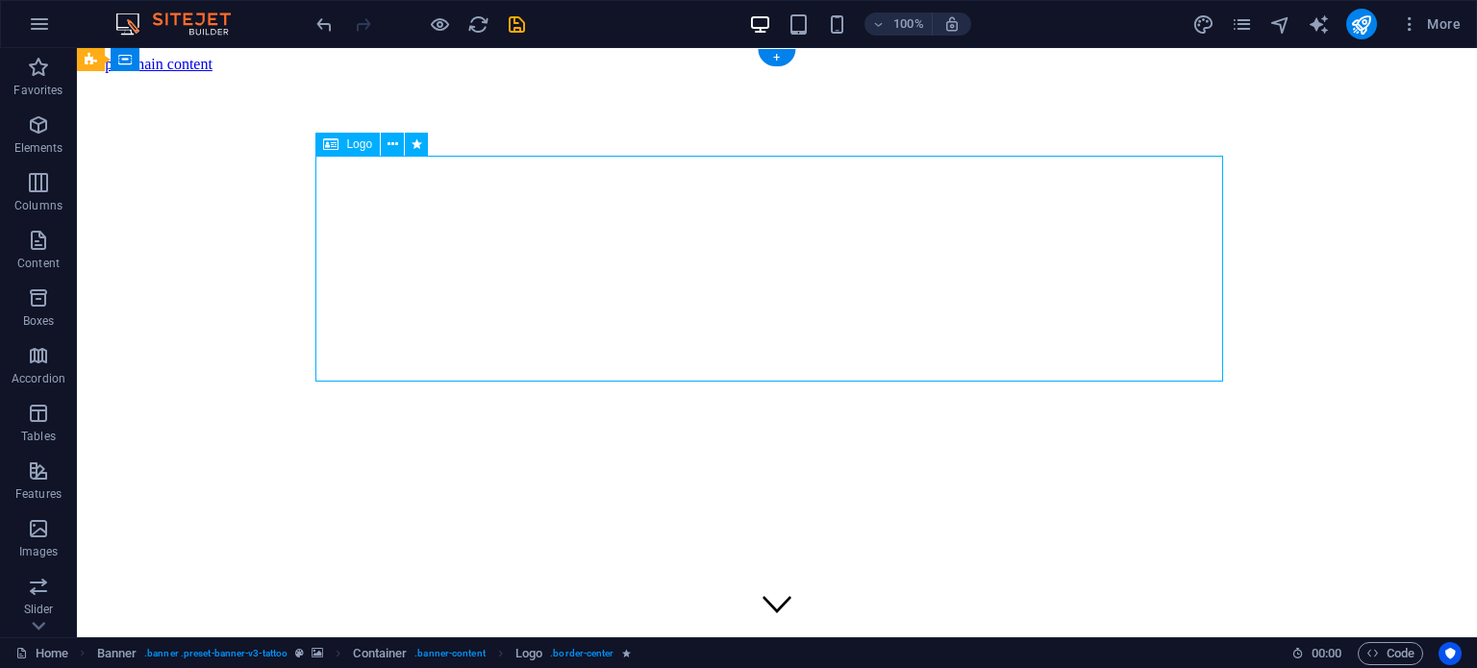
select select "px"
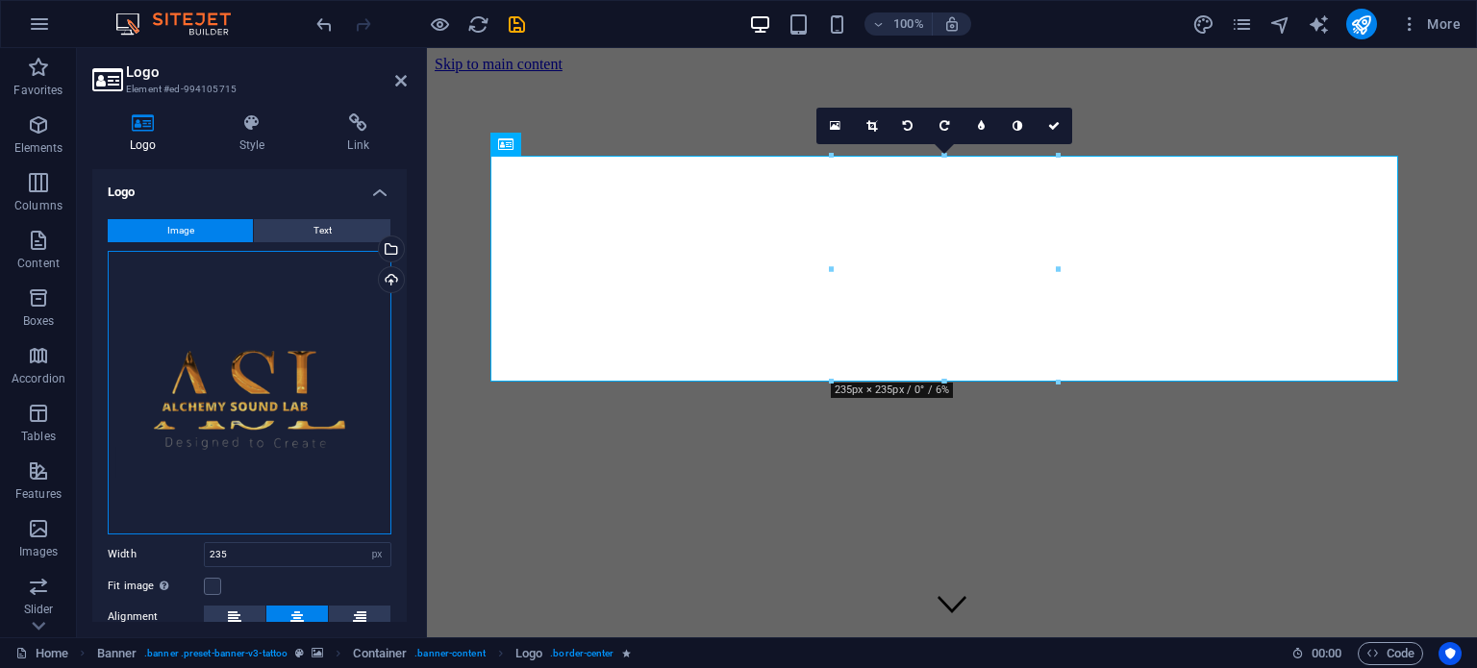
click at [164, 348] on div "Drag files here, click to choose files or select files from Files or our free s…" at bounding box center [250, 393] width 284 height 284
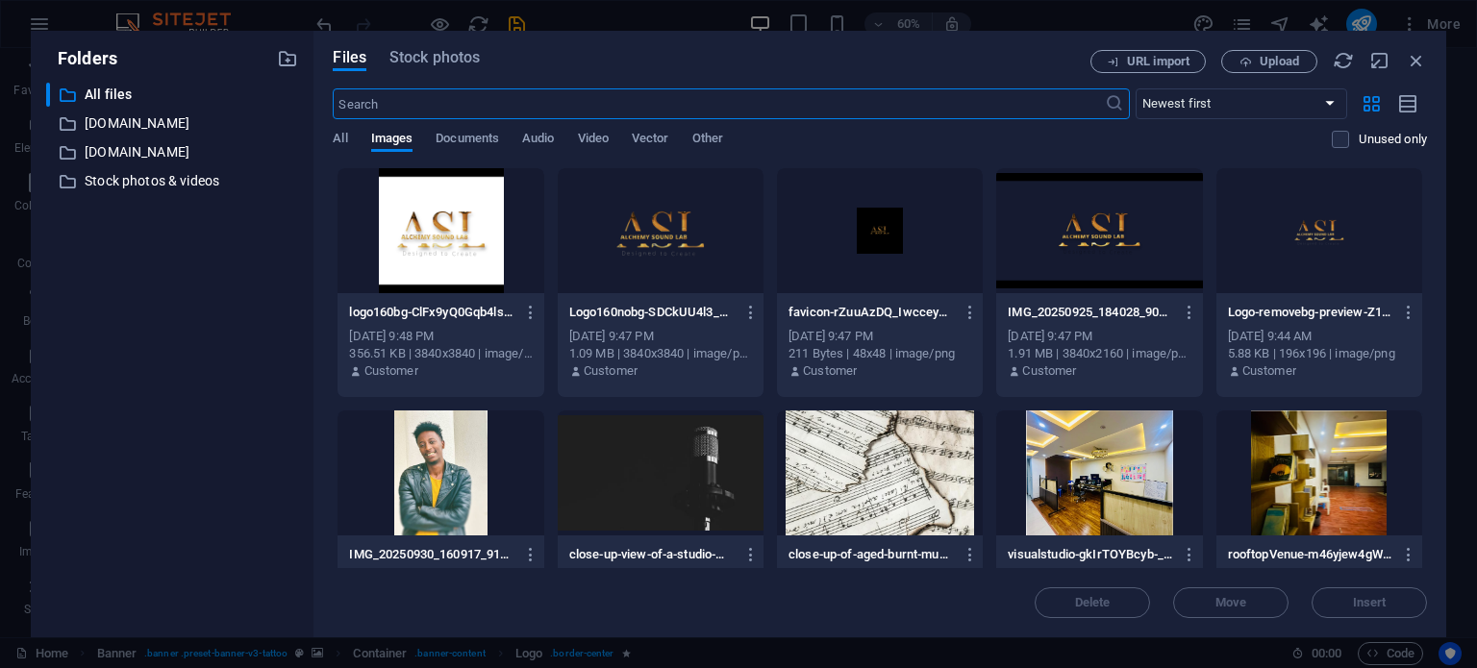
click at [680, 266] on div at bounding box center [661, 230] width 206 height 125
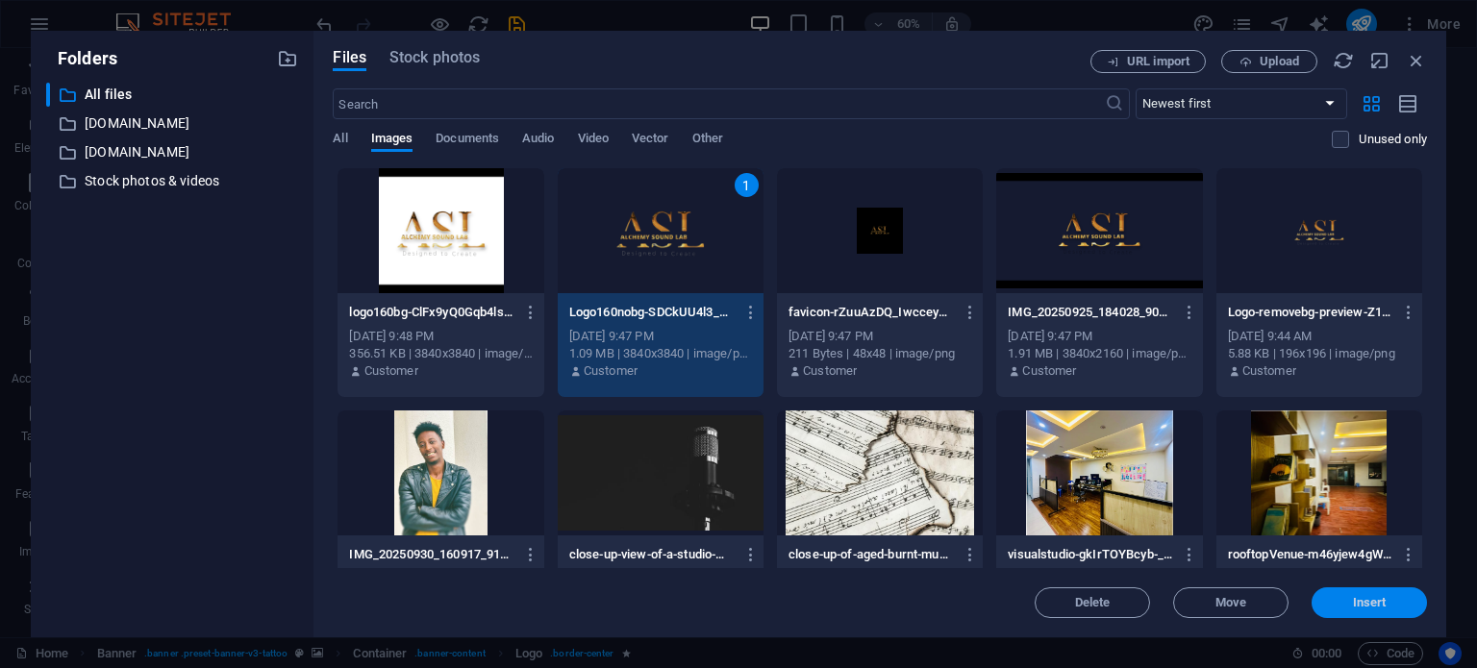
click at [1349, 611] on button "Insert" at bounding box center [1369, 603] width 115 height 31
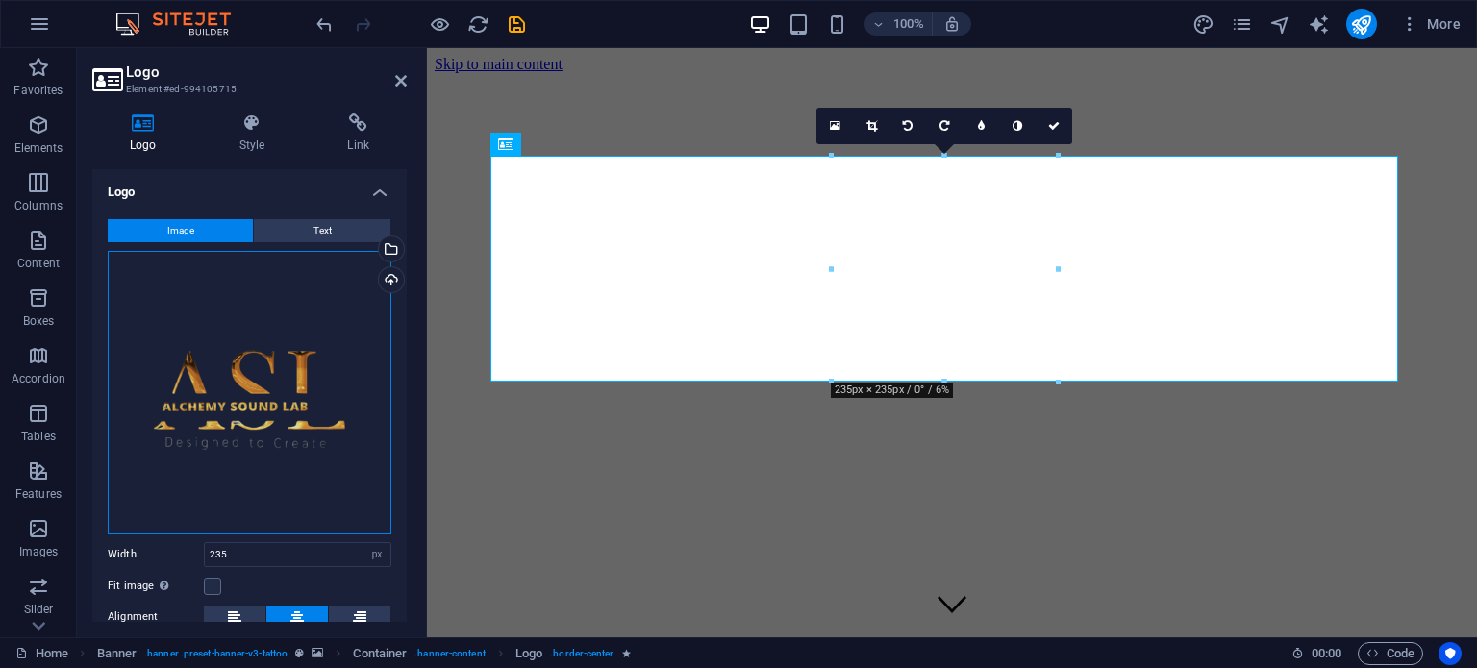
click at [351, 407] on div "Drag files here, click to choose files or select files from Files or our free s…" at bounding box center [250, 393] width 284 height 284
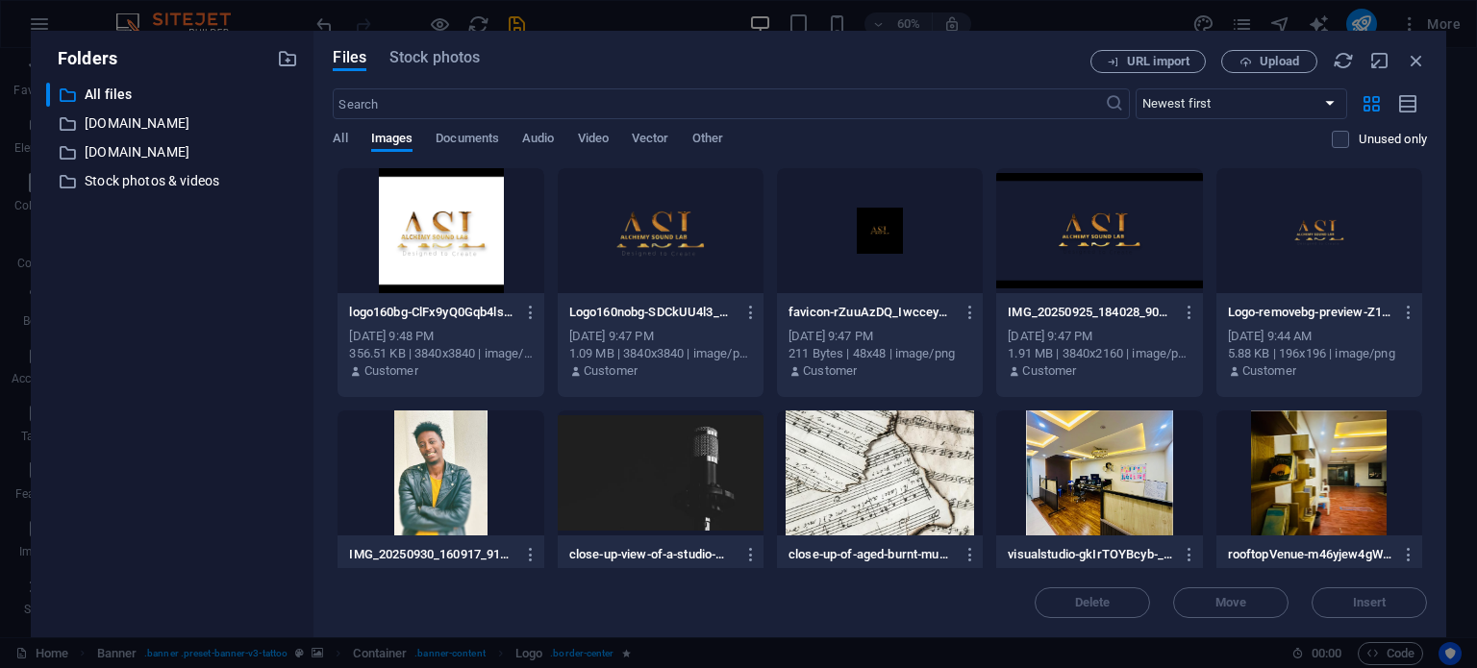
click at [1088, 277] on div at bounding box center [1099, 230] width 206 height 125
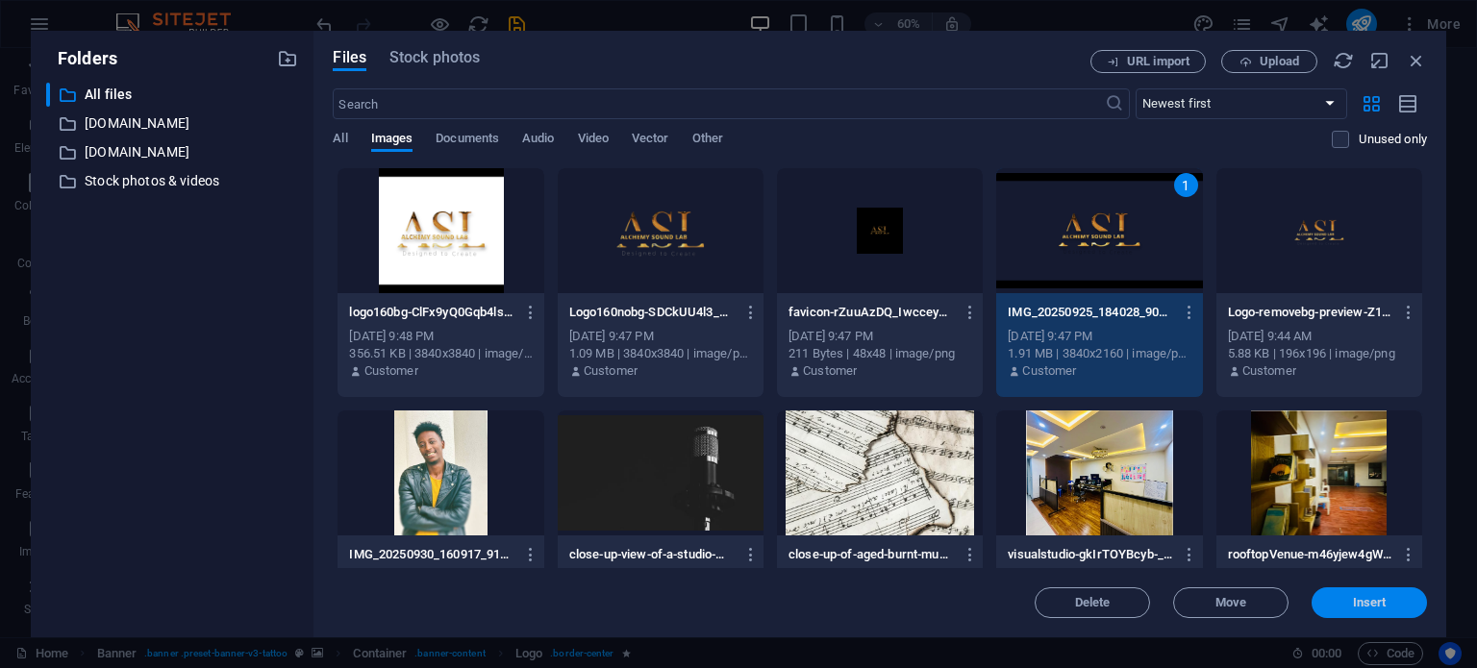
click at [1343, 599] on span "Insert" at bounding box center [1370, 603] width 100 height 12
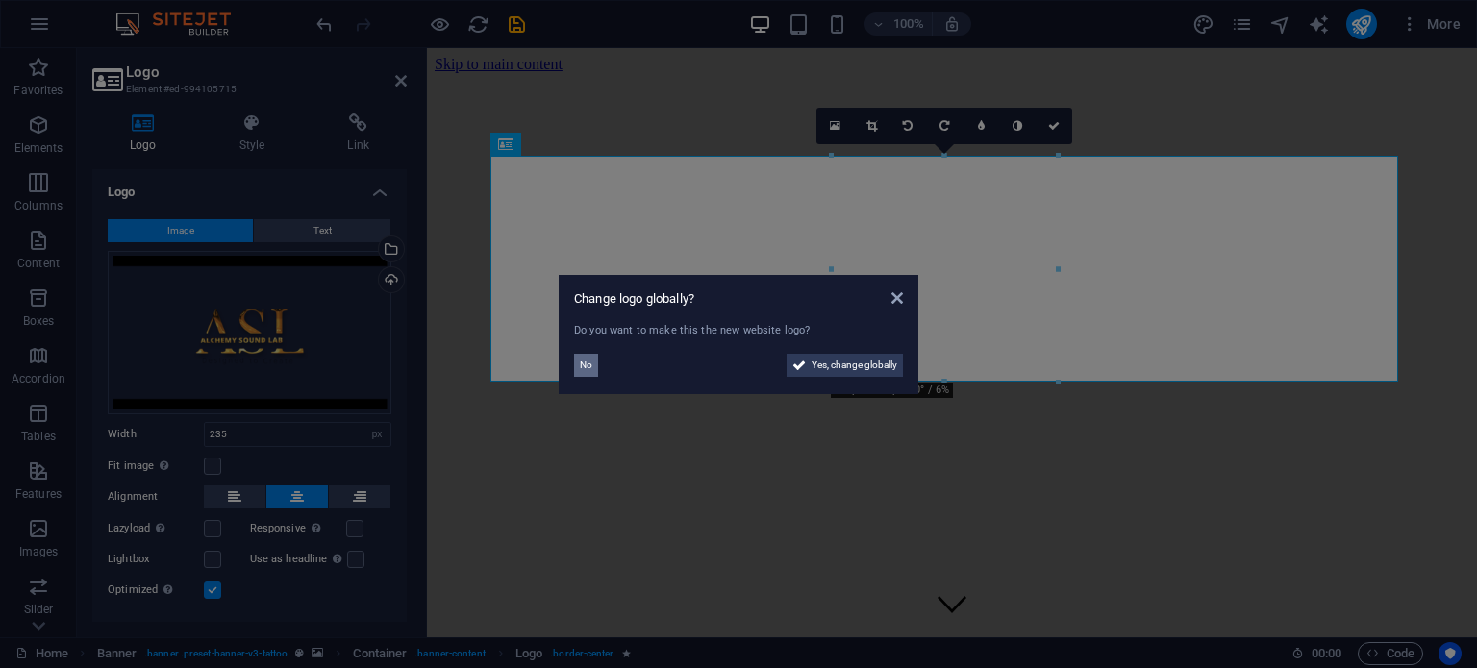
click at [588, 369] on span "No" at bounding box center [586, 365] width 13 height 23
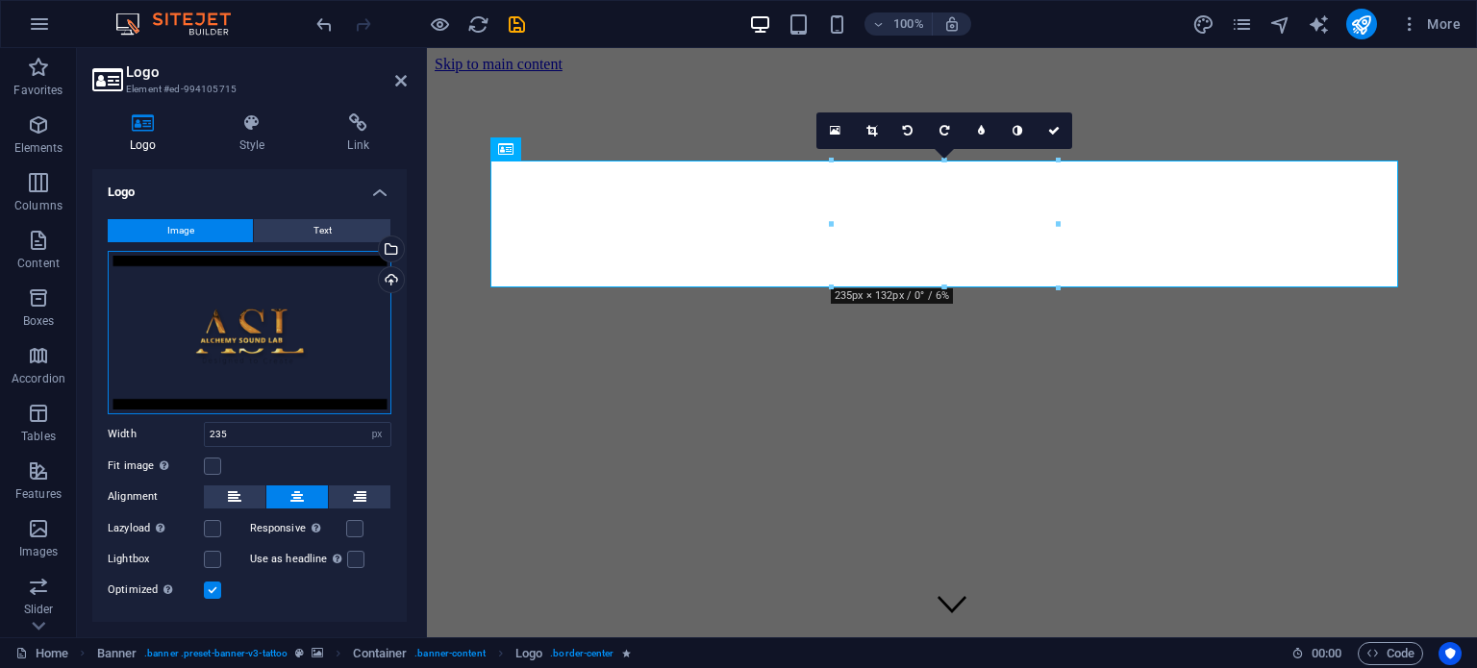
click at [251, 345] on div "Drag files here, click to choose files or select files from Files or our free s…" at bounding box center [250, 333] width 284 height 164
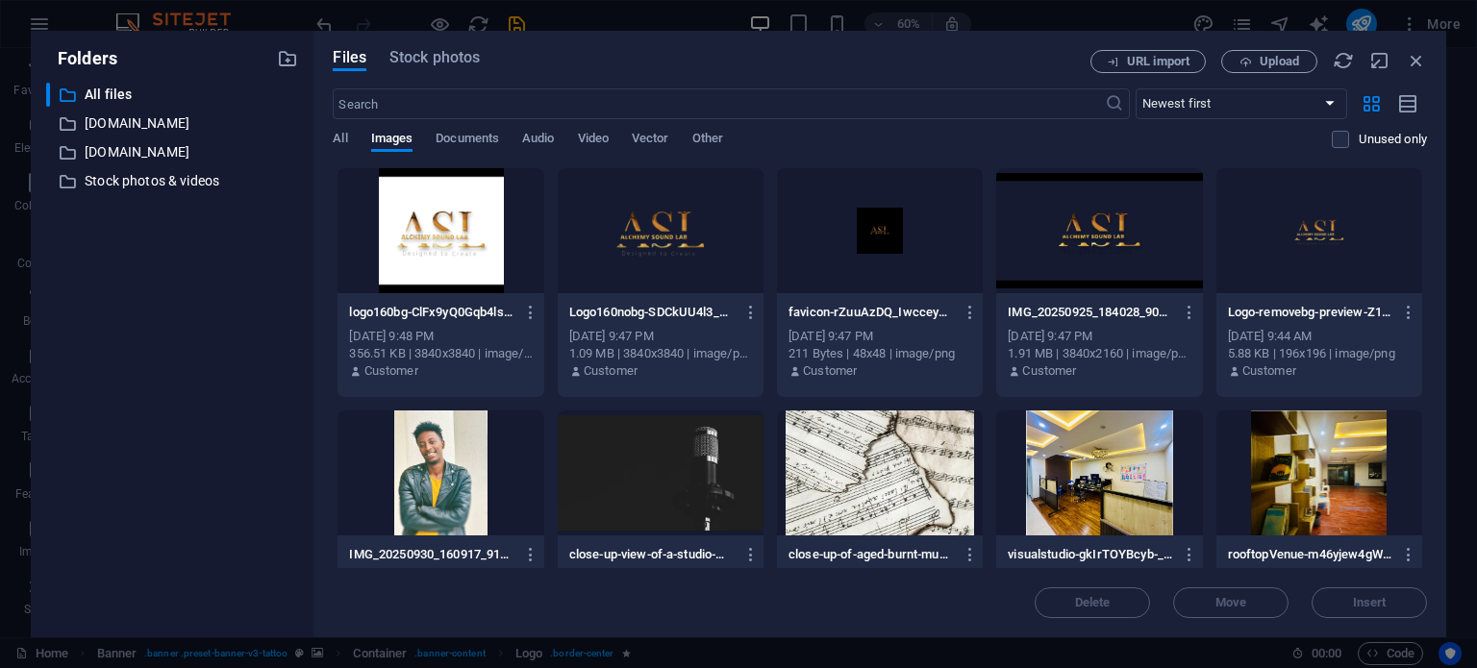
click at [662, 266] on div at bounding box center [661, 230] width 206 height 125
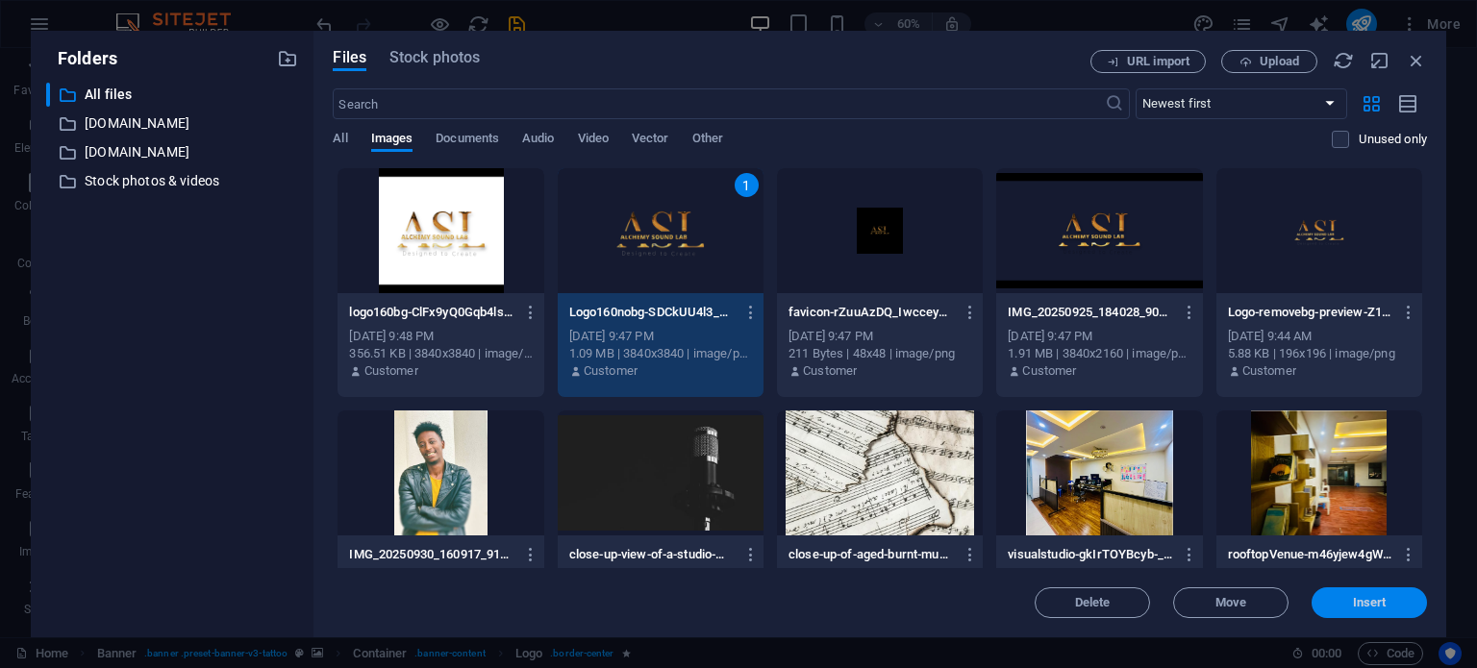
click at [1388, 600] on span "Insert" at bounding box center [1370, 603] width 100 height 12
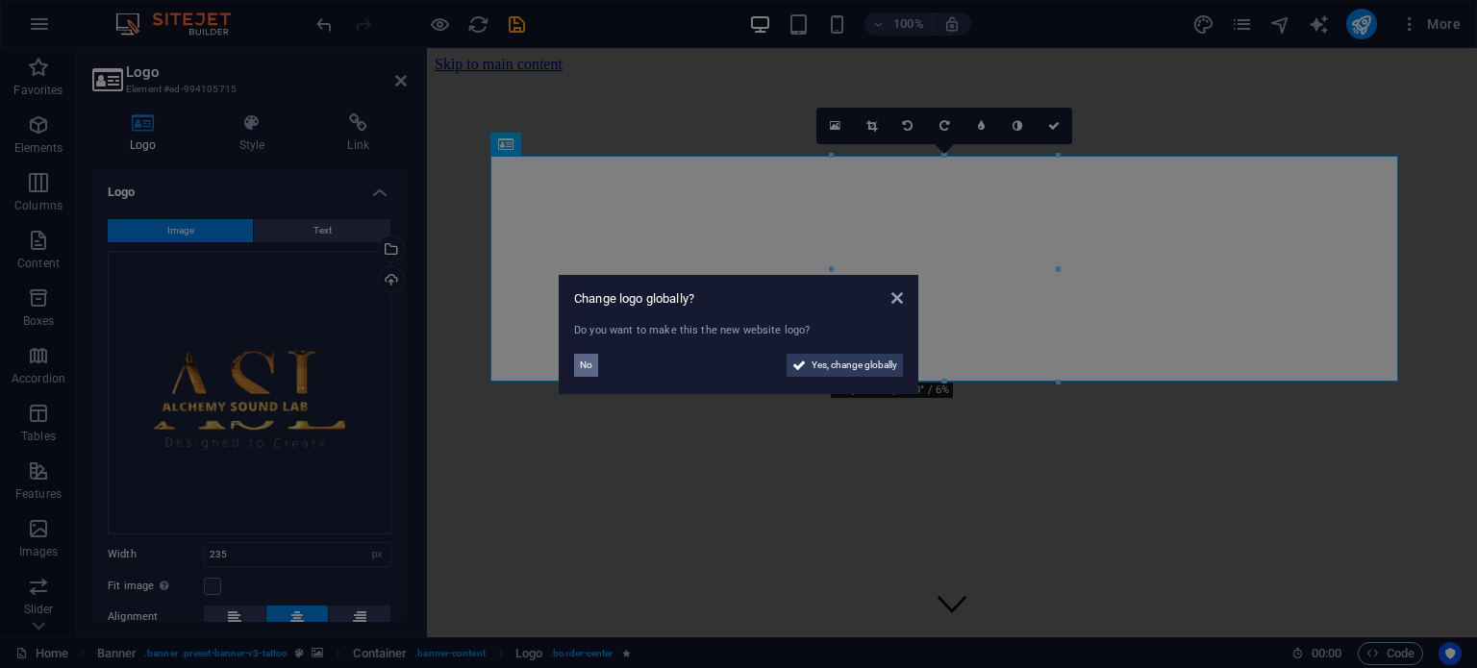
drag, startPoint x: 158, startPoint y: 317, endPoint x: 585, endPoint y: 366, distance: 429.8
click at [585, 366] on span "No" at bounding box center [586, 365] width 13 height 23
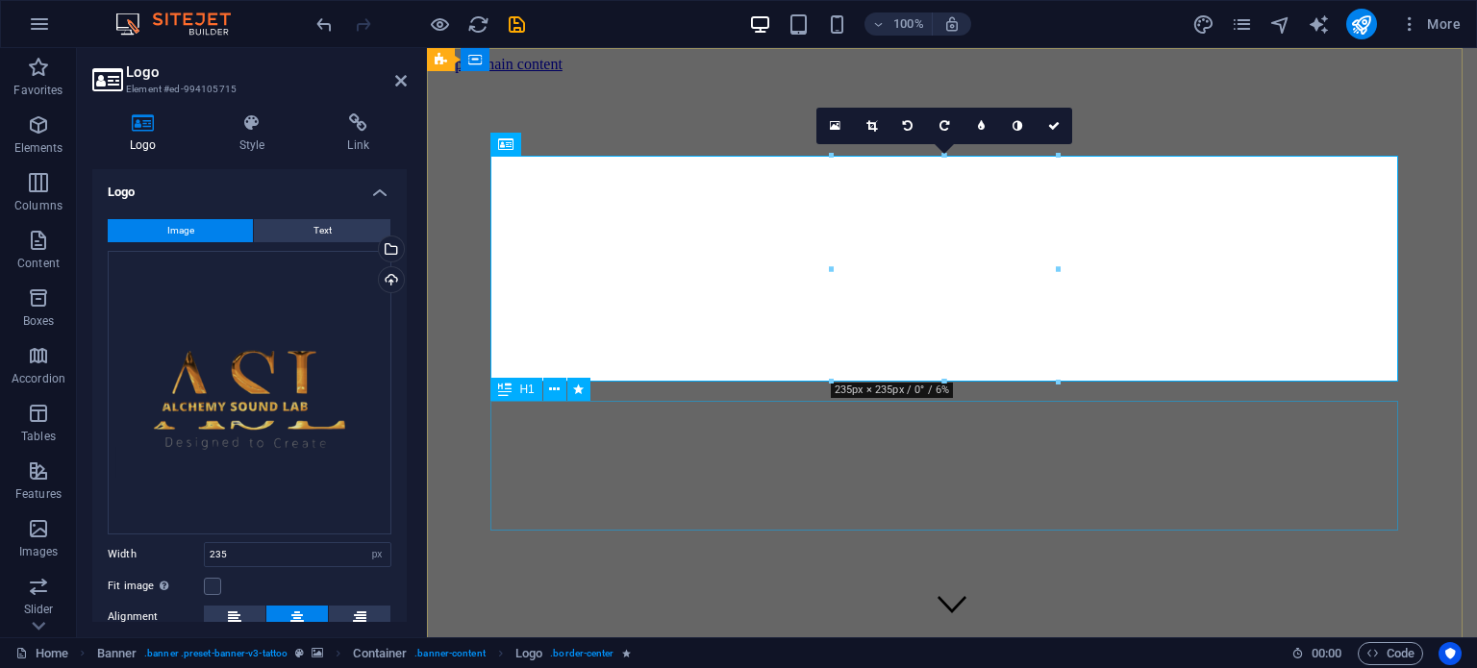
drag, startPoint x: 1369, startPoint y: 432, endPoint x: 942, endPoint y: 473, distance: 429.1
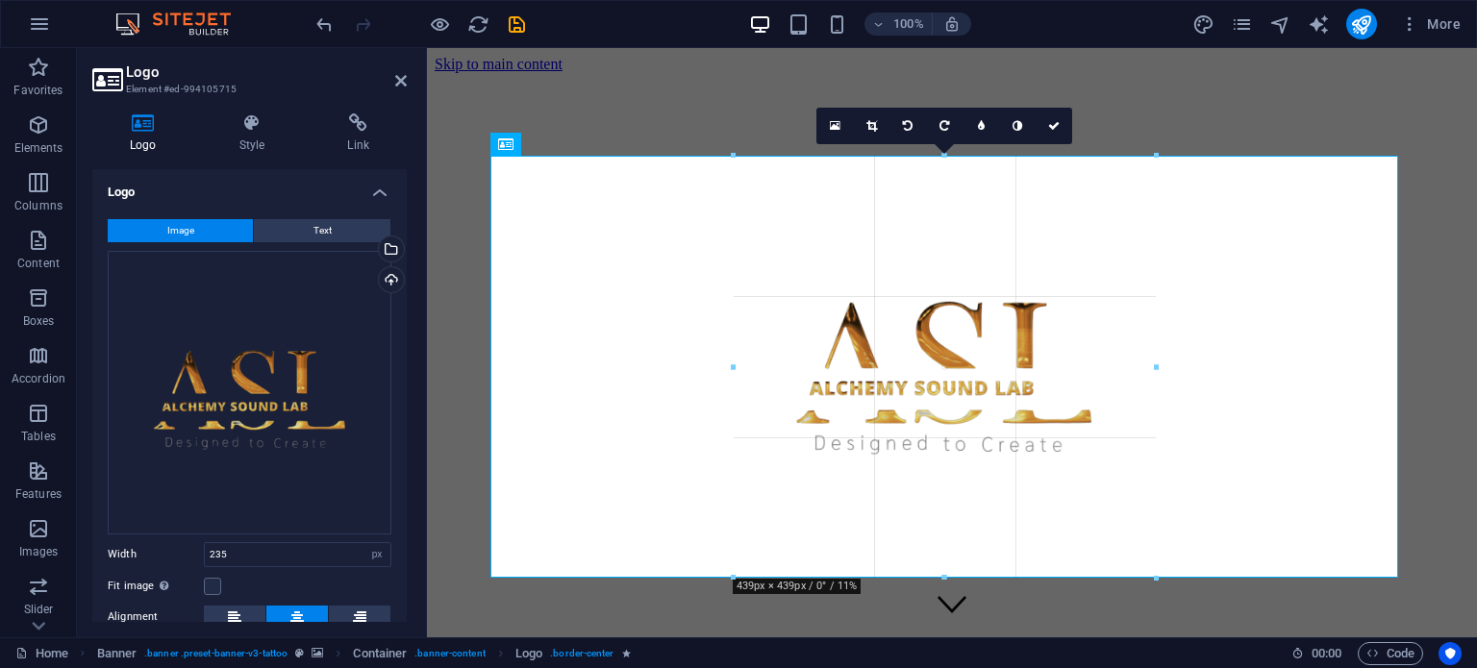
drag, startPoint x: 942, startPoint y: 381, endPoint x: 995, endPoint y: 581, distance: 206.9
type input "439"
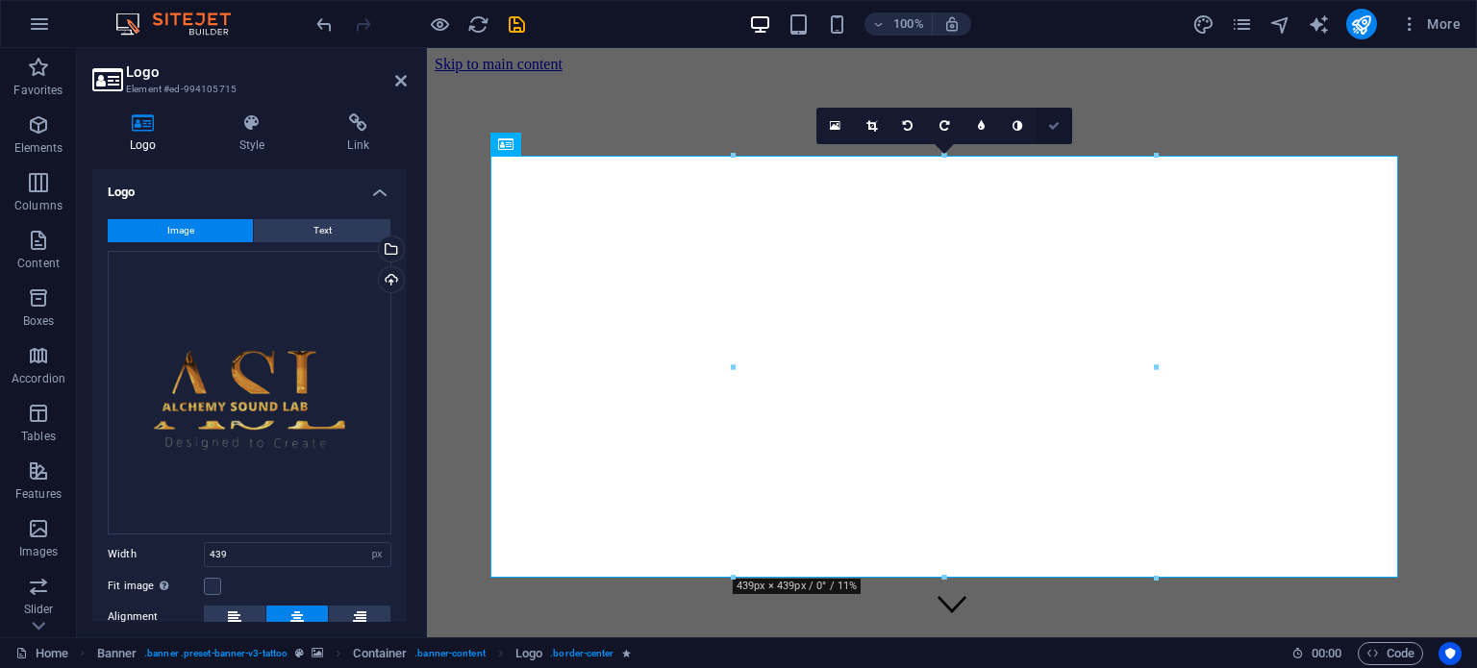
click at [1046, 134] on link at bounding box center [1054, 126] width 37 height 37
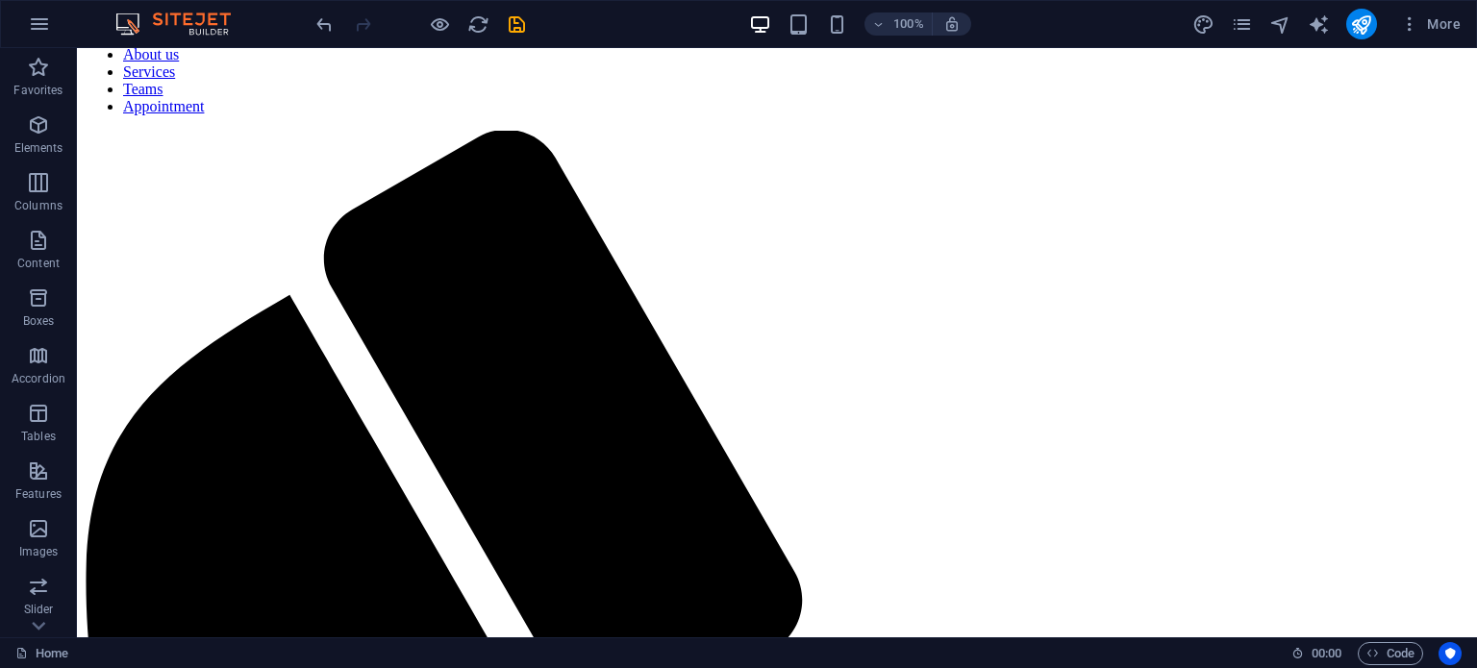
scroll to position [1581, 0]
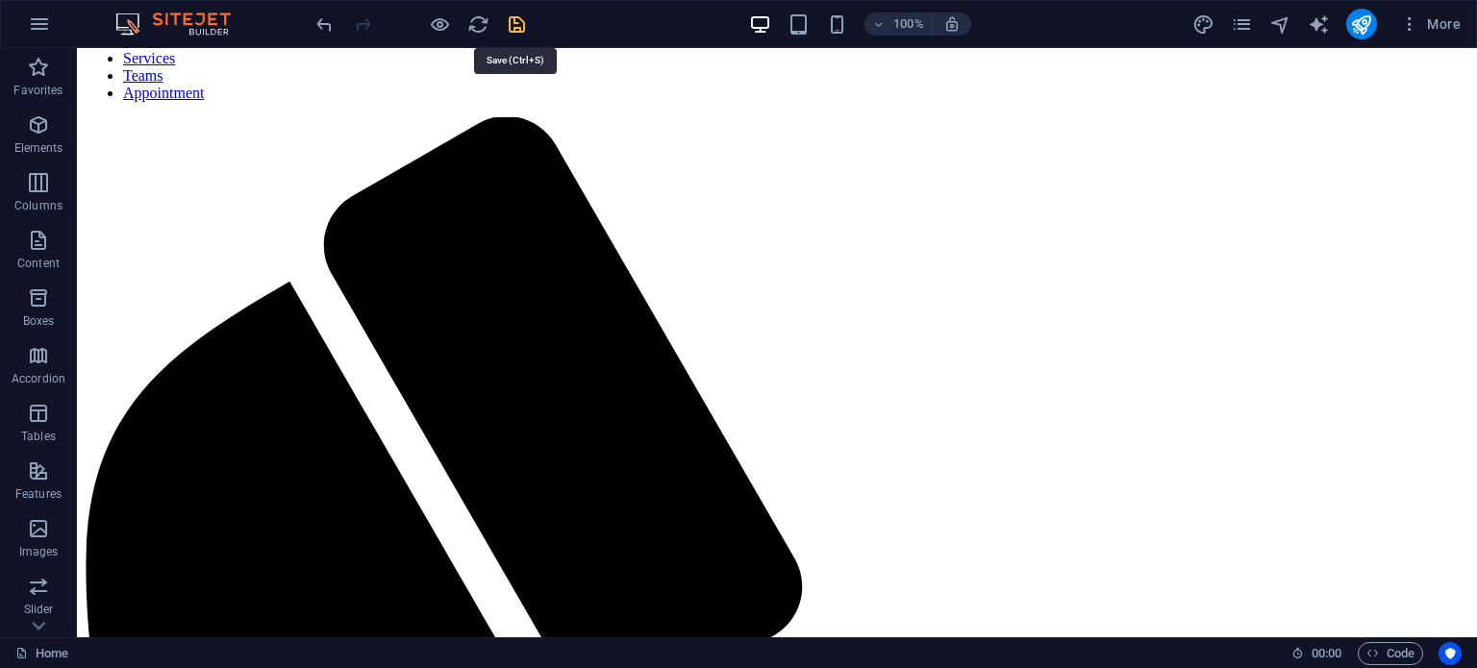
click at [521, 22] on icon "save" at bounding box center [517, 24] width 22 height 22
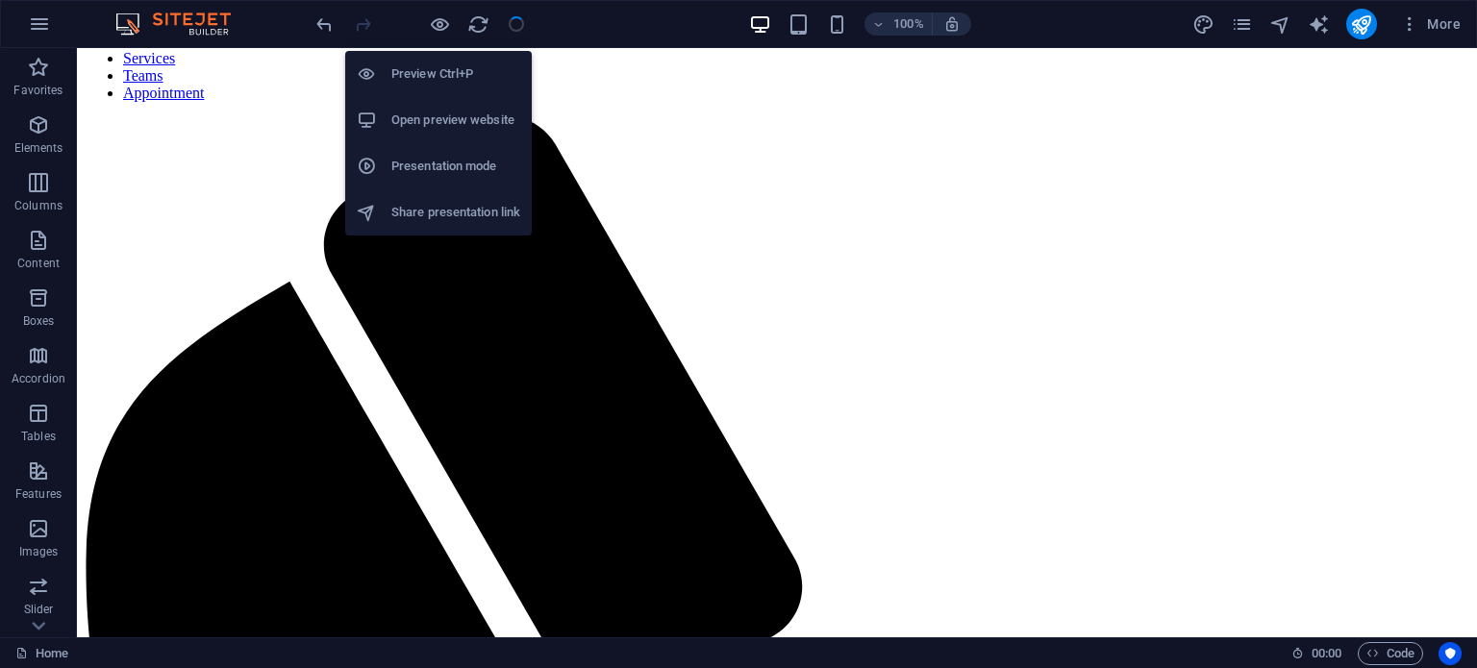
click at [430, 113] on h6 "Open preview website" at bounding box center [455, 120] width 129 height 23
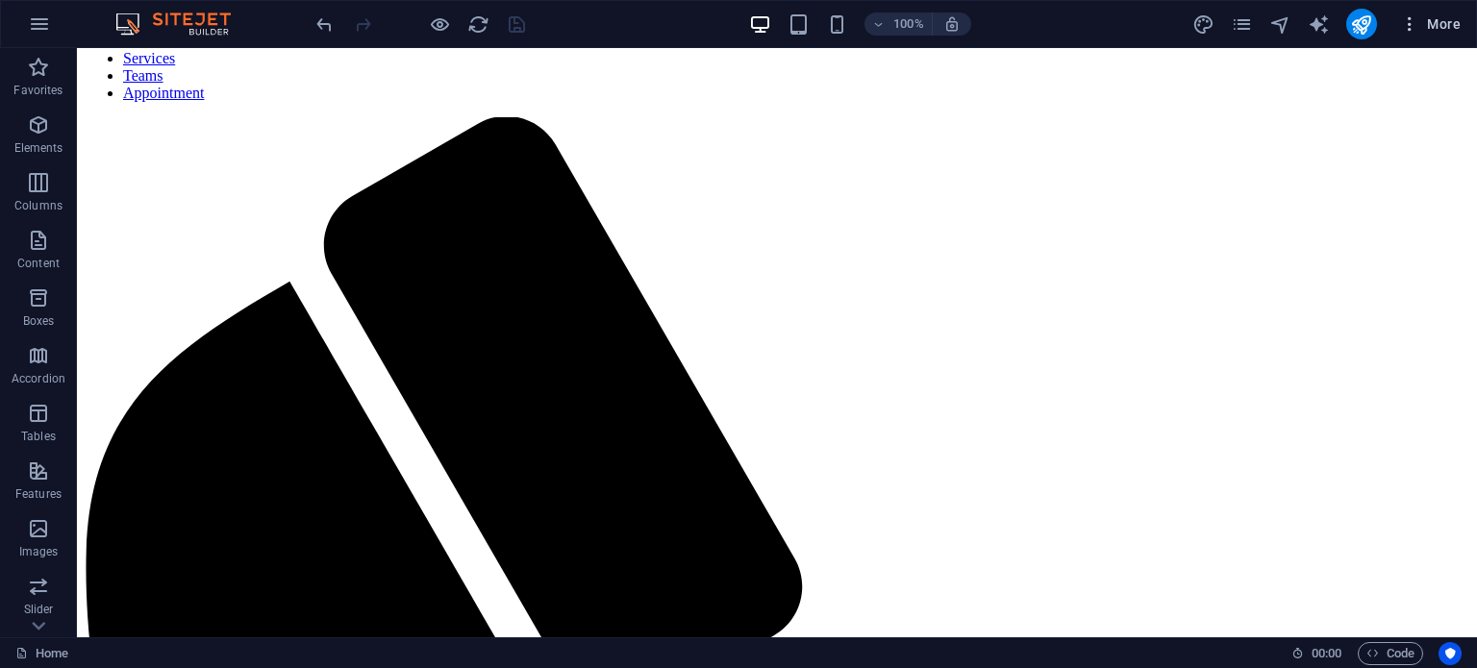
click at [1410, 22] on icon "button" at bounding box center [1409, 23] width 19 height 19
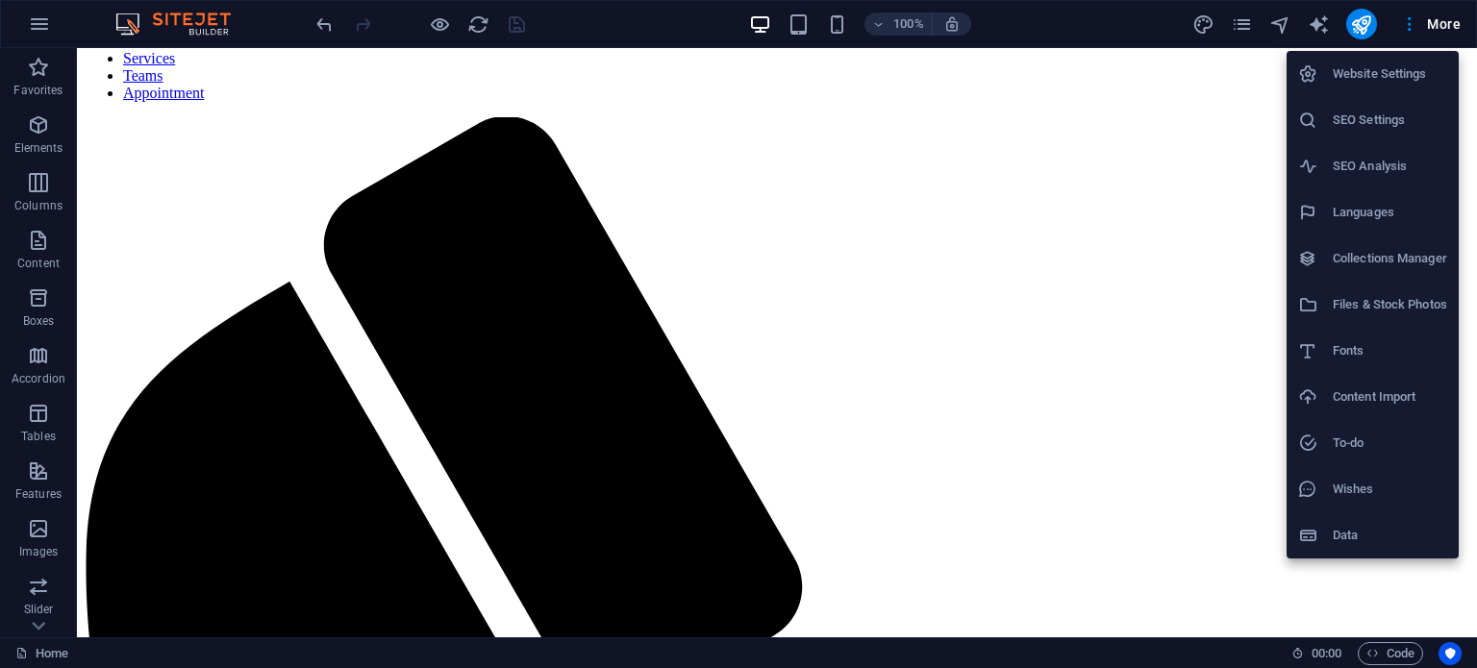
click at [1241, 38] on div at bounding box center [738, 334] width 1477 height 668
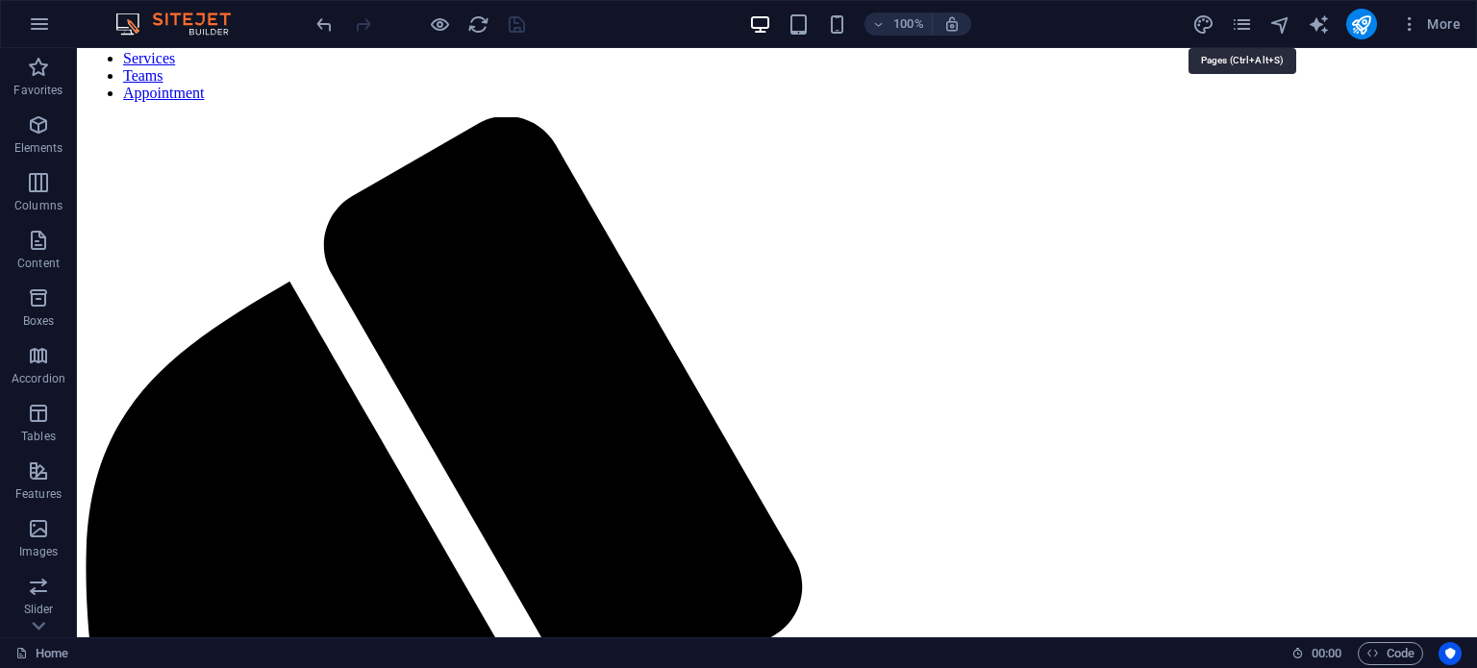
click at [1240, 19] on icon "pages" at bounding box center [1242, 24] width 22 height 22
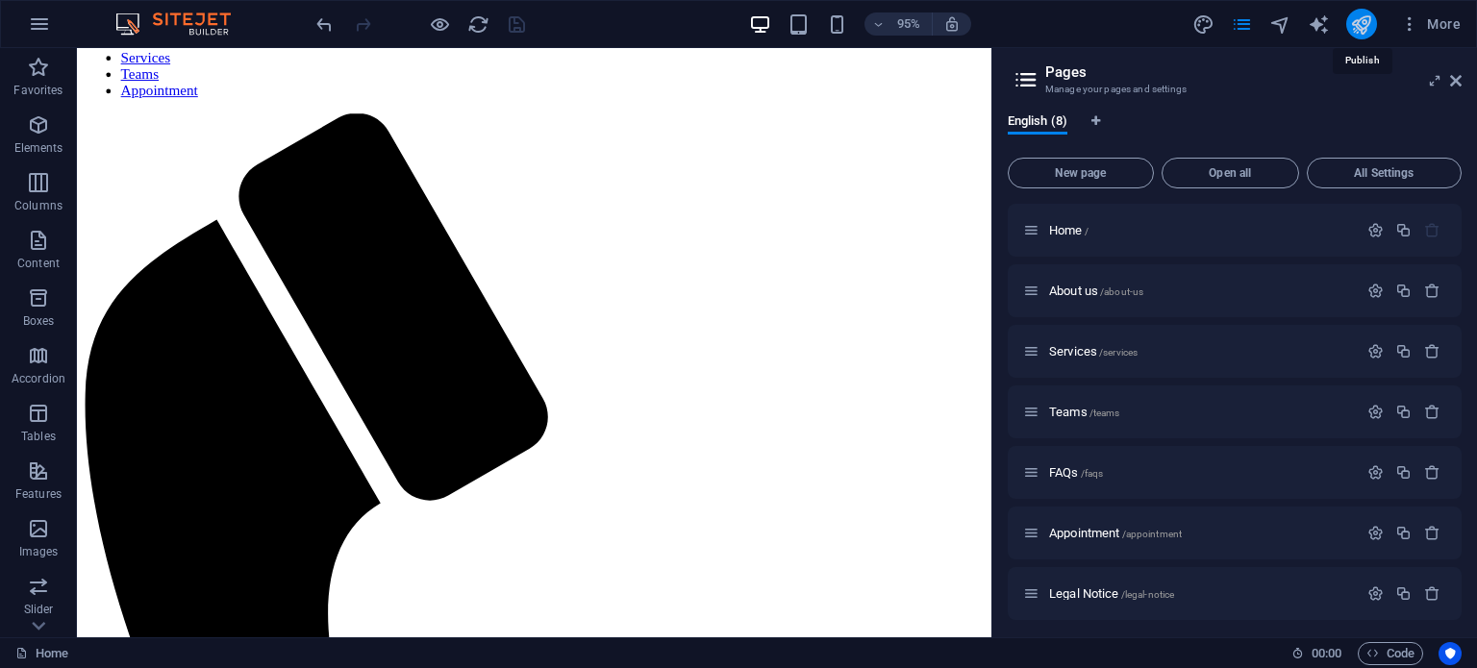
click at [1362, 30] on icon "publish" at bounding box center [1361, 24] width 22 height 22
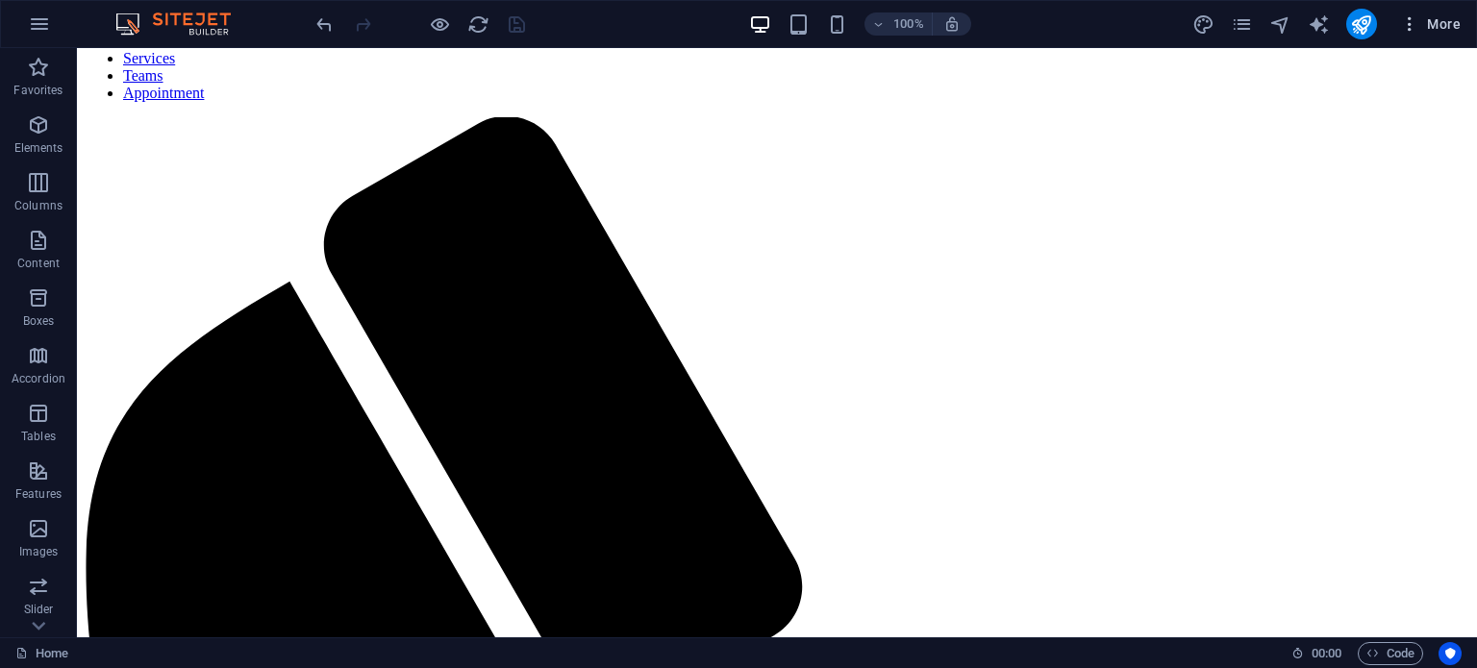
click at [1420, 27] on icon "button" at bounding box center [1409, 23] width 19 height 19
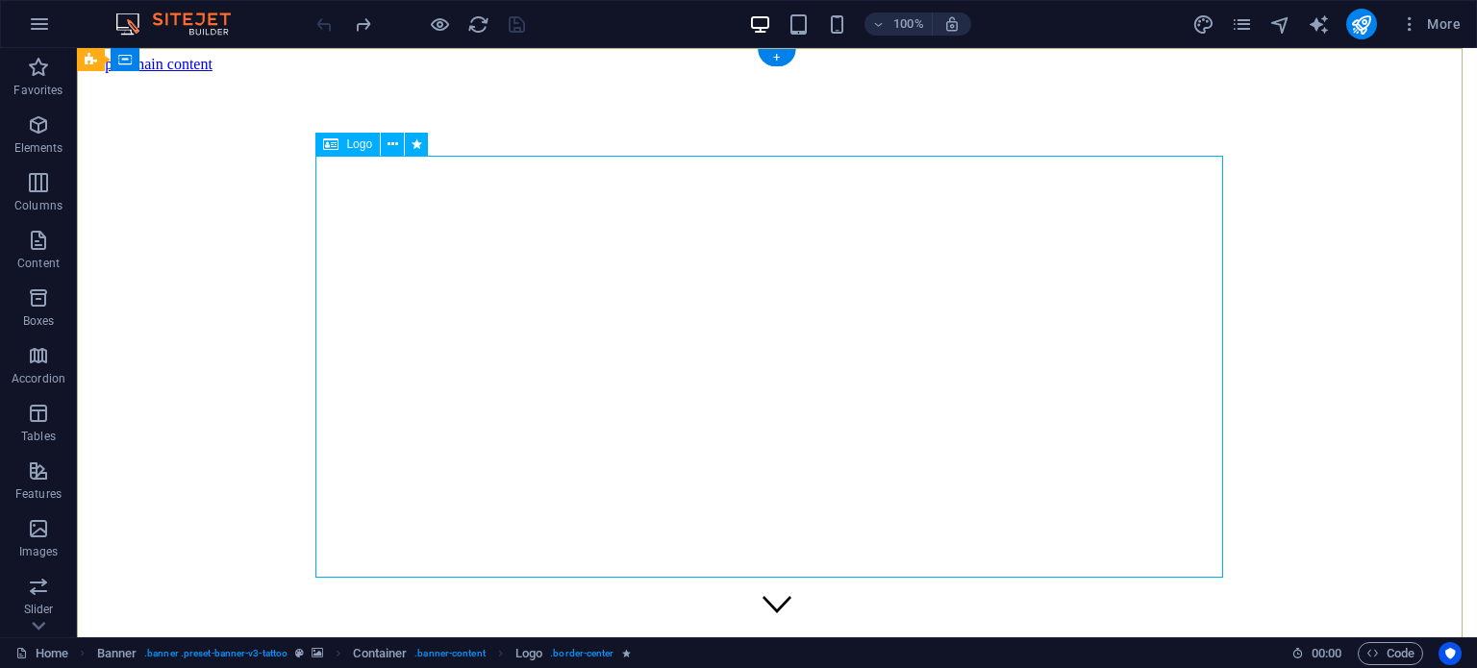
select select "px"
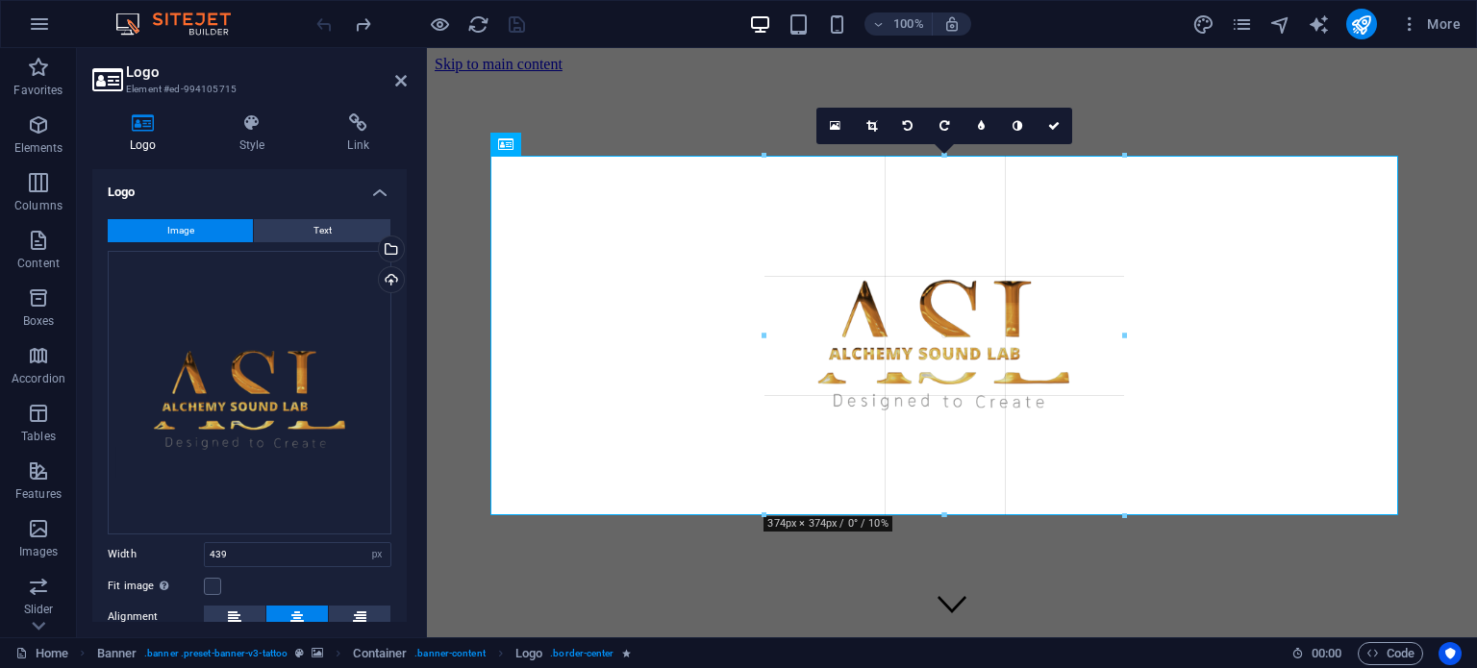
drag, startPoint x: 940, startPoint y: 571, endPoint x: 946, endPoint y: 511, distance: 60.9
type input "374"
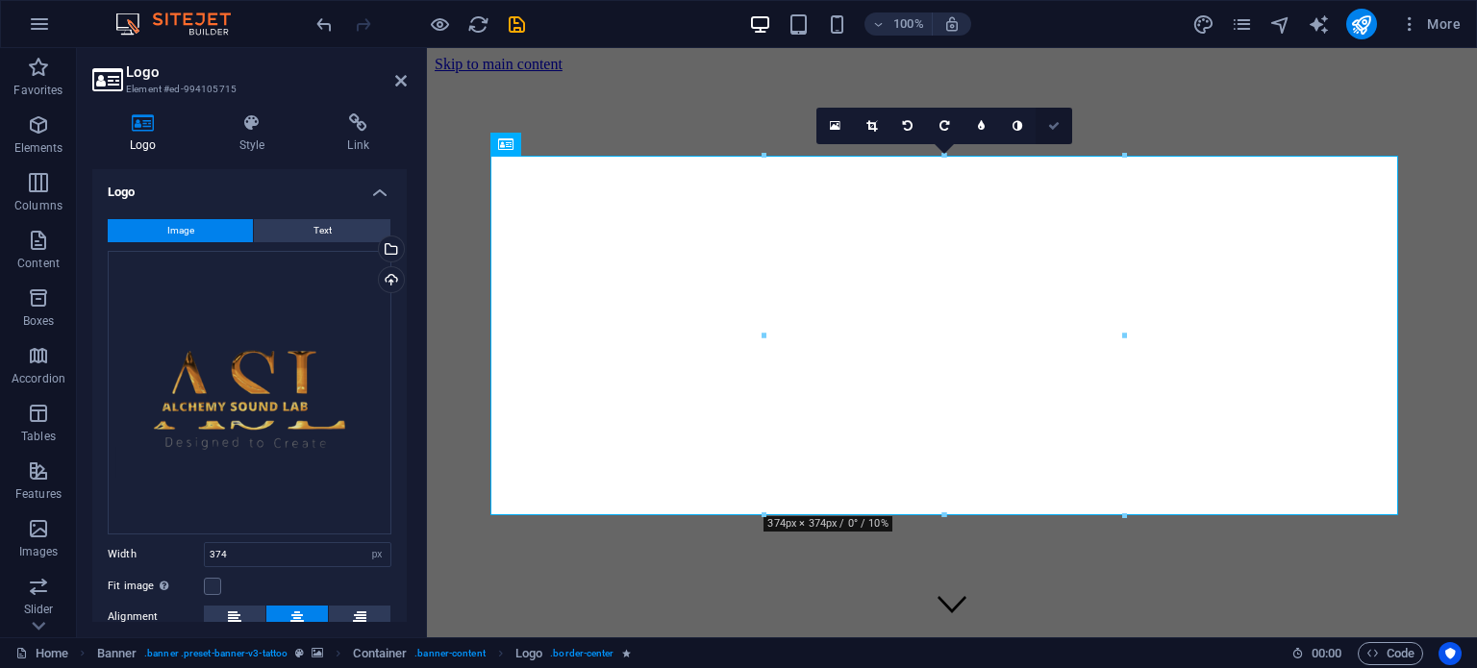
click at [1047, 122] on link at bounding box center [1054, 126] width 37 height 37
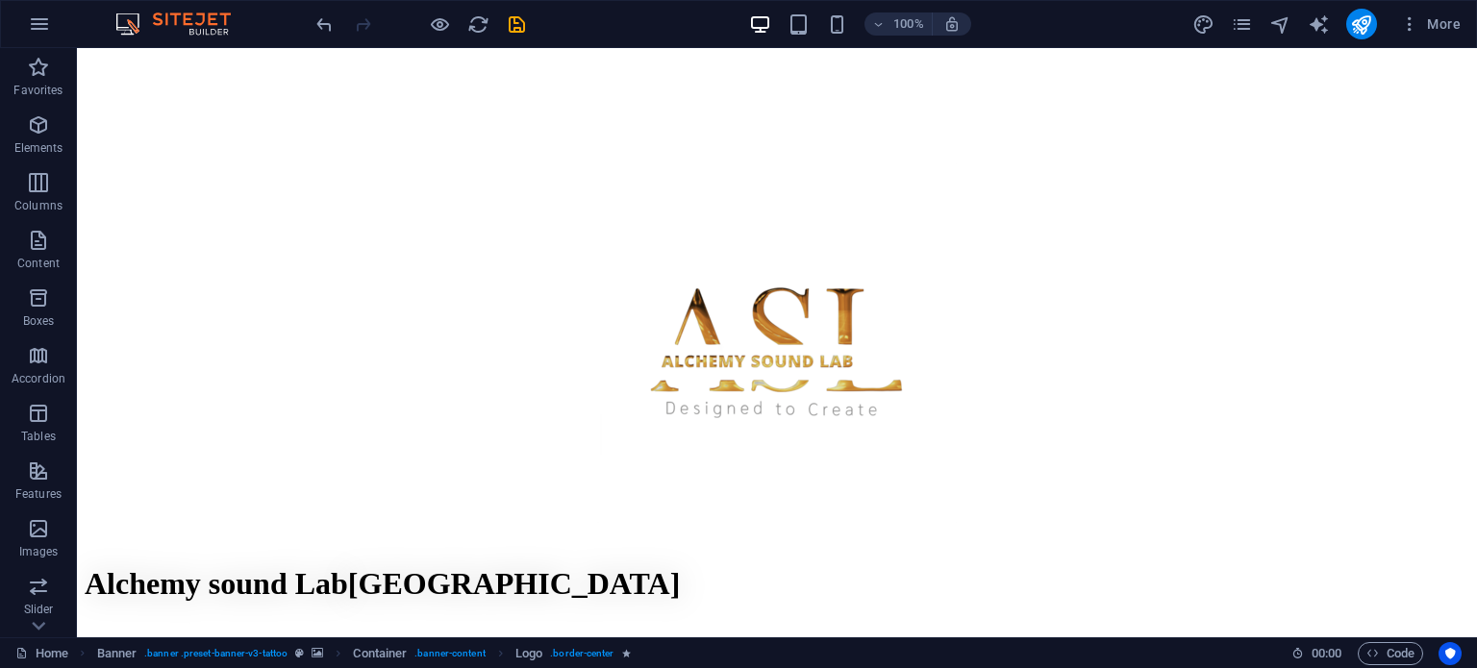
scroll to position [738, 0]
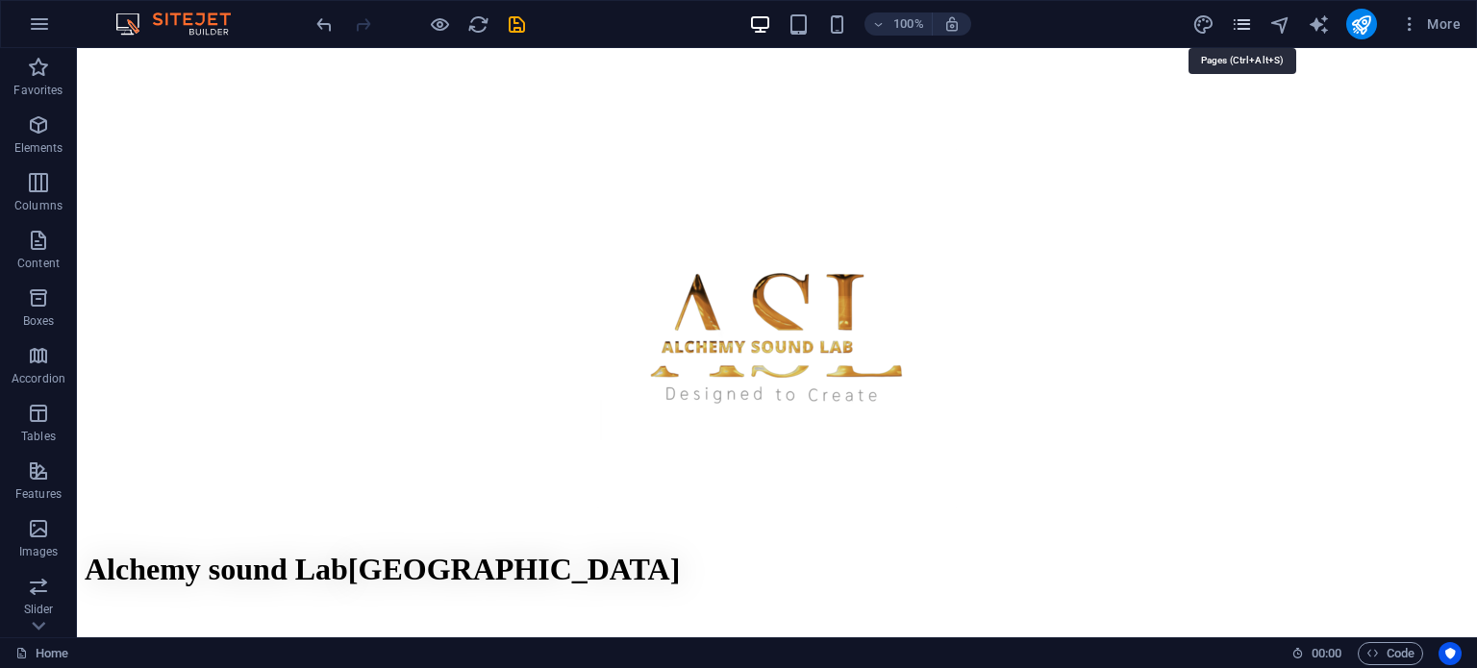
click at [1245, 21] on icon "pages" at bounding box center [1242, 24] width 22 height 22
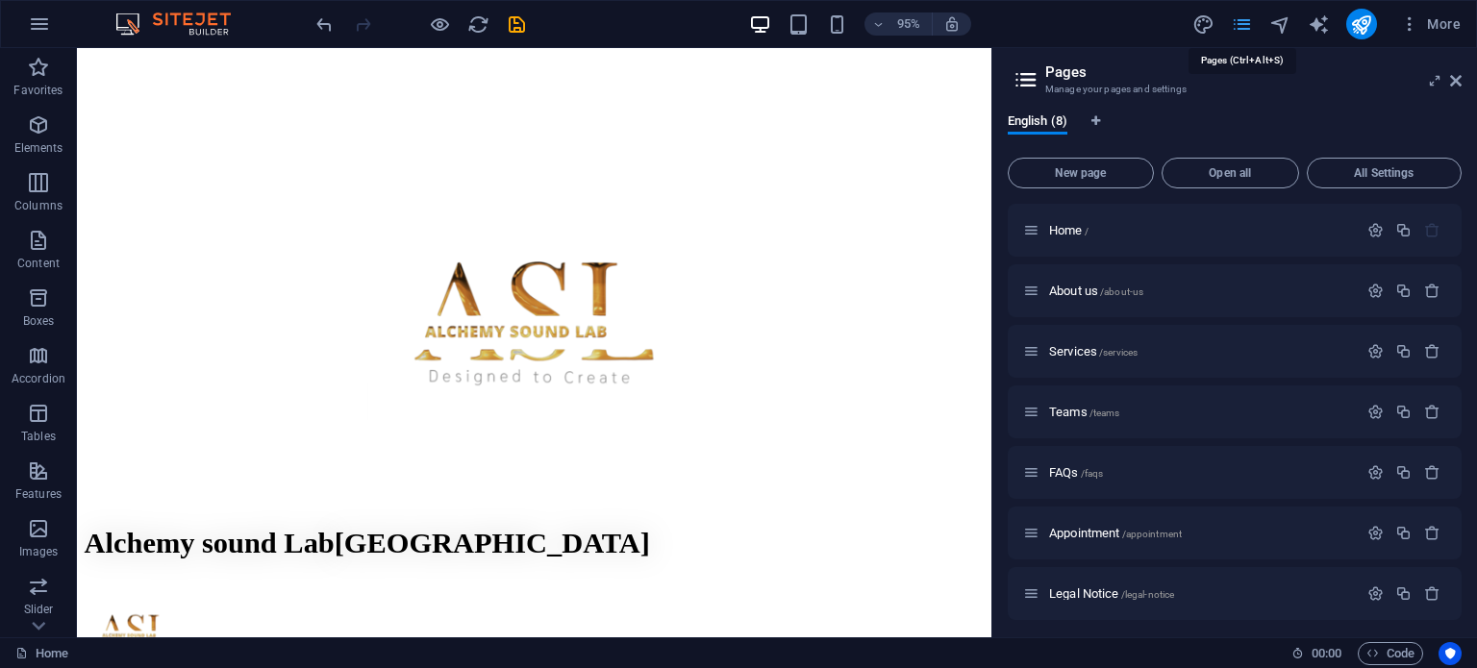
click at [1245, 21] on icon "pages" at bounding box center [1242, 24] width 22 height 22
click at [1412, 26] on icon "button" at bounding box center [1409, 23] width 19 height 19
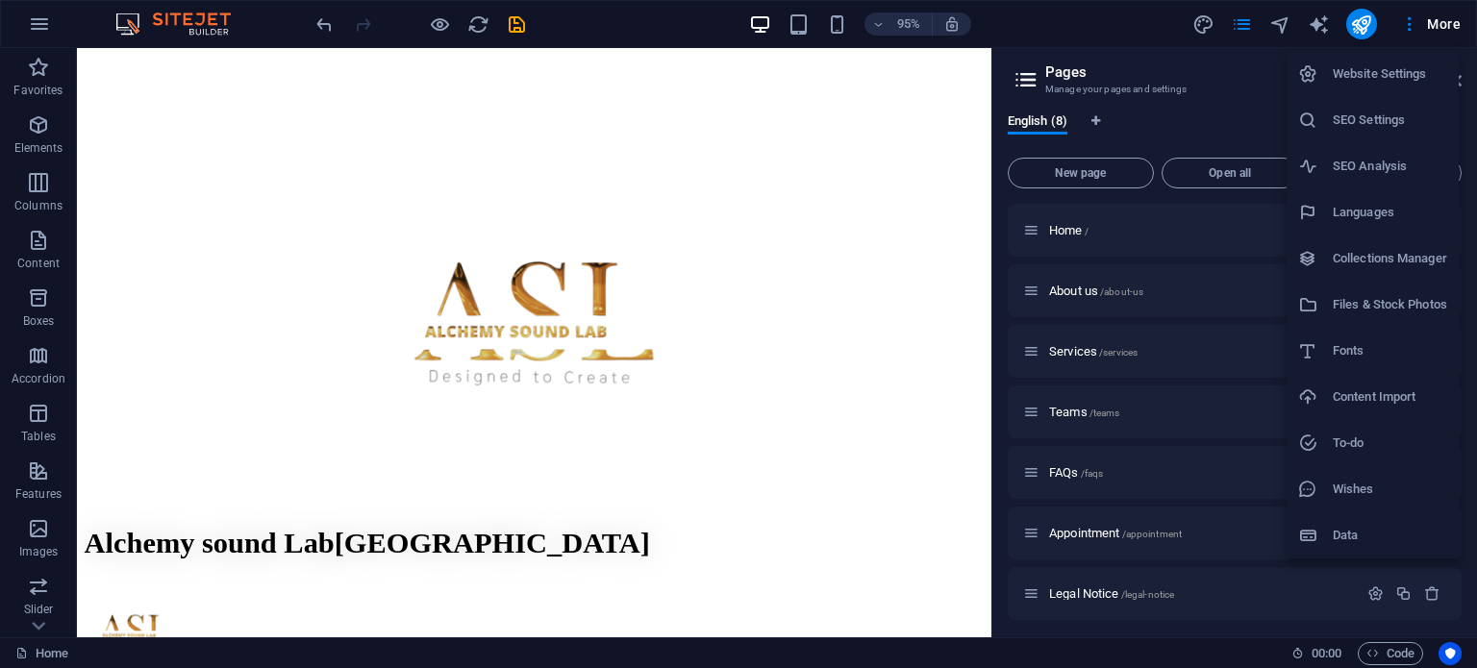
click at [1366, 69] on h6 "Website Settings" at bounding box center [1390, 74] width 114 height 23
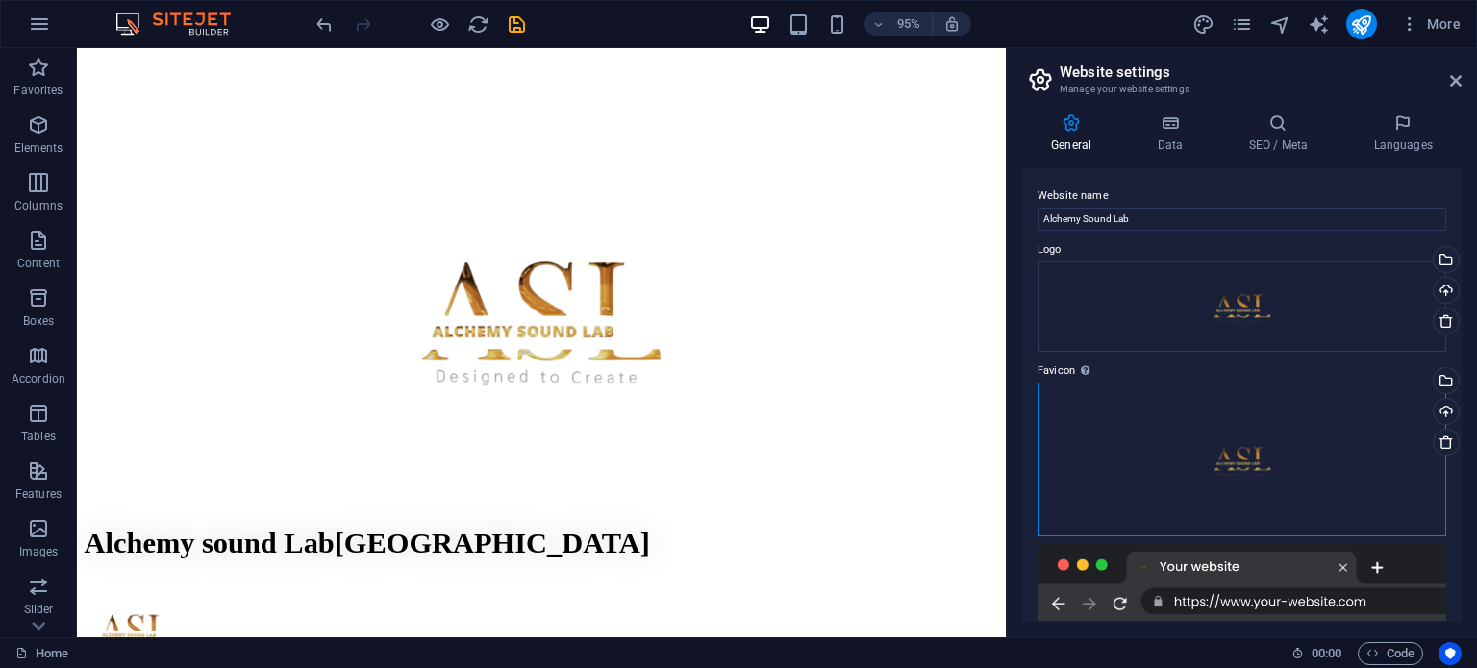
click at [1226, 495] on div "Drag files here, click to choose files or select files from Files or our free s…" at bounding box center [1242, 460] width 409 height 154
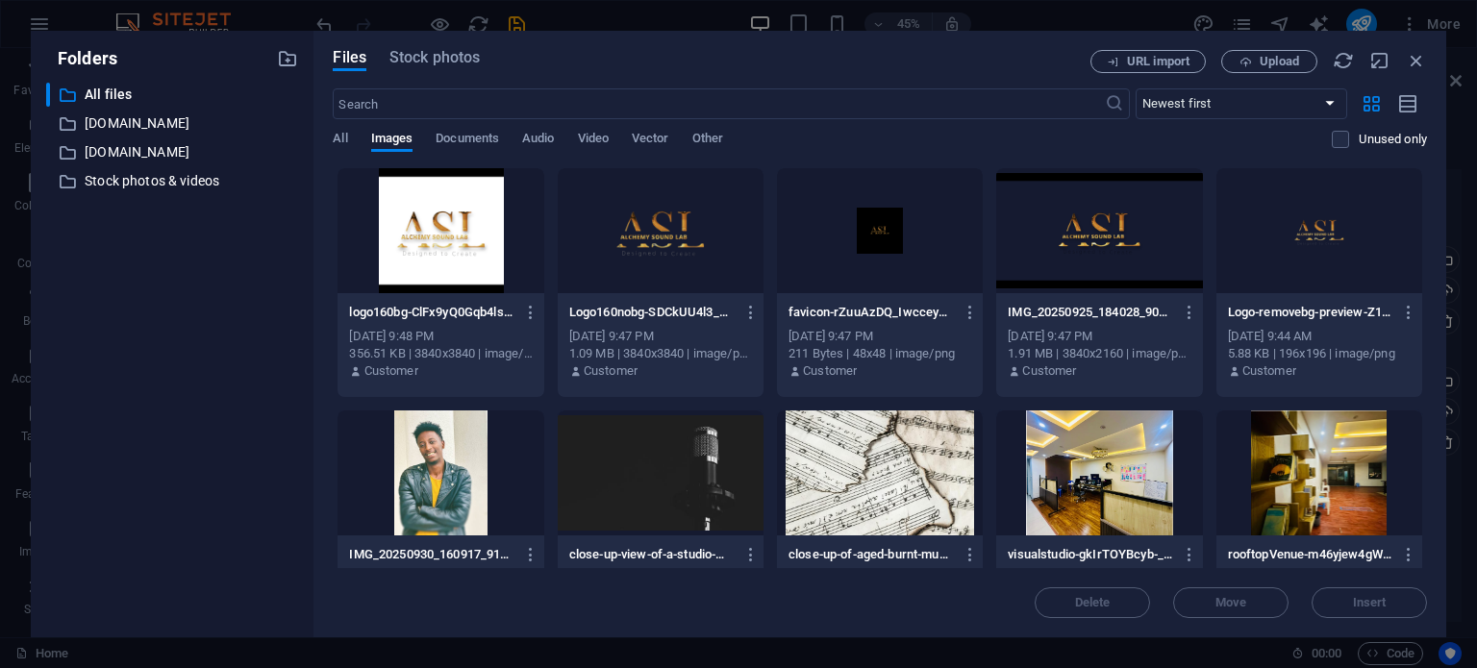
click at [858, 219] on div at bounding box center [880, 230] width 206 height 125
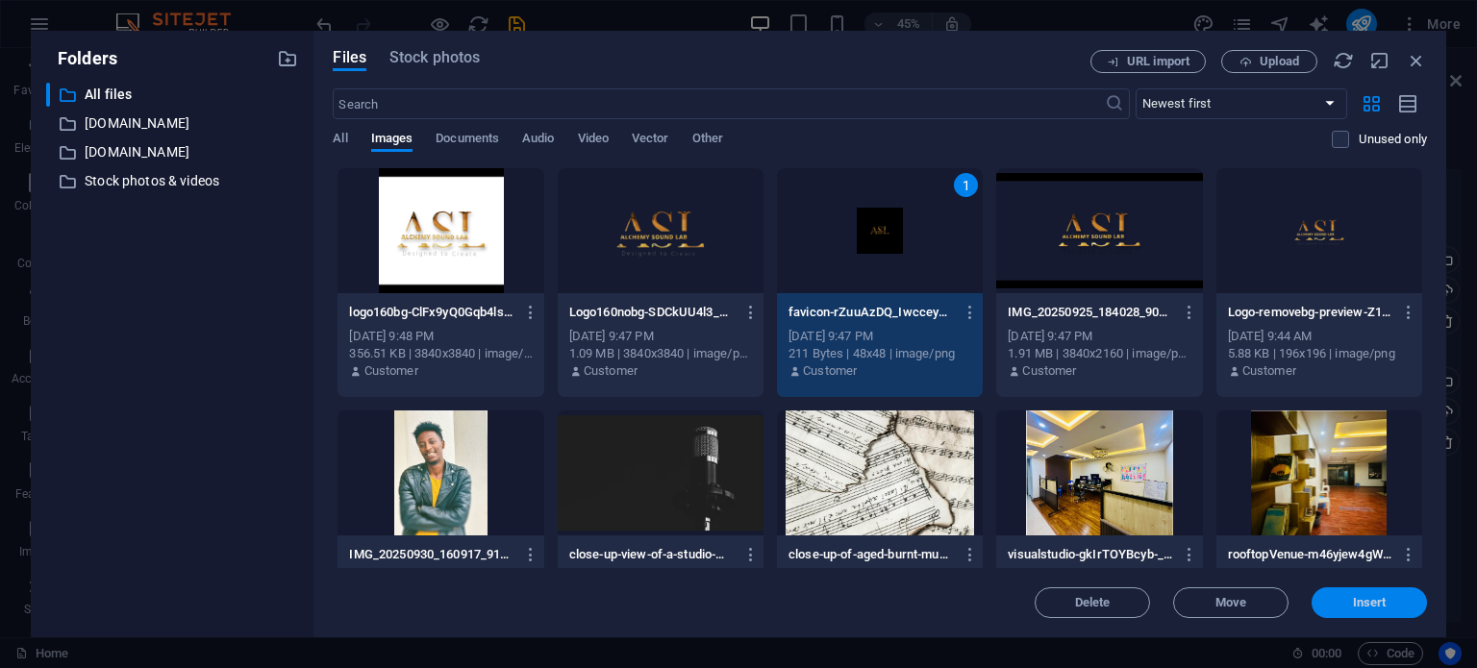
click at [1353, 604] on span "Insert" at bounding box center [1370, 603] width 34 height 12
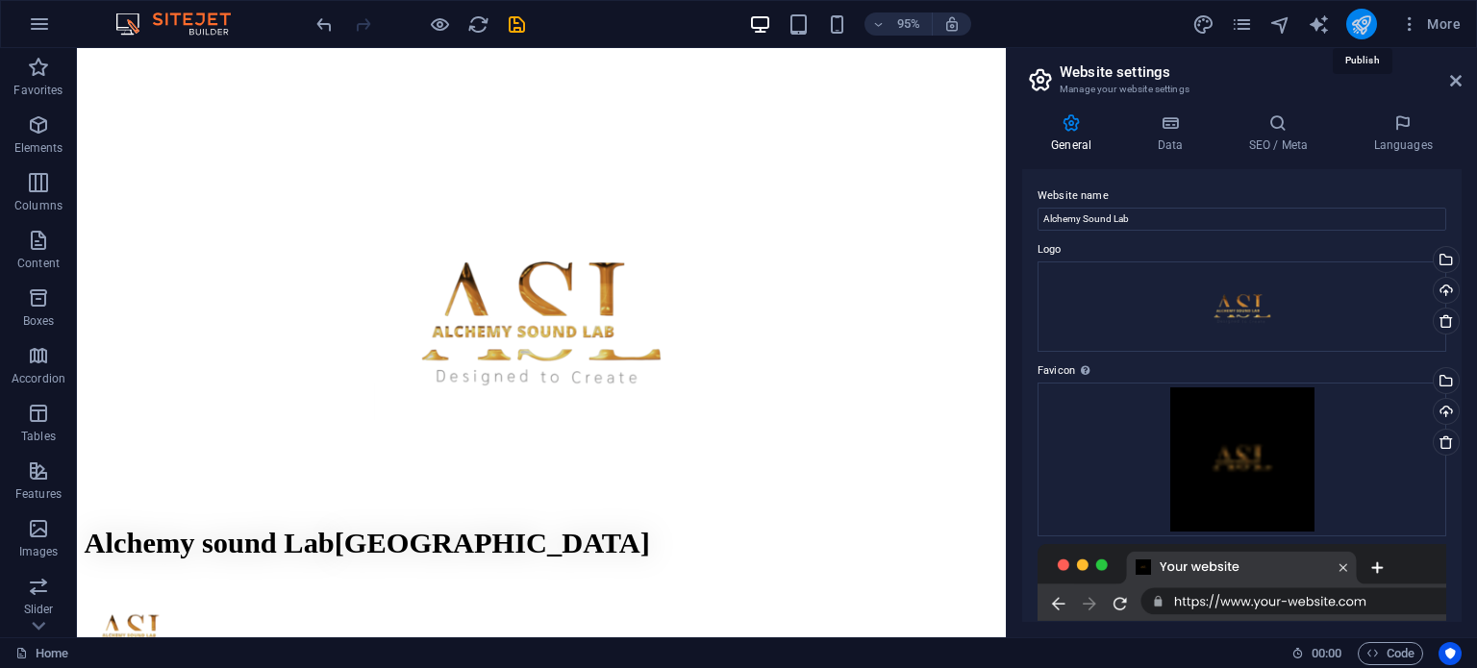
click at [1364, 20] on icon "publish" at bounding box center [1361, 24] width 22 height 22
